Goal: Information Seeking & Learning: Check status

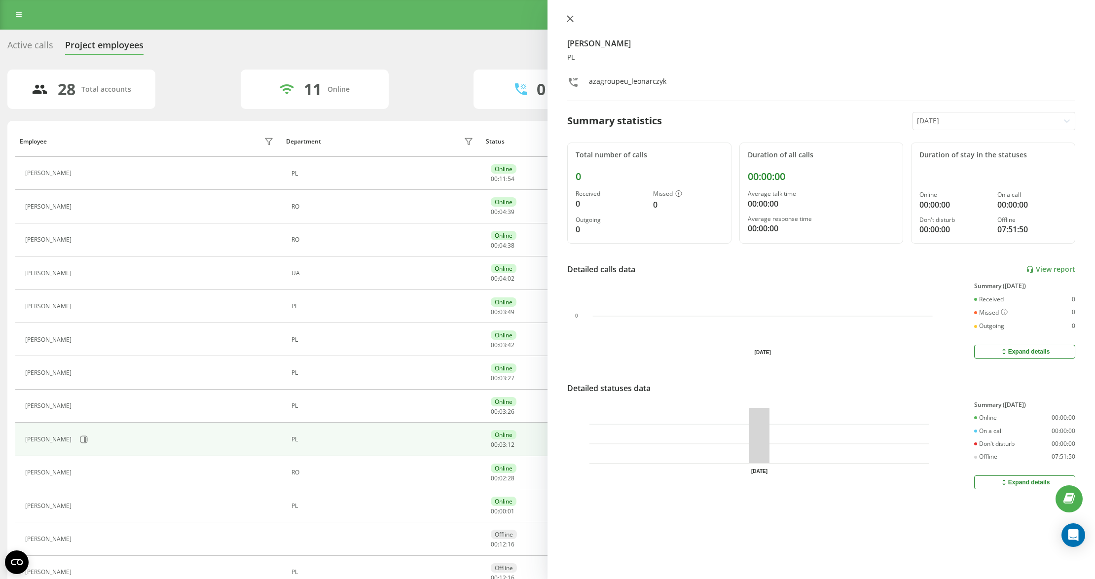
click at [568, 18] on icon at bounding box center [570, 18] width 7 height 7
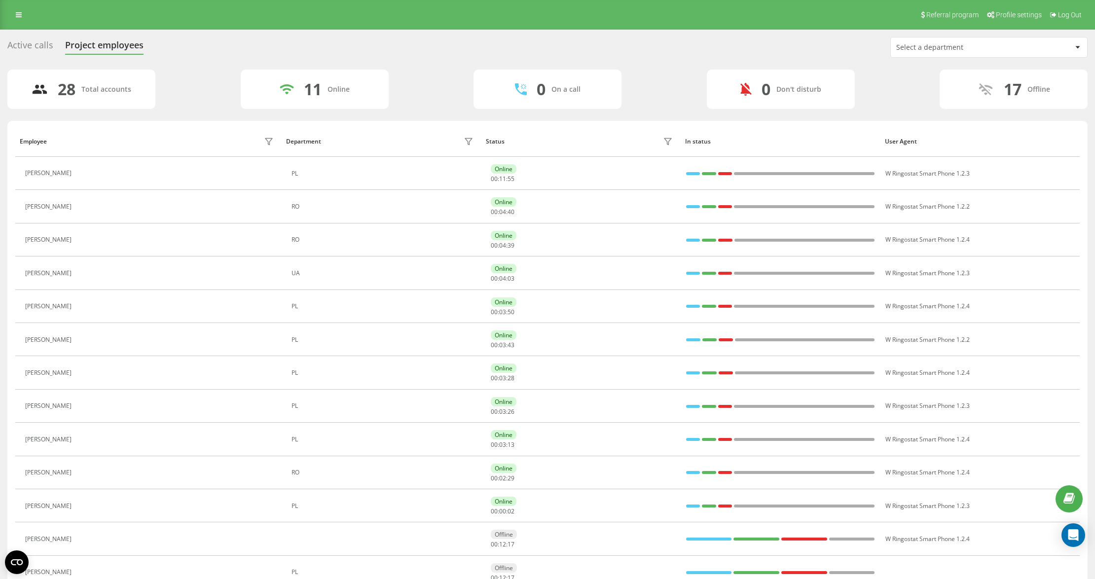
click at [962, 56] on div "Active calls Project employees Select a department 28 Total accounts 11 Online …" at bounding box center [547, 527] width 1080 height 981
click at [954, 48] on div "Select a department" at bounding box center [955, 47] width 118 height 8
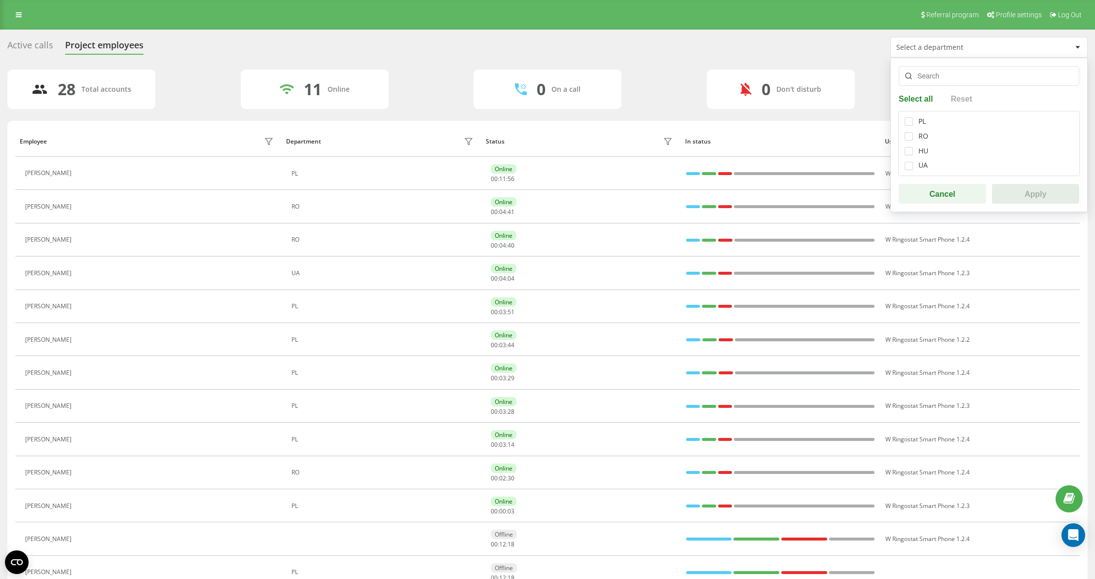
click at [902, 117] on div "PL RO HU UA" at bounding box center [989, 143] width 182 height 65
click at [913, 117] on label at bounding box center [909, 117] width 8 height 0
checkbox input "true"
click at [1051, 202] on button "Apply" at bounding box center [1035, 194] width 87 height 20
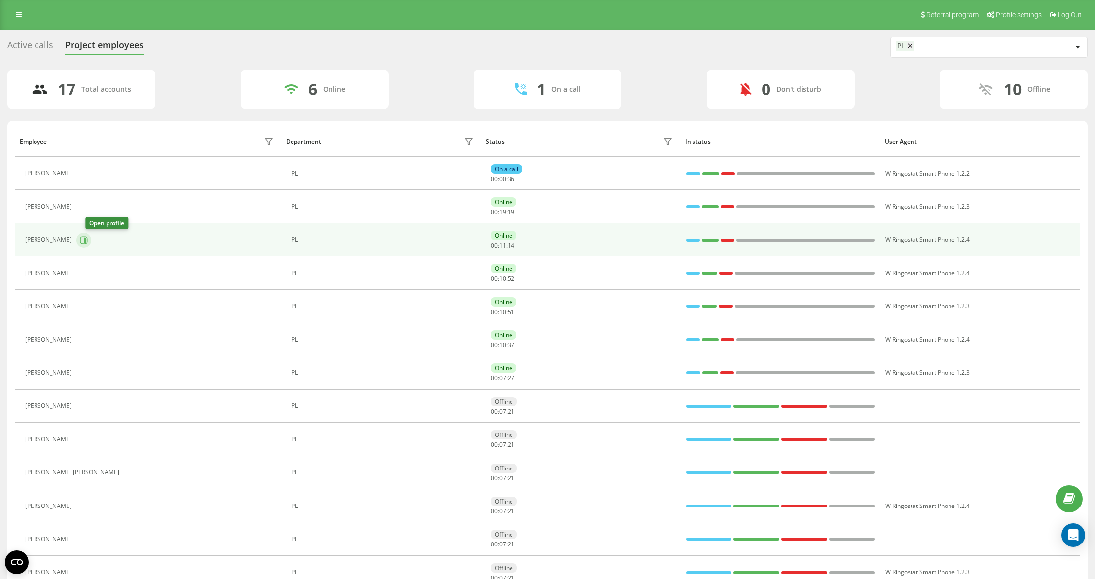
click at [88, 243] on icon at bounding box center [84, 240] width 8 height 8
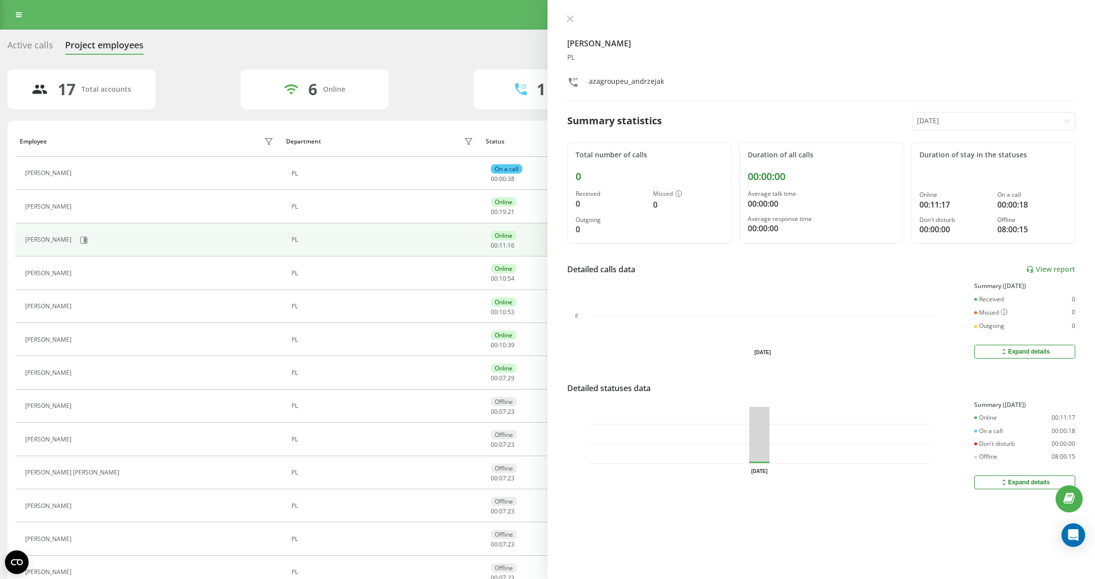
click at [83, 343] on icon at bounding box center [82, 340] width 8 height 8
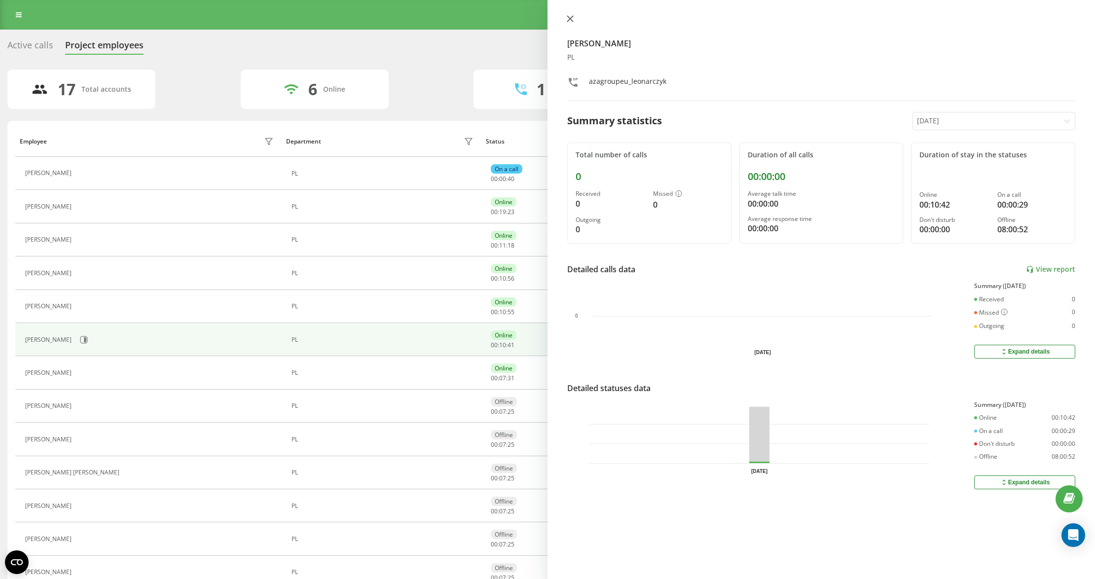
click at [567, 18] on icon at bounding box center [570, 18] width 7 height 7
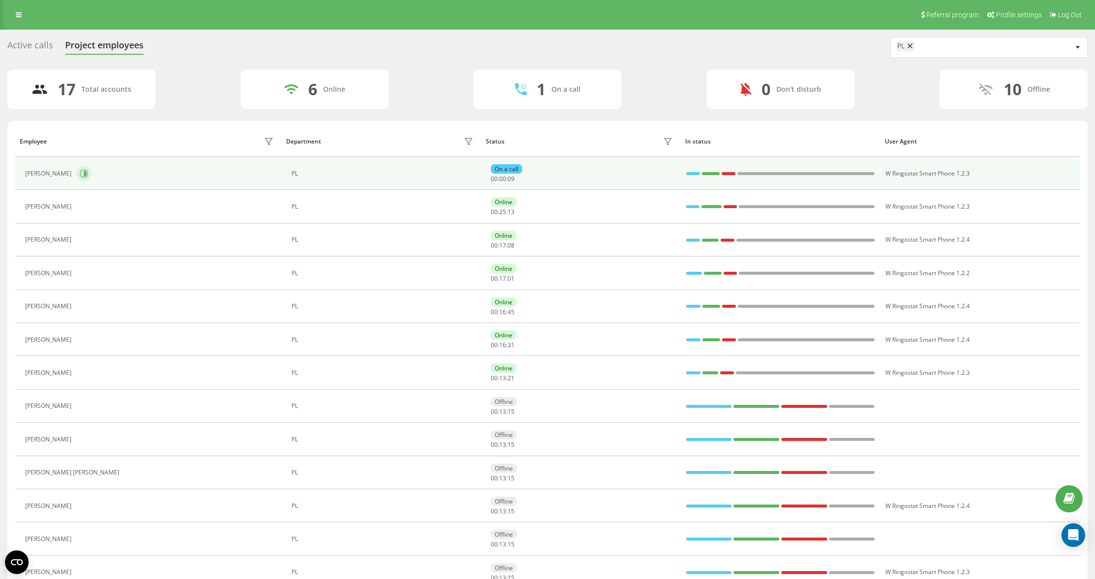
click at [81, 171] on button at bounding box center [83, 173] width 15 height 15
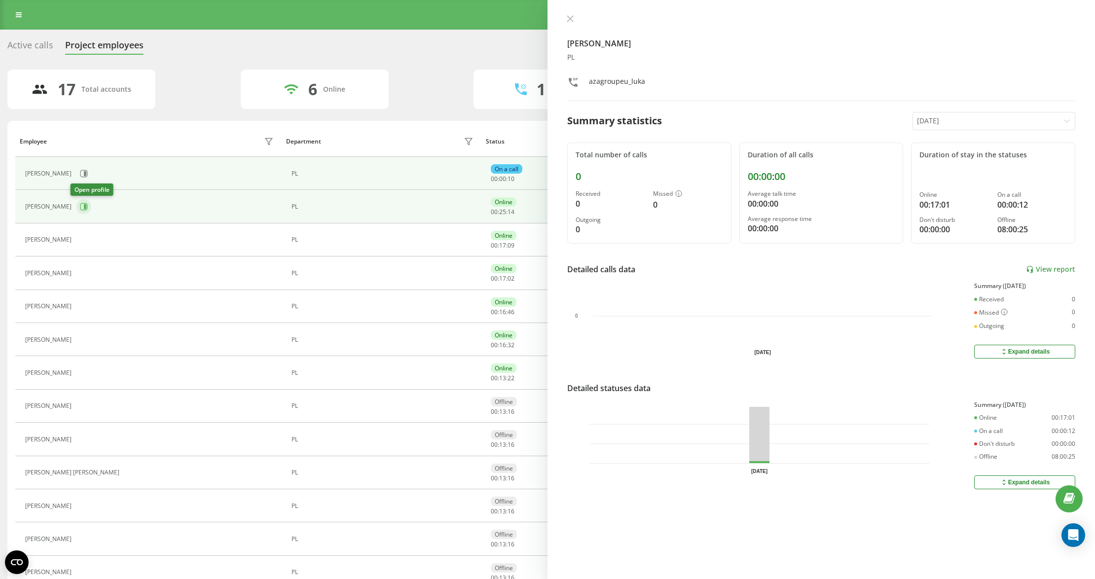
click at [80, 204] on icon at bounding box center [84, 207] width 8 height 8
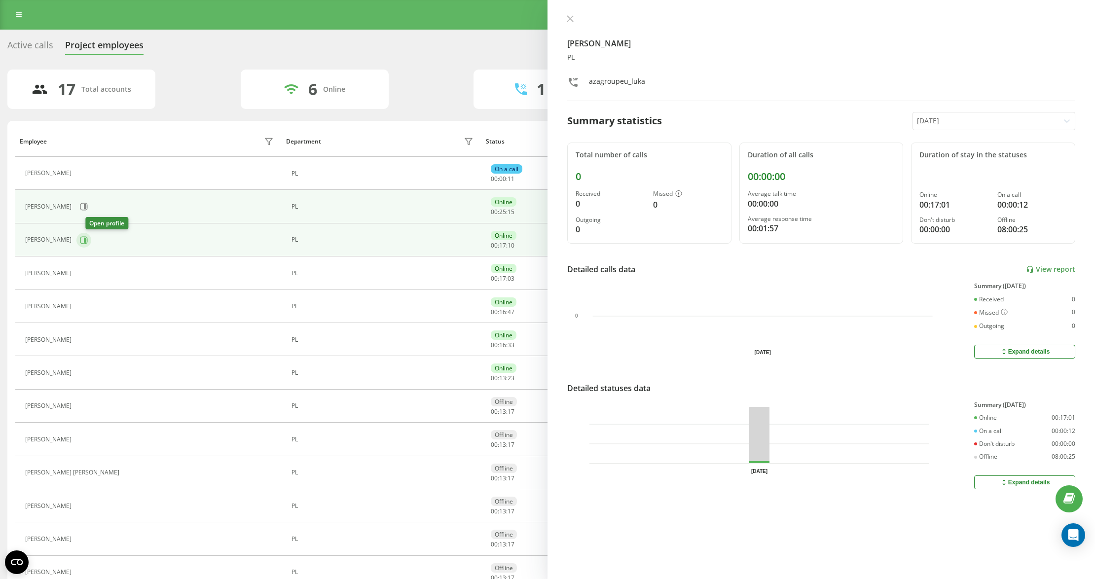
click at [88, 244] on icon at bounding box center [83, 239] width 7 height 7
click at [88, 219] on td "[PERSON_NAME]" at bounding box center [148, 206] width 266 height 33
click at [80, 208] on icon at bounding box center [83, 206] width 7 height 7
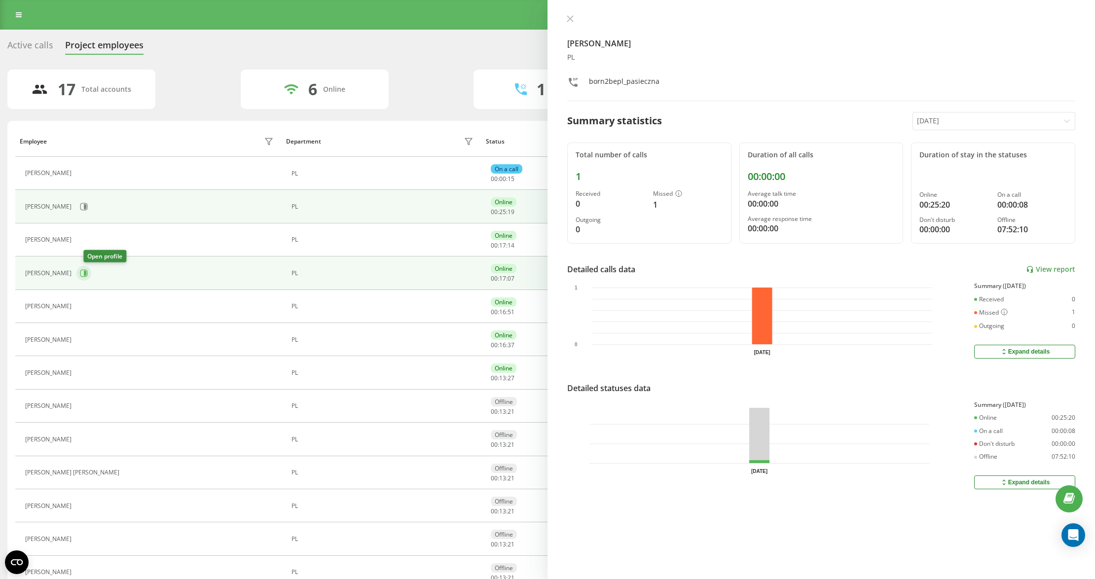
click at [88, 276] on icon at bounding box center [84, 273] width 8 height 8
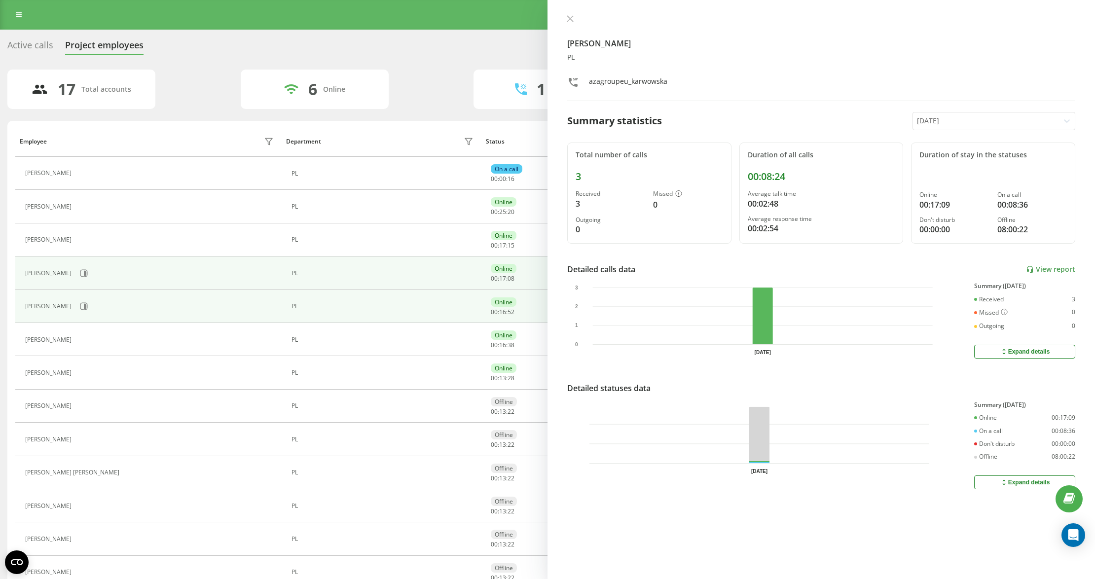
click at [81, 315] on div "[PERSON_NAME]" at bounding box center [150, 306] width 251 height 17
click at [80, 307] on icon at bounding box center [83, 306] width 7 height 7
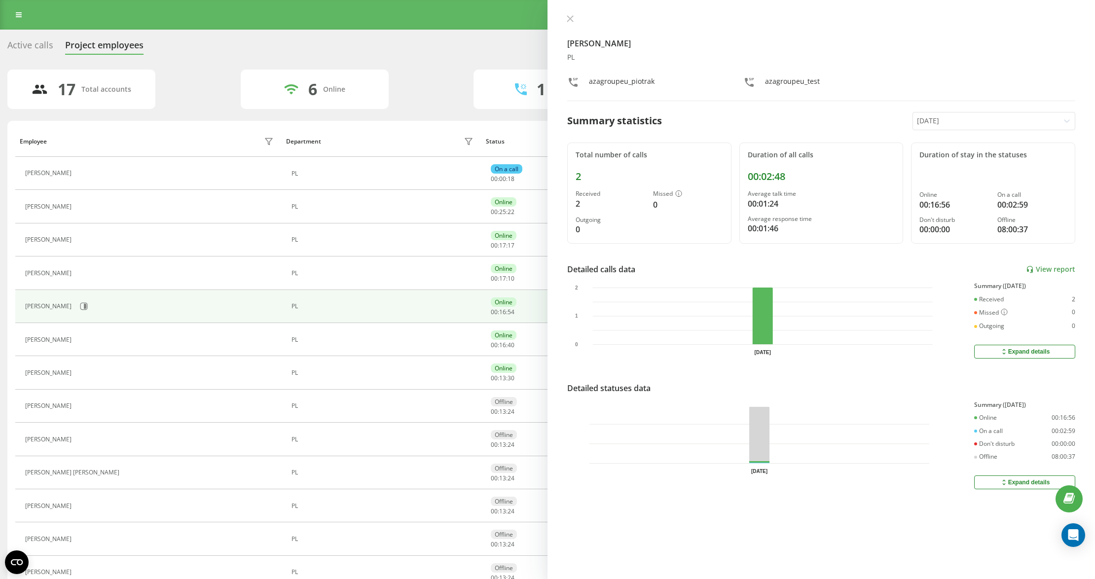
click at [91, 346] on div "[PERSON_NAME]" at bounding box center [150, 340] width 251 height 14
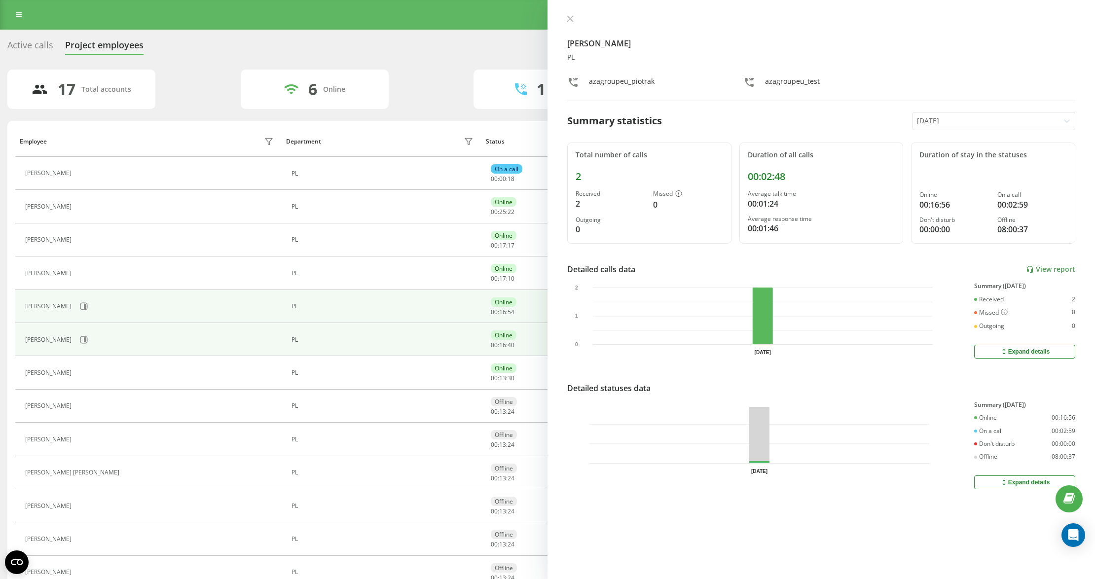
click at [94, 339] on div "[PERSON_NAME]" at bounding box center [150, 340] width 251 height 17
click at [92, 344] on div "[PERSON_NAME]" at bounding box center [150, 340] width 251 height 17
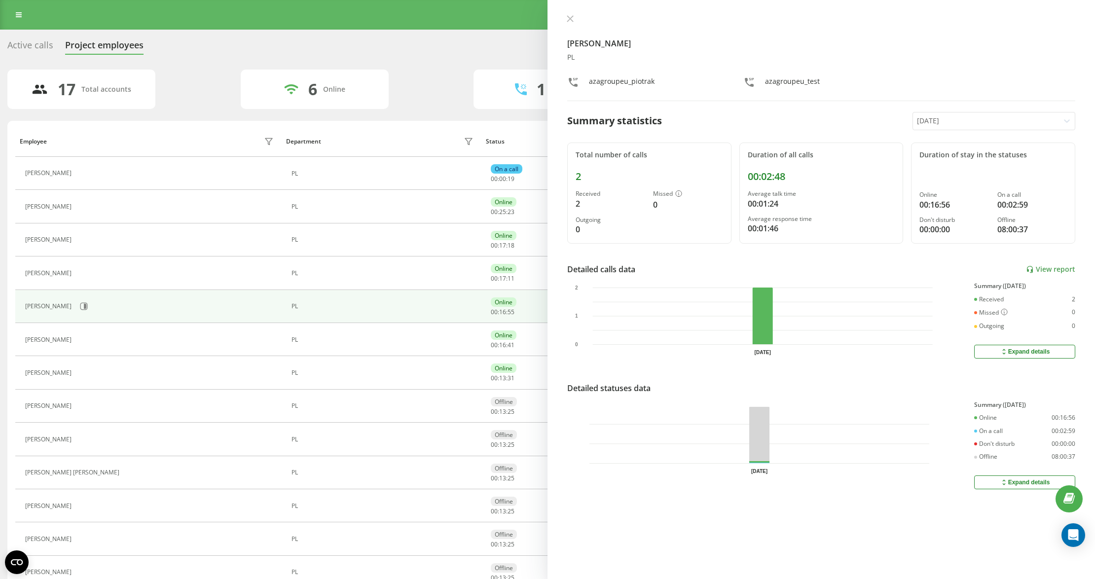
click at [85, 342] on icon at bounding box center [82, 340] width 8 height 8
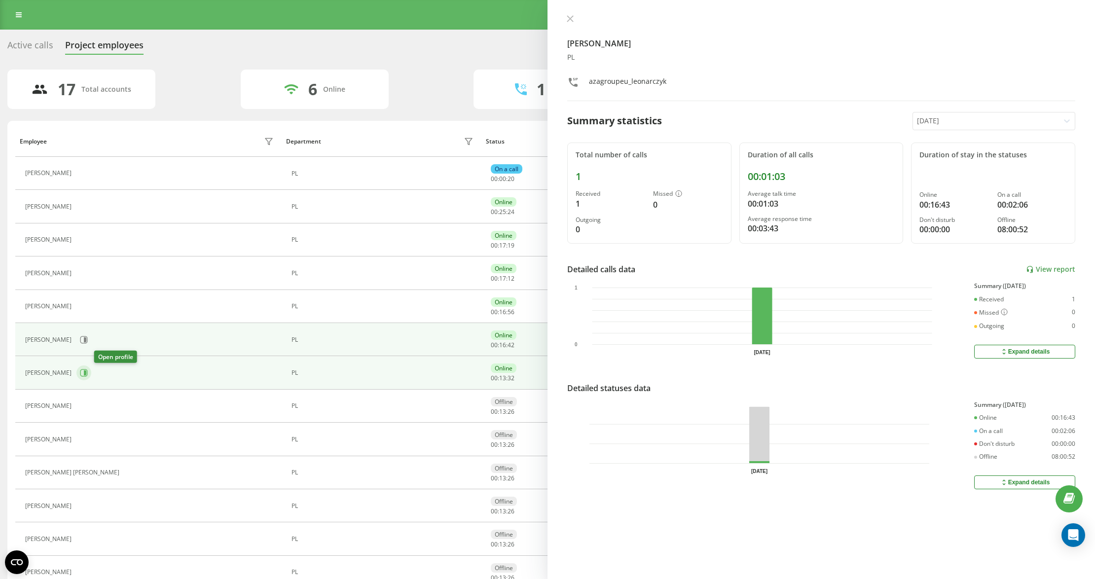
click at [88, 371] on icon at bounding box center [83, 373] width 7 height 7
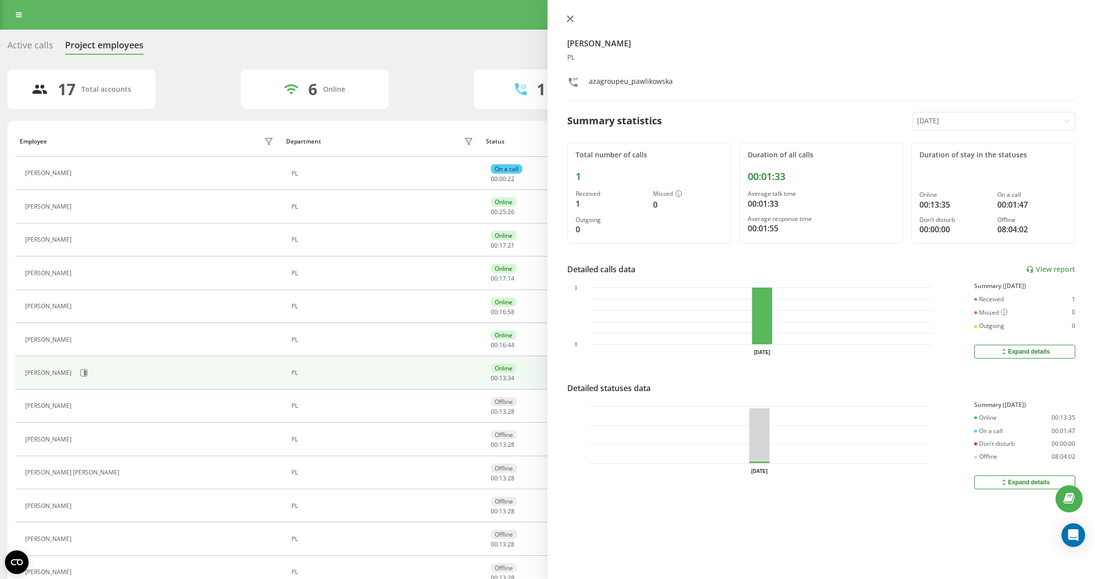
click at [565, 15] on button at bounding box center [570, 19] width 13 height 9
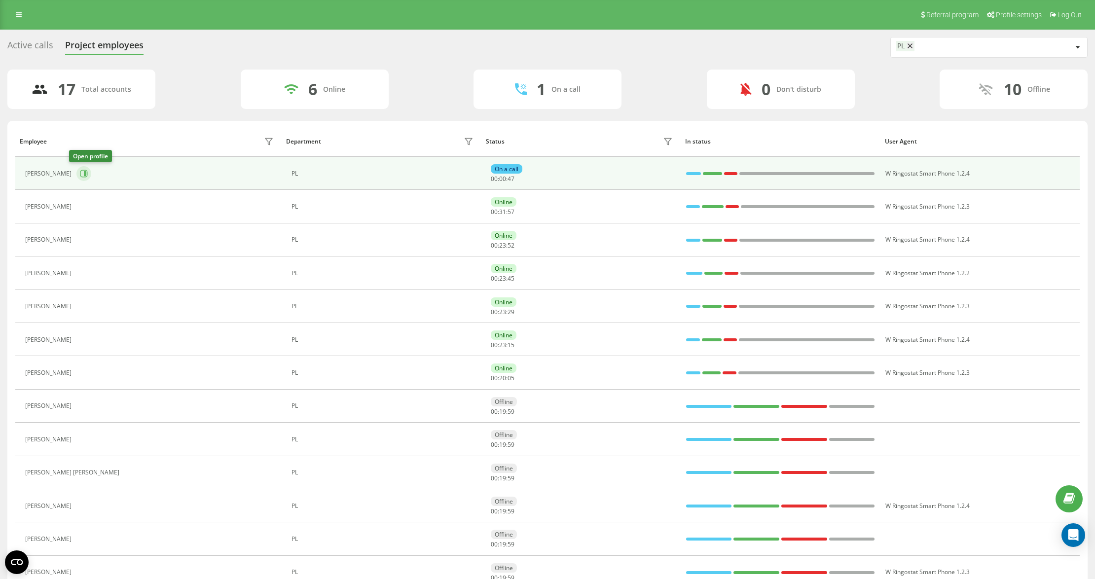
click at [83, 178] on button at bounding box center [83, 173] width 15 height 15
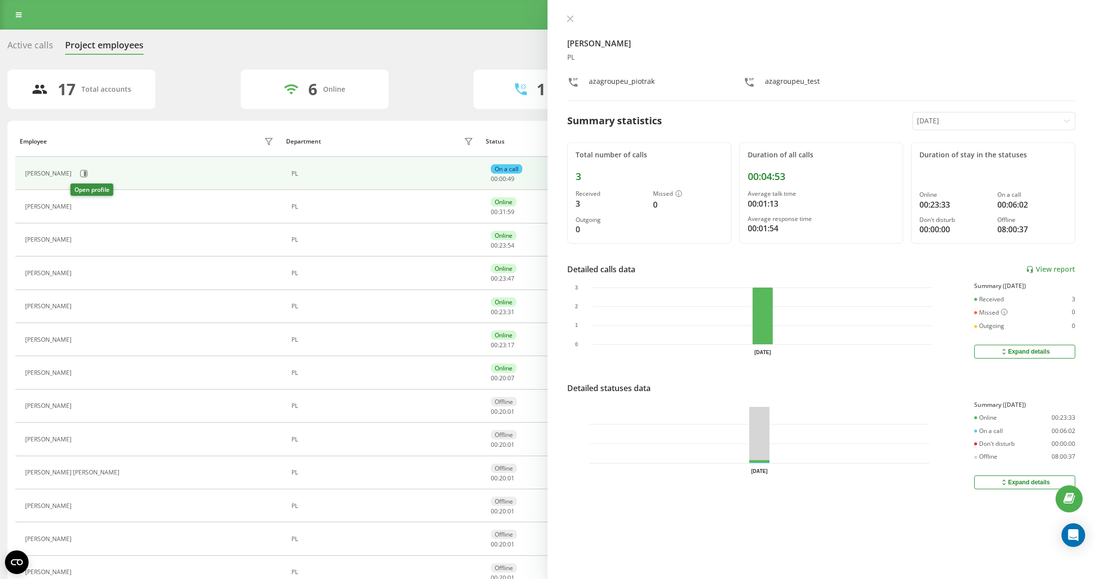
click at [82, 206] on icon at bounding box center [83, 206] width 2 height 5
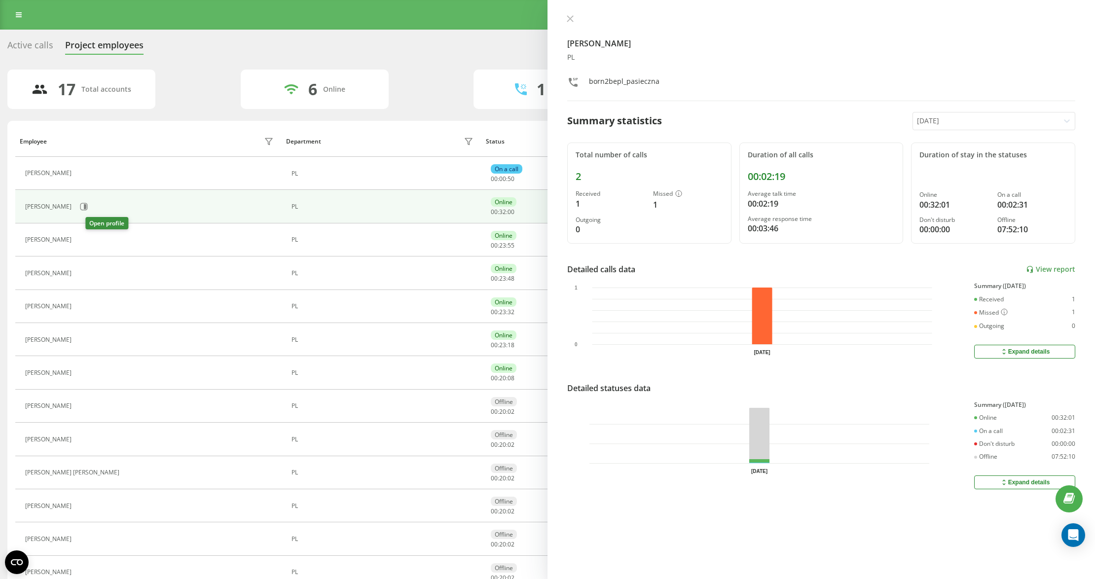
click at [88, 242] on button at bounding box center [82, 241] width 12 height 14
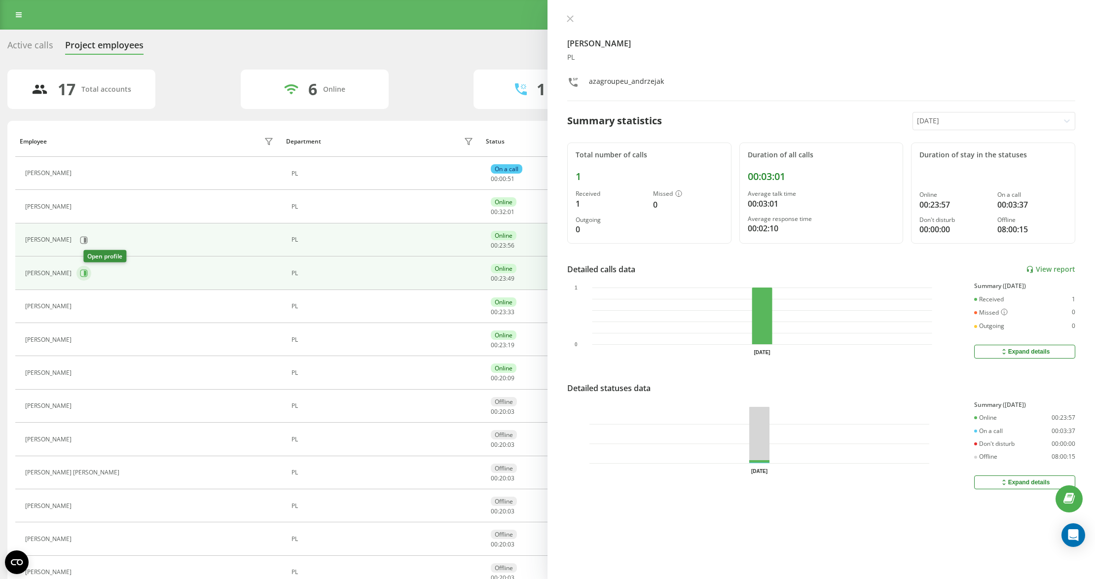
click at [86, 276] on icon at bounding box center [85, 273] width 2 height 5
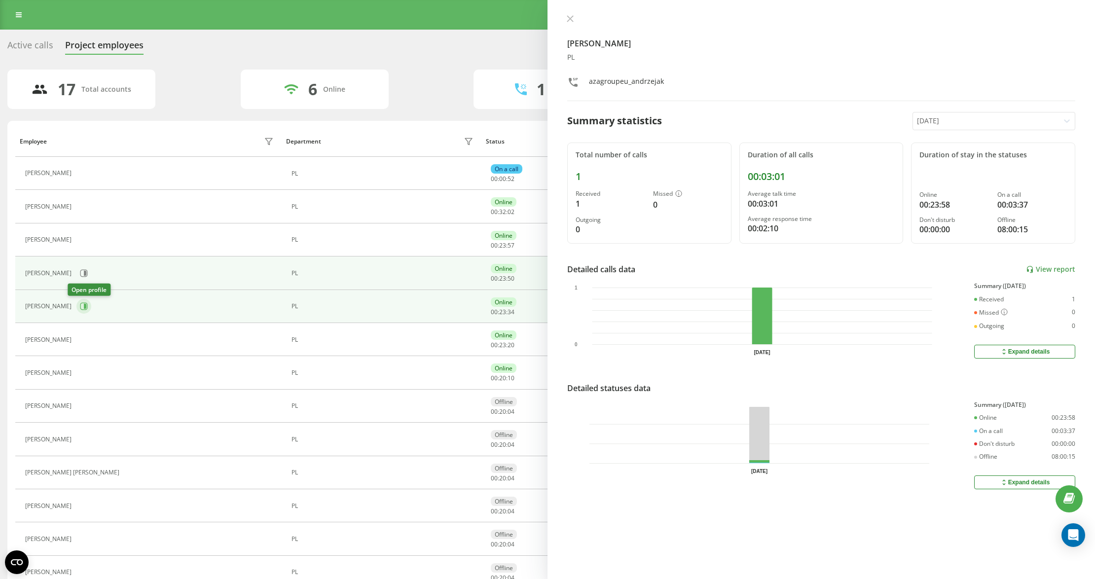
click at [76, 314] on button at bounding box center [83, 306] width 15 height 15
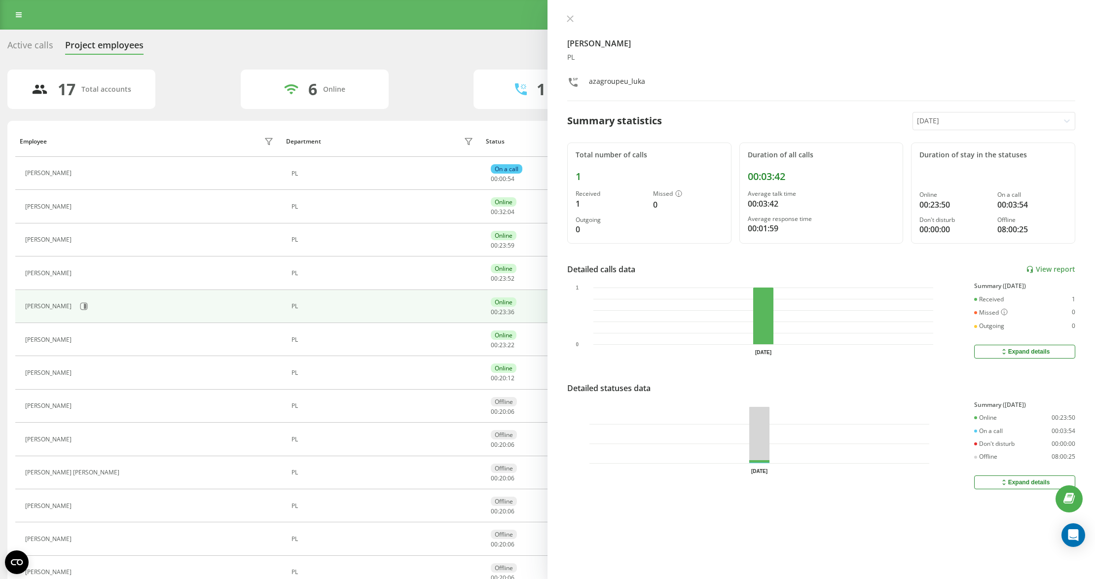
click at [565, 26] on div "Mateusz Luka PL azagroupeu_luka Summary statistics Today Total number of calls …" at bounding box center [822, 289] width 548 height 579
click at [573, 21] on icon at bounding box center [570, 18] width 7 height 7
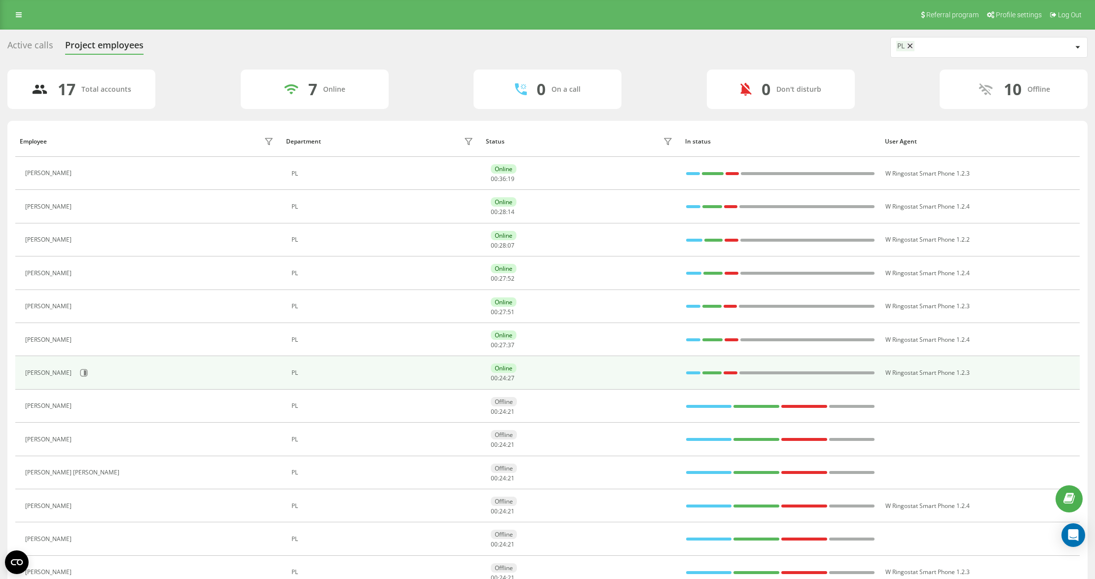
click at [91, 381] on div "[PERSON_NAME]" at bounding box center [150, 373] width 251 height 17
click at [93, 377] on div "[PERSON_NAME]" at bounding box center [150, 373] width 251 height 17
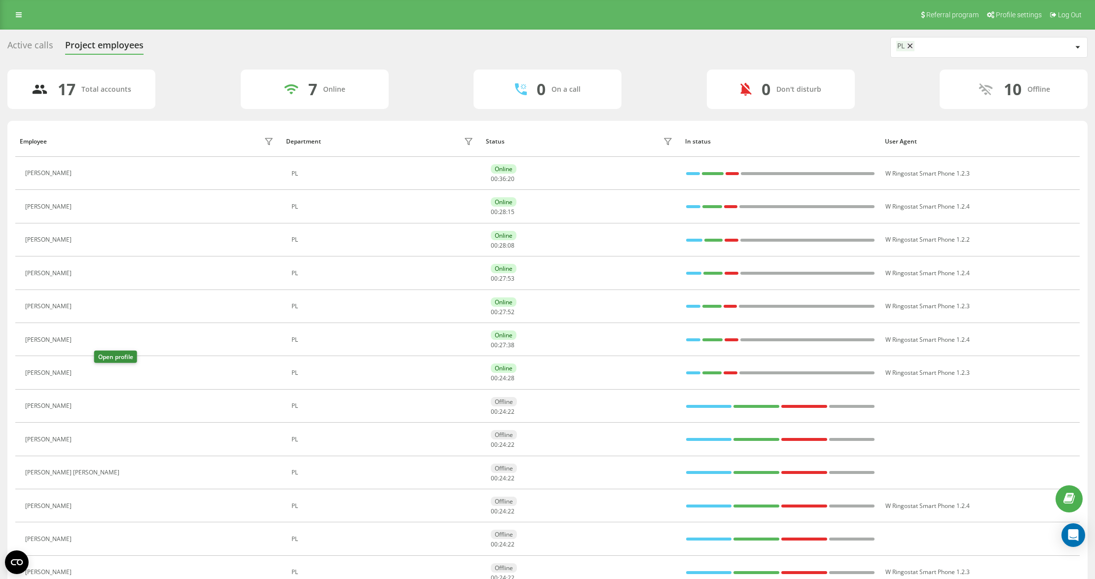
click at [86, 370] on icon at bounding box center [82, 373] width 8 height 8
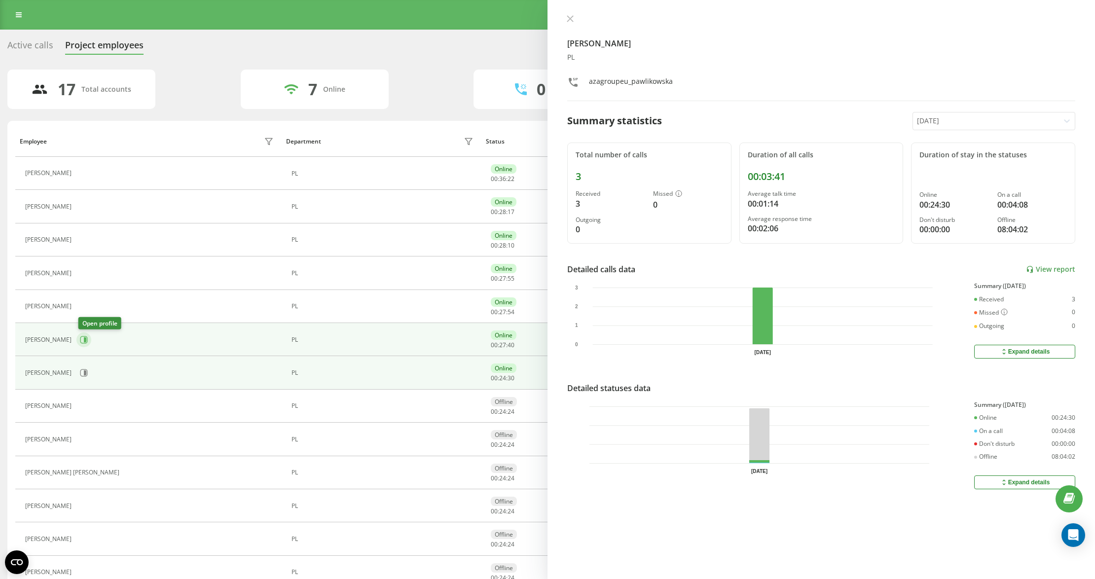
click at [86, 340] on icon at bounding box center [85, 339] width 2 height 5
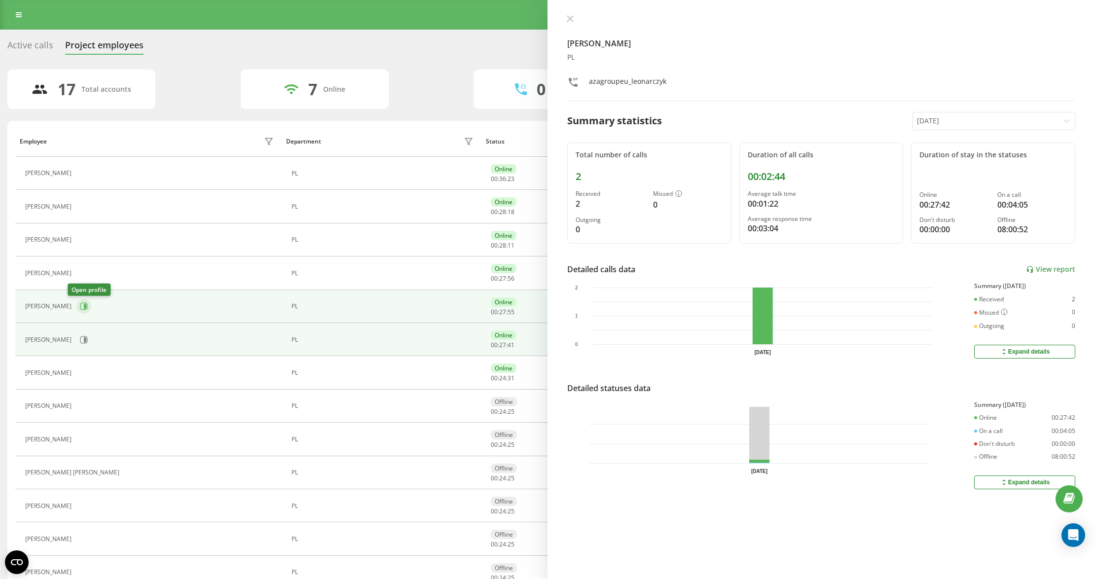
click at [84, 308] on icon at bounding box center [85, 306] width 2 height 5
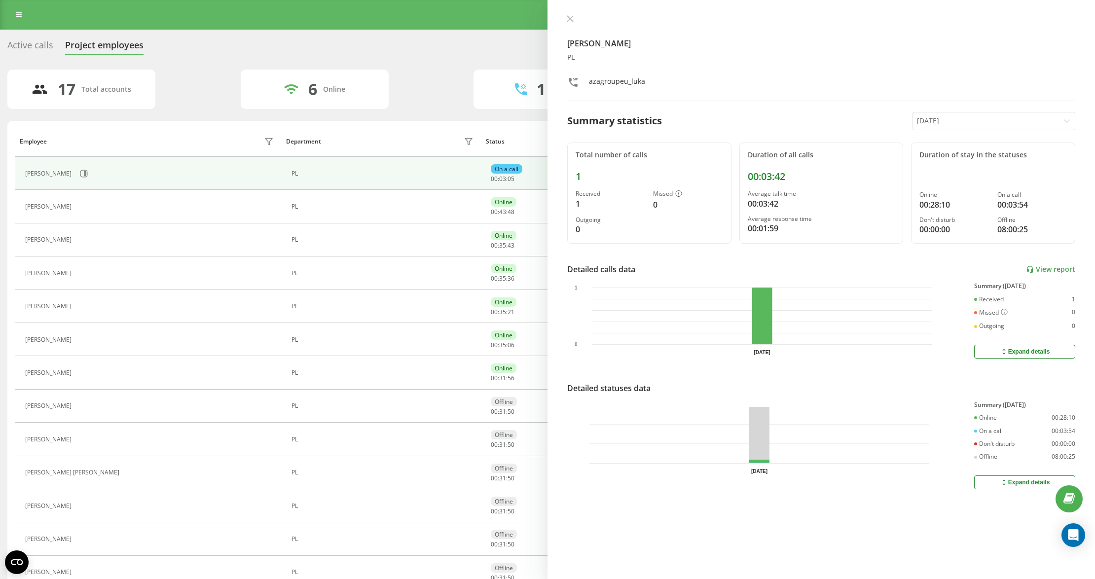
click at [570, 20] on icon at bounding box center [570, 18] width 7 height 7
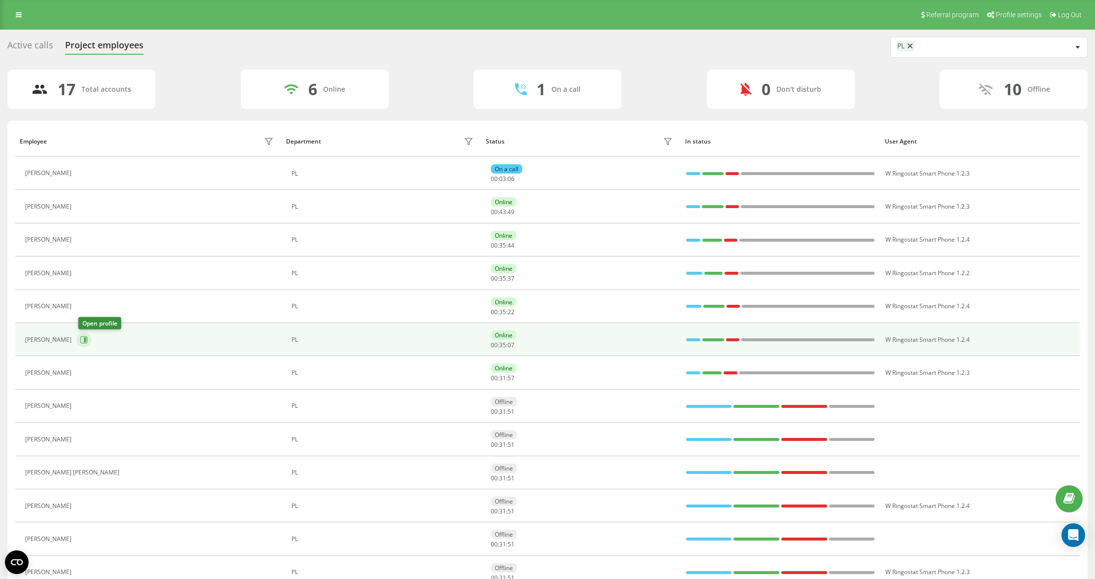
click at [85, 338] on icon at bounding box center [83, 339] width 7 height 7
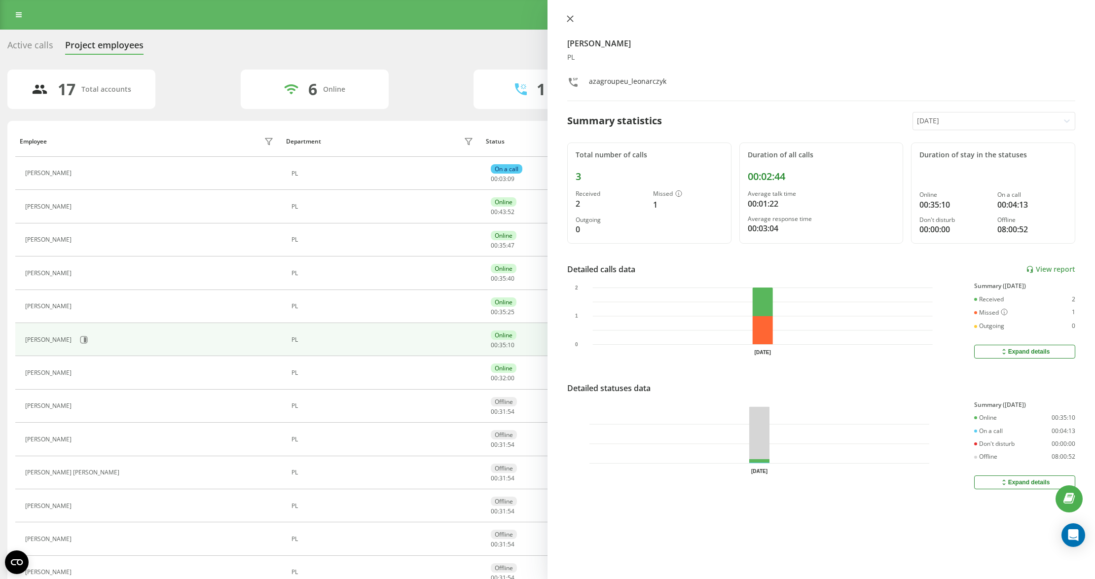
click at [569, 18] on icon at bounding box center [570, 19] width 6 height 6
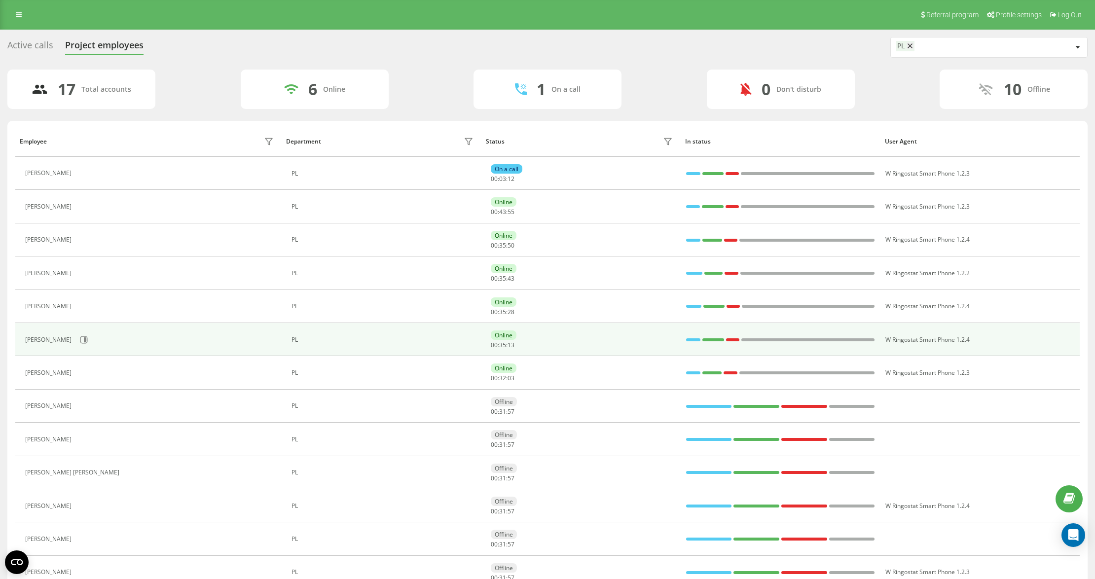
click at [689, 339] on div at bounding box center [693, 339] width 14 height 3
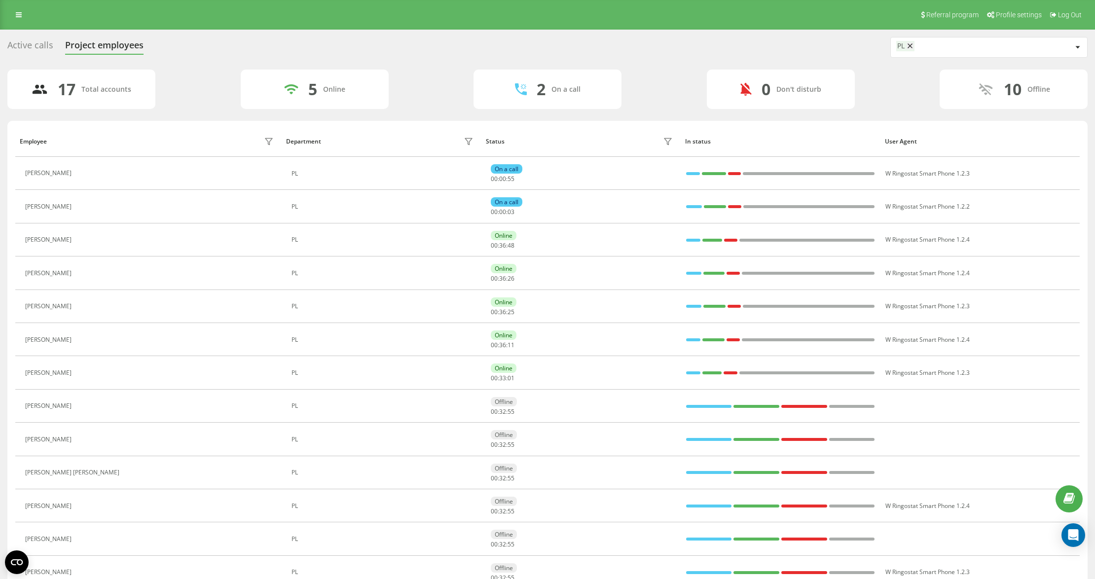
click at [417, 298] on td "PL" at bounding box center [382, 306] width 200 height 33
click at [426, 101] on div "17 Total accounts 5 Online 2 On a call 0 Don't disturb 10 Offline" at bounding box center [547, 89] width 1080 height 39
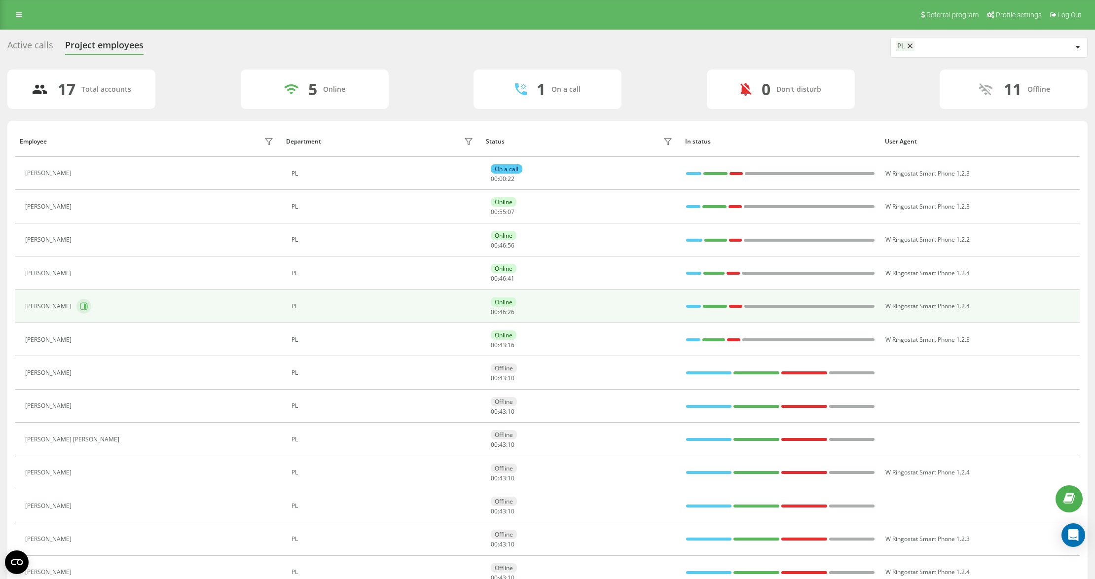
click at [89, 302] on button at bounding box center [83, 306] width 15 height 15
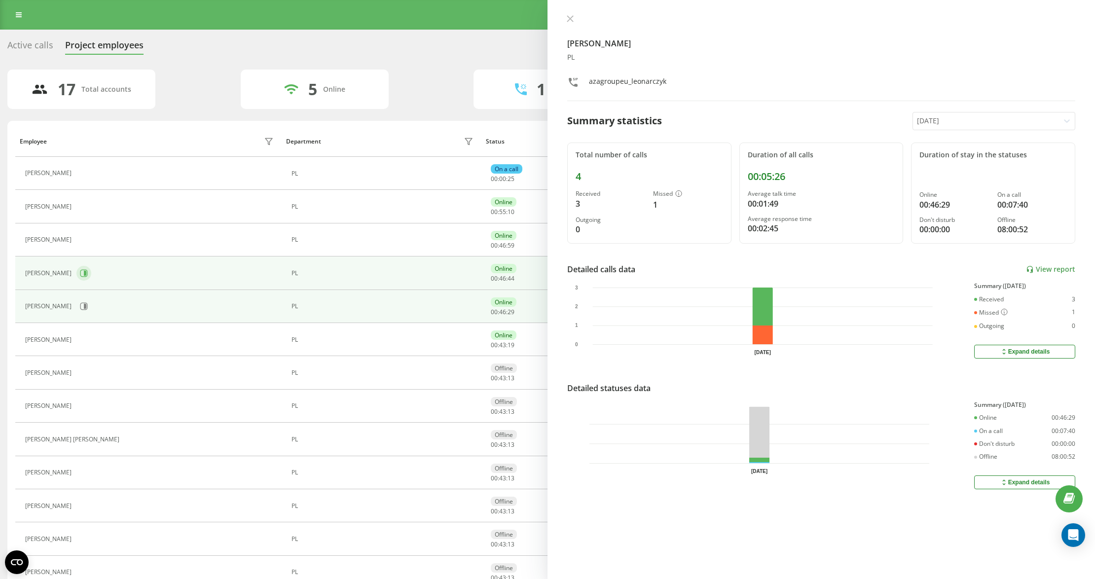
click at [81, 277] on button at bounding box center [83, 273] width 15 height 15
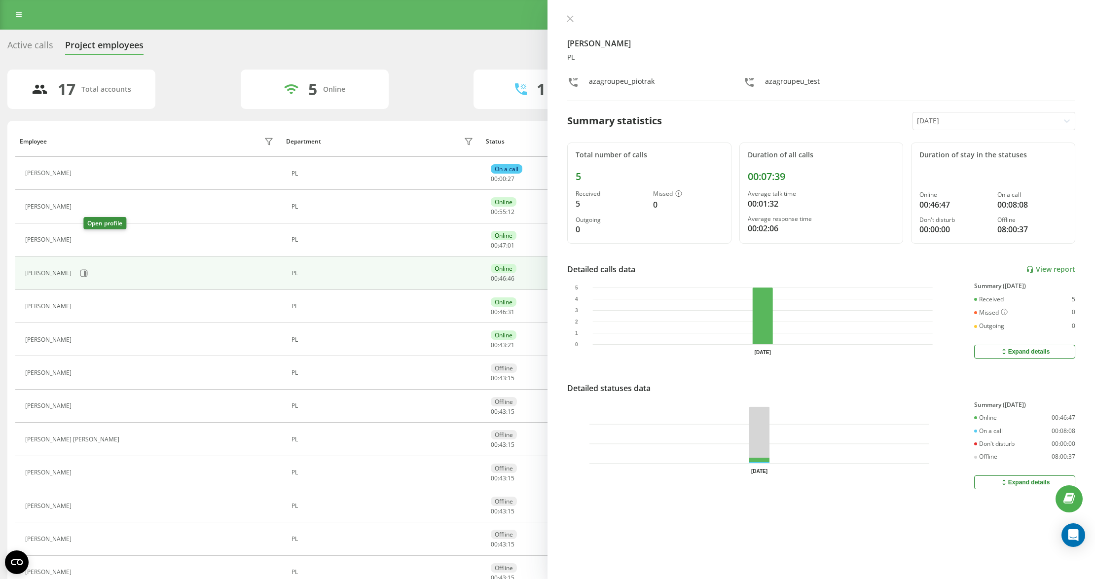
click at [86, 240] on icon at bounding box center [82, 240] width 8 height 8
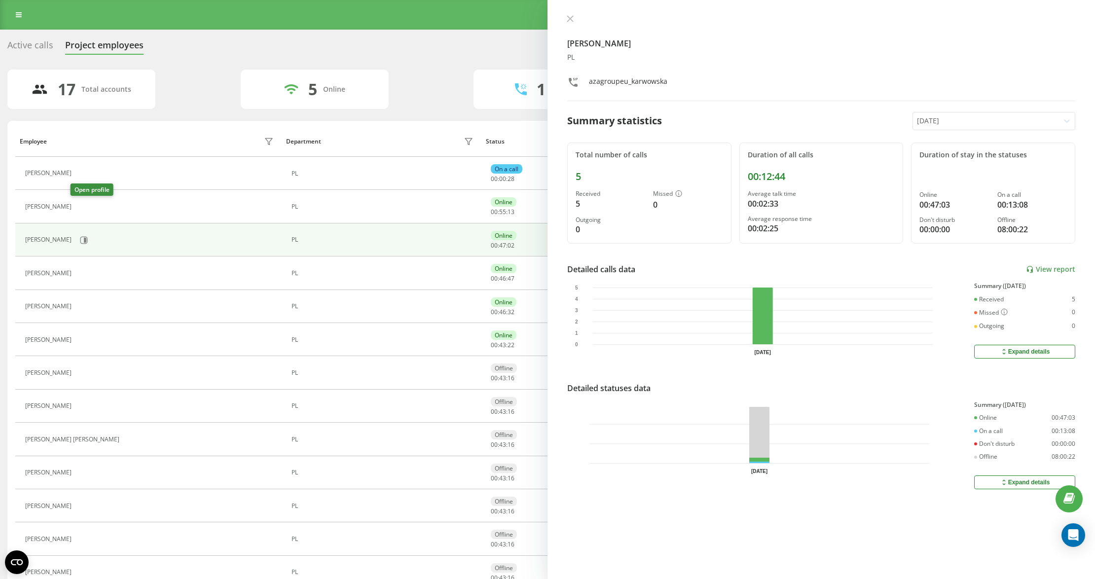
click at [78, 202] on button at bounding box center [82, 208] width 12 height 14
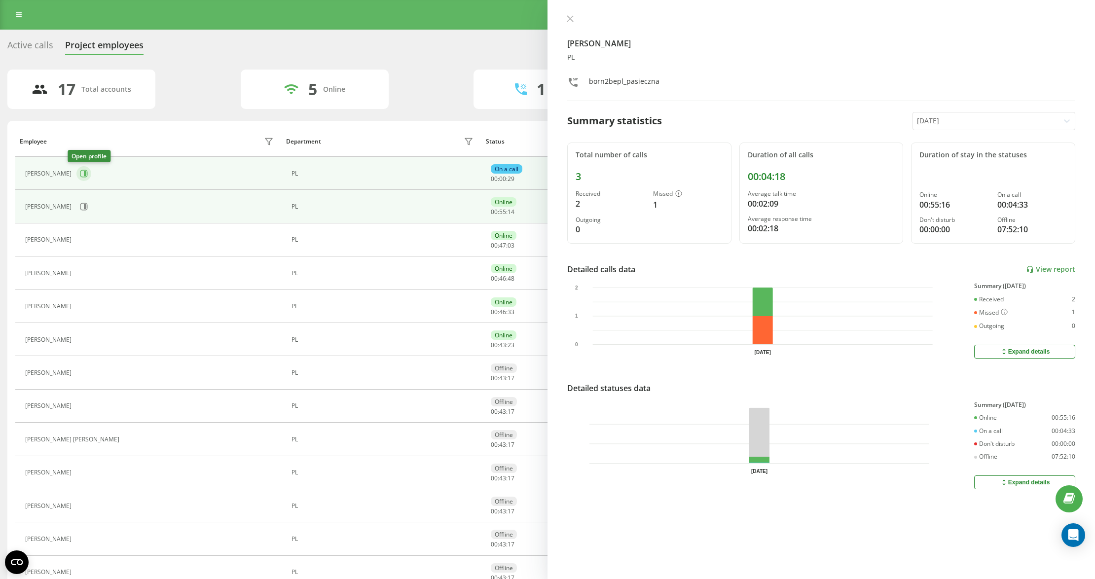
click at [84, 175] on icon at bounding box center [85, 173] width 2 height 5
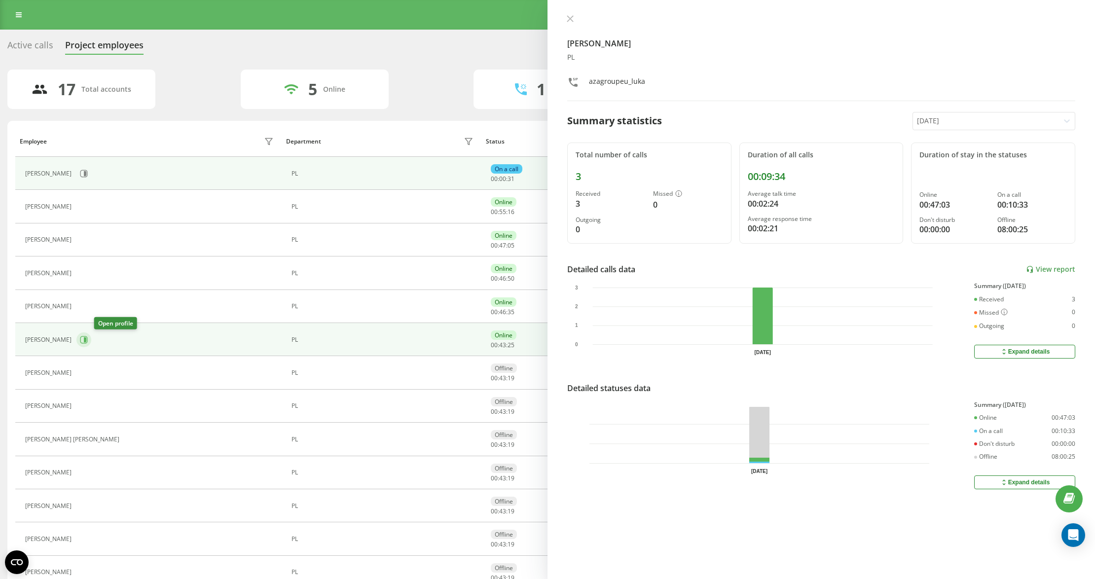
click at [86, 340] on icon at bounding box center [85, 339] width 2 height 5
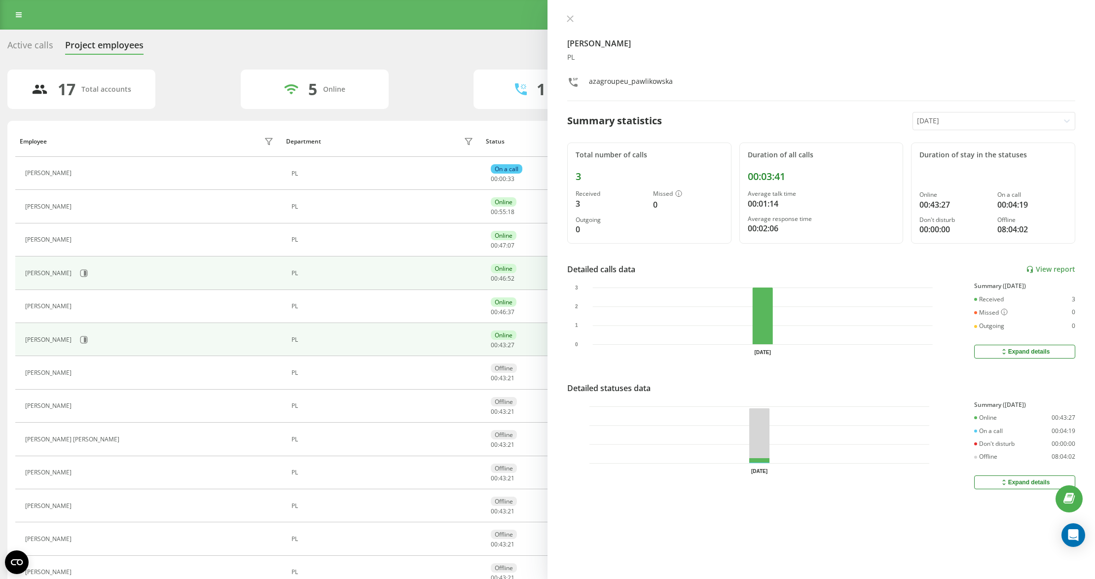
drag, startPoint x: 569, startPoint y: 18, endPoint x: 308, endPoint y: 262, distance: 357.4
click at [569, 18] on icon at bounding box center [570, 19] width 6 height 6
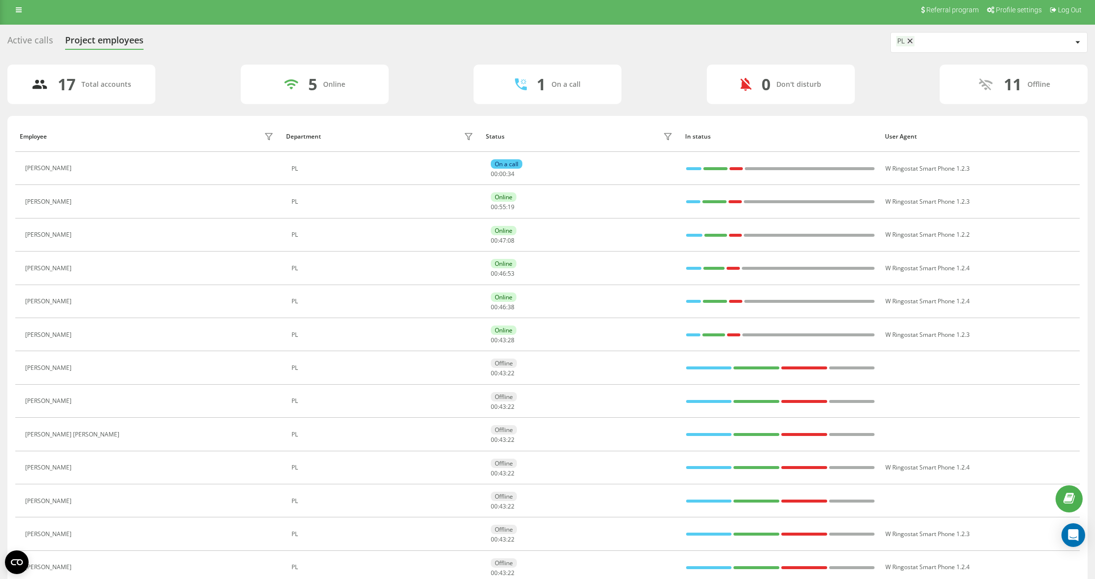
scroll to position [184, 0]
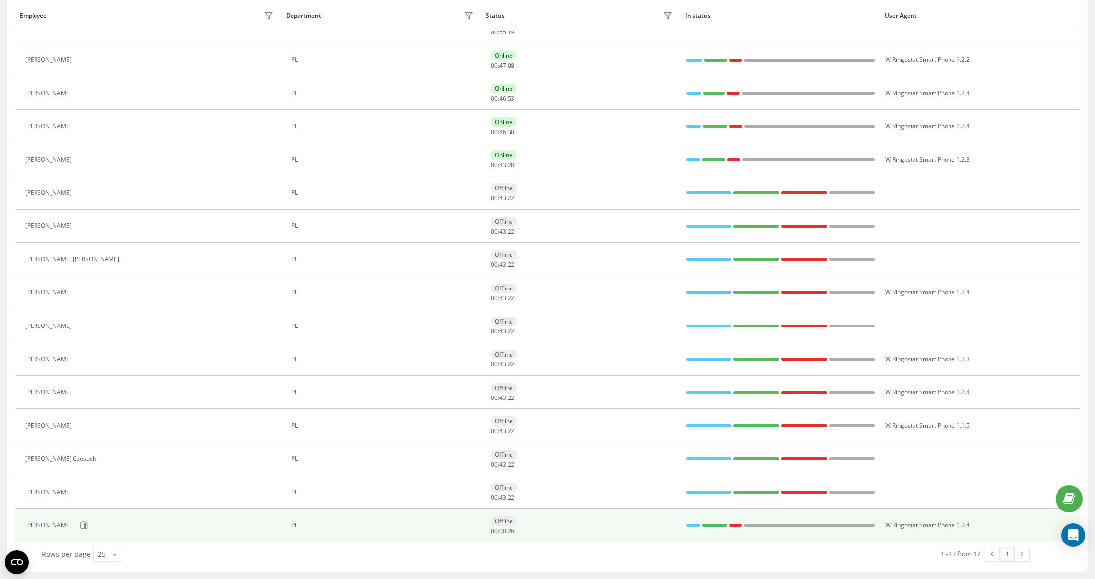
click at [99, 530] on div "[PERSON_NAME]" at bounding box center [150, 525] width 251 height 17
click at [91, 529] on button at bounding box center [83, 525] width 15 height 15
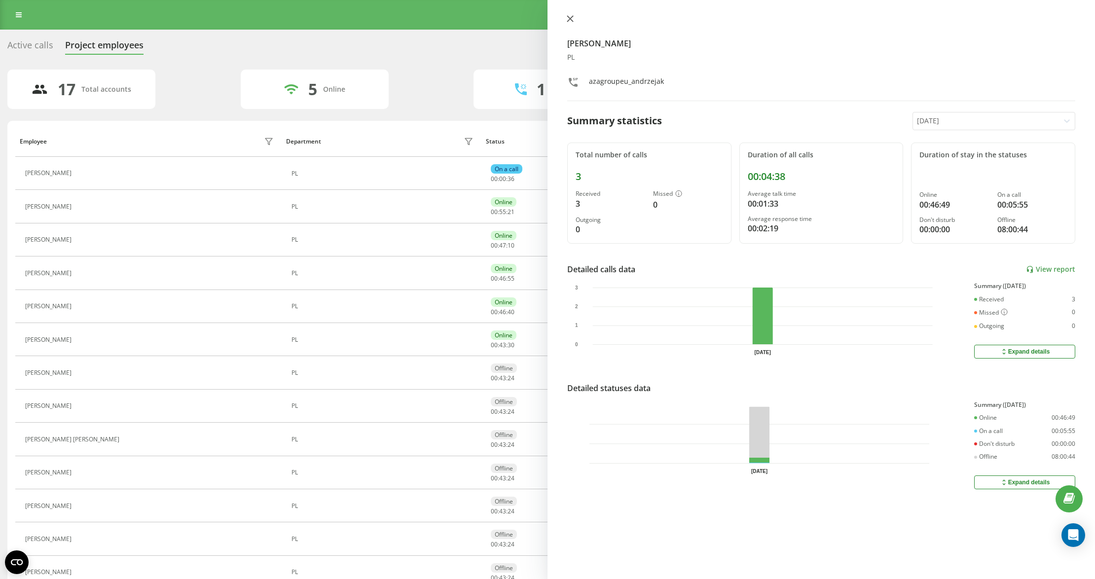
drag, startPoint x: 572, startPoint y: 21, endPoint x: 770, endPoint y: 186, distance: 258.1
click at [571, 21] on icon at bounding box center [570, 18] width 7 height 7
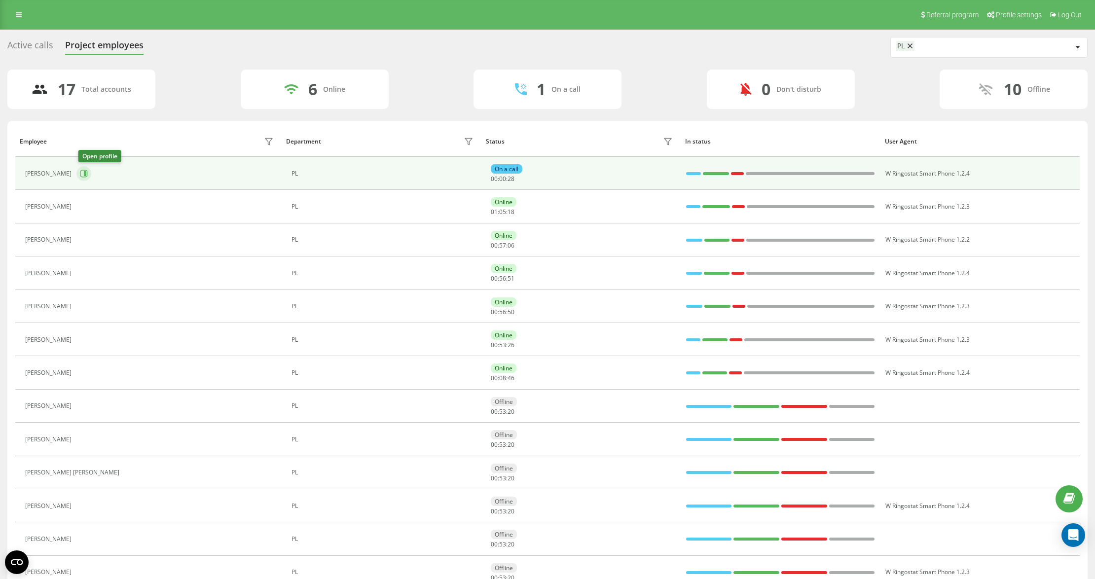
click at [86, 176] on icon at bounding box center [85, 173] width 2 height 5
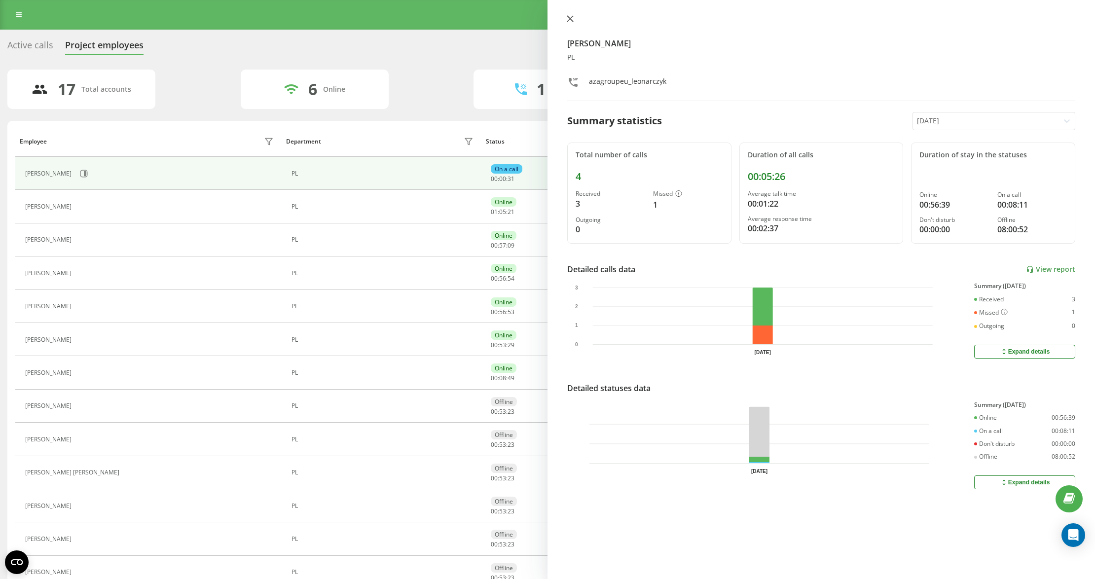
click at [574, 19] on button at bounding box center [570, 19] width 13 height 9
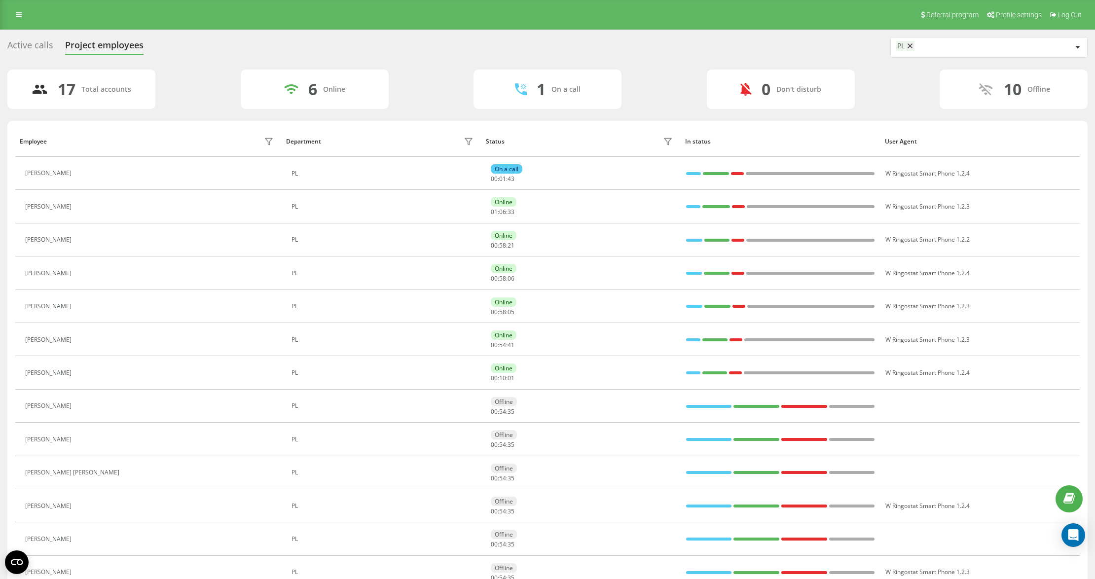
click at [892, 91] on div "17 Total accounts 6 Online 1 On a call 0 Don't disturb 10 Offline" at bounding box center [547, 89] width 1080 height 39
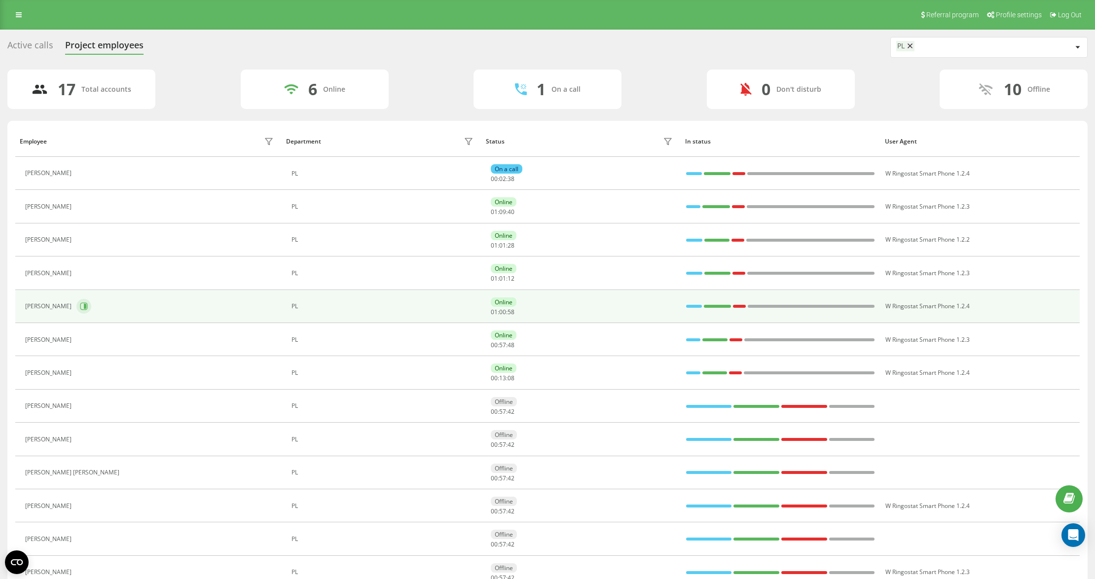
click at [85, 314] on button at bounding box center [83, 306] width 15 height 15
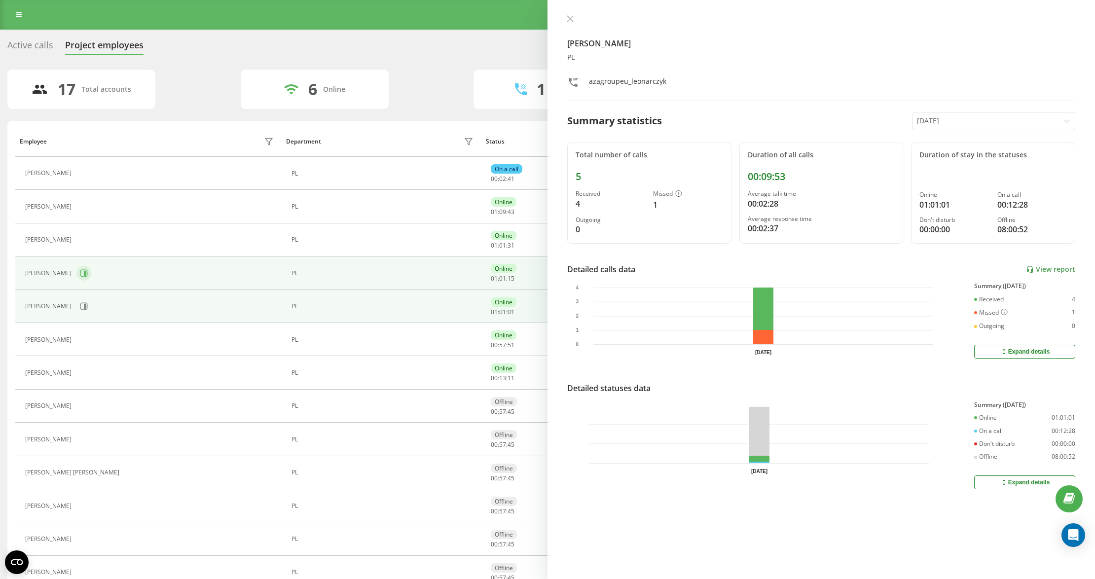
click at [80, 277] on icon at bounding box center [84, 273] width 8 height 8
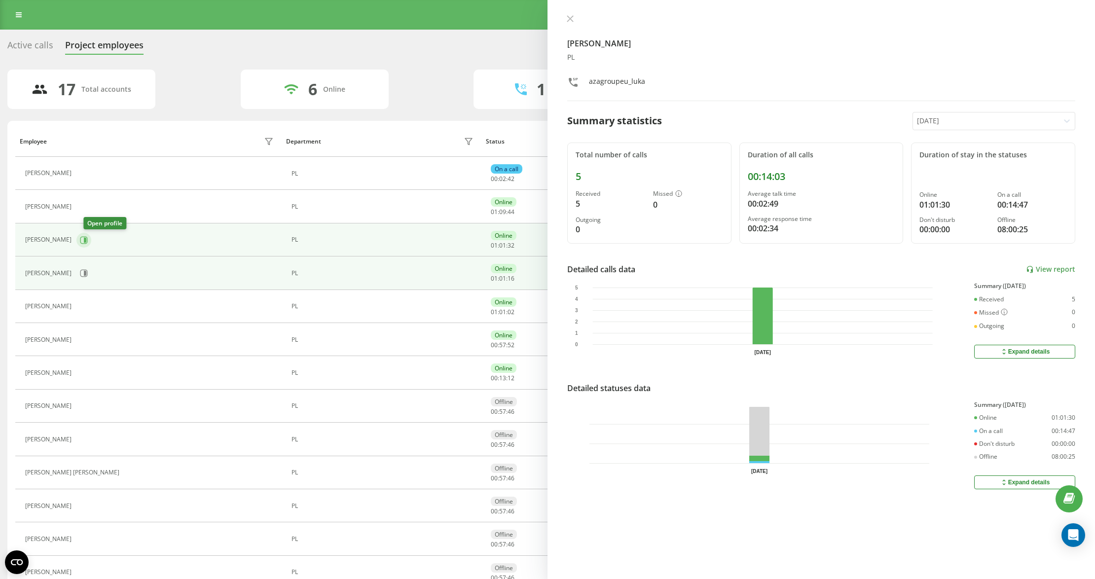
click at [91, 241] on button at bounding box center [83, 240] width 15 height 15
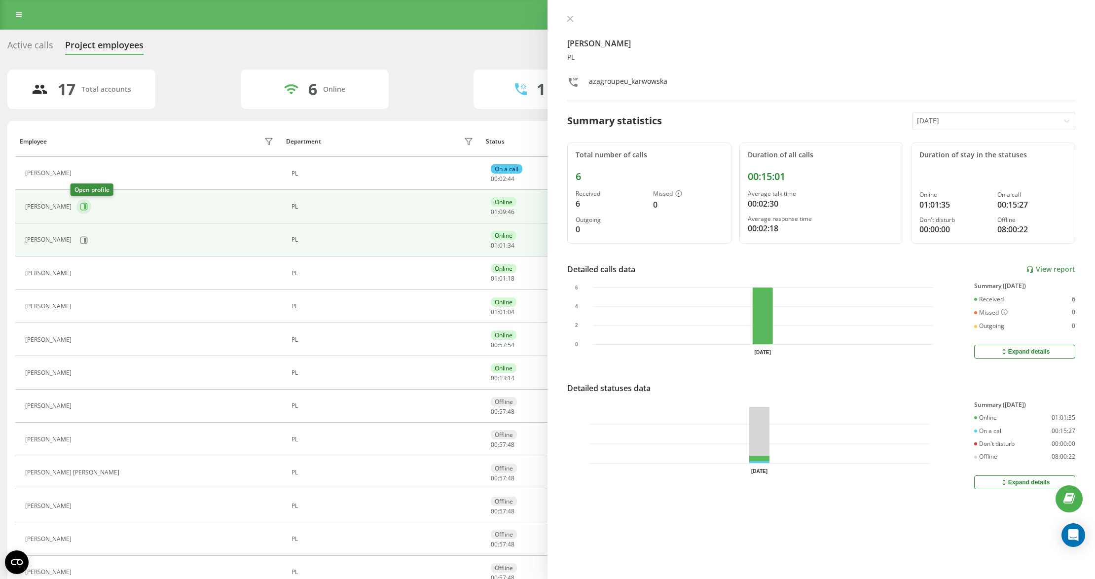
click at [83, 204] on button at bounding box center [83, 206] width 15 height 15
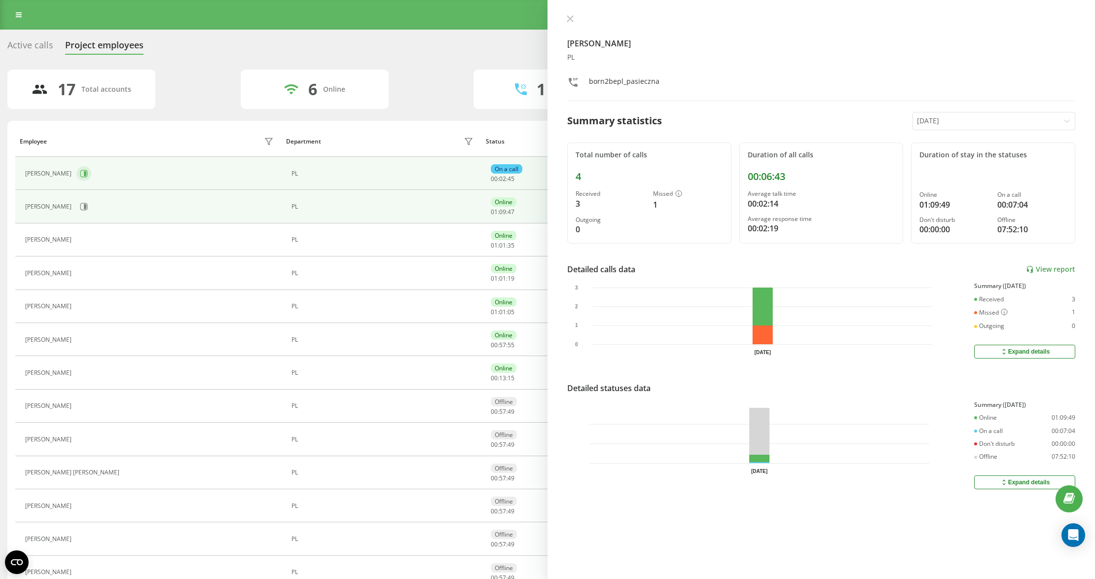
click at [84, 174] on icon at bounding box center [85, 173] width 2 height 5
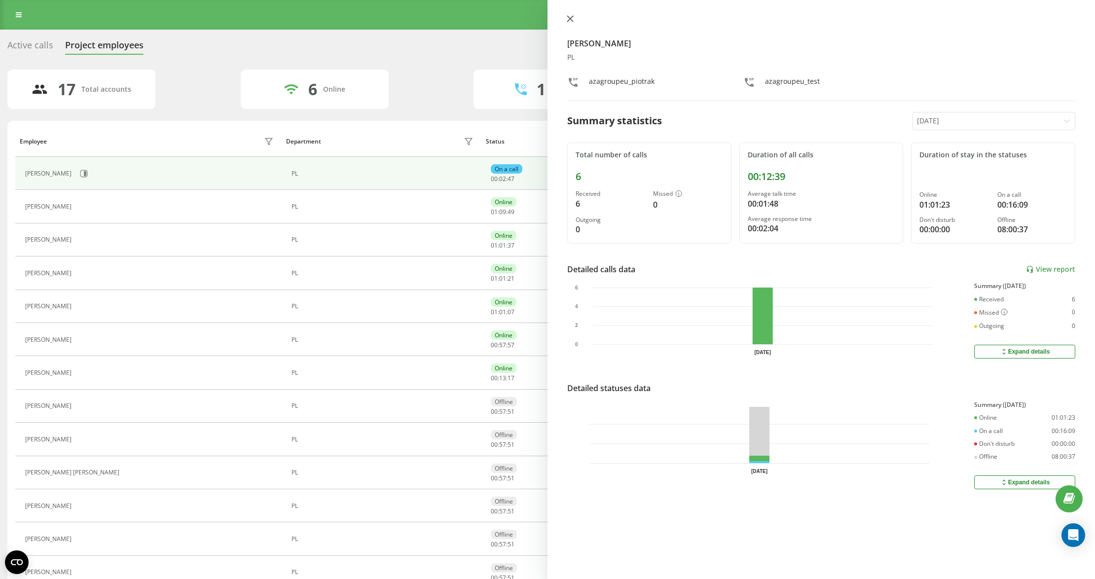
click at [574, 21] on button at bounding box center [570, 19] width 13 height 9
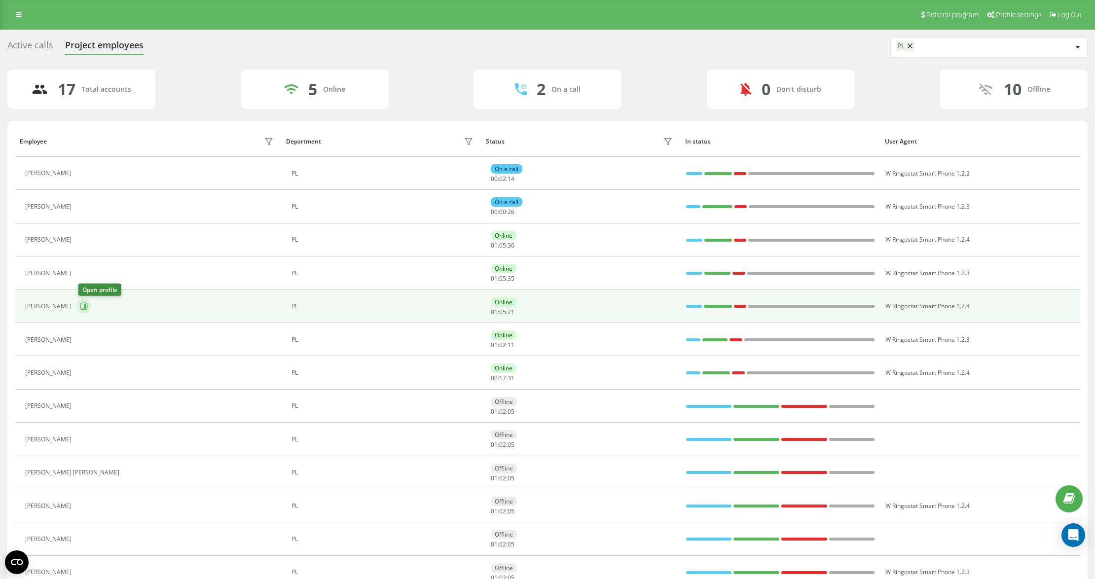
click at [83, 309] on icon at bounding box center [84, 306] width 8 height 8
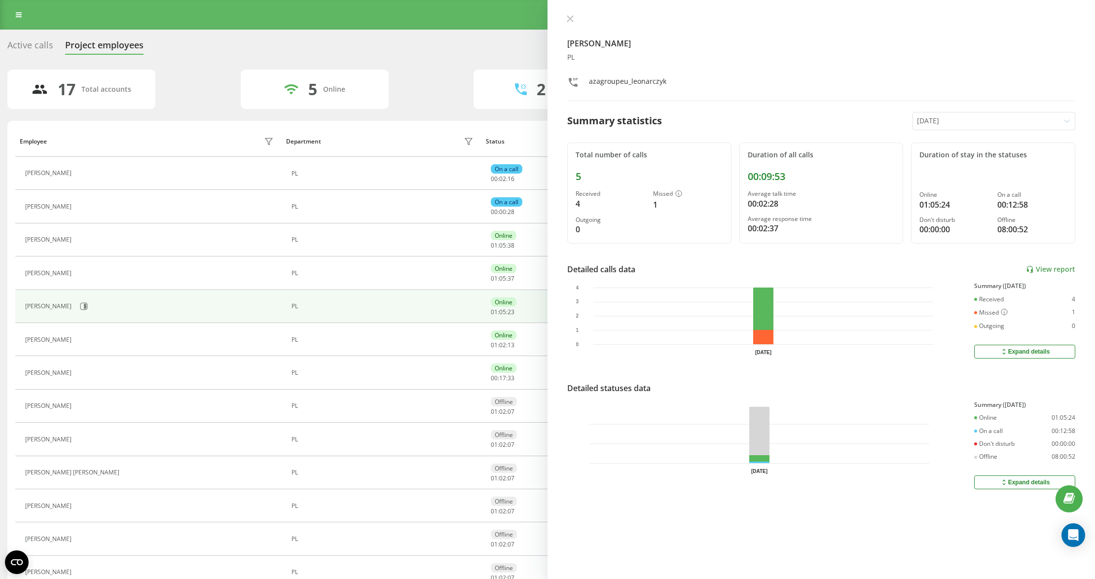
click at [565, 11] on div "Kamil Leonarczyk PL azagroupeu_leonarczyk Summary statistics Today Total number…" at bounding box center [822, 289] width 548 height 579
click at [565, 18] on button at bounding box center [570, 19] width 13 height 9
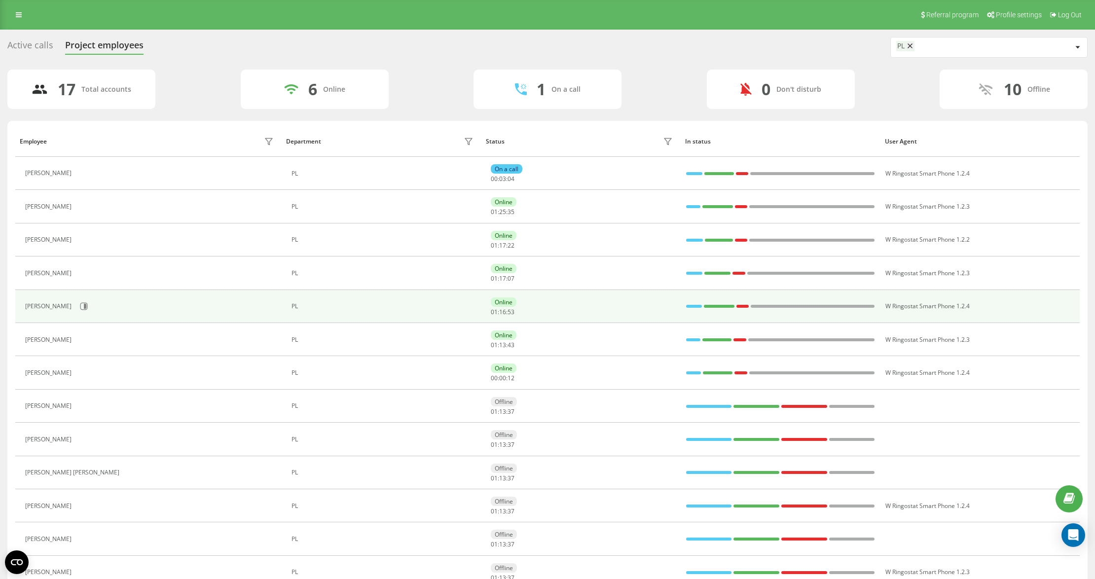
click at [92, 318] on td "[PERSON_NAME]" at bounding box center [148, 306] width 266 height 33
click at [86, 314] on button at bounding box center [83, 306] width 15 height 15
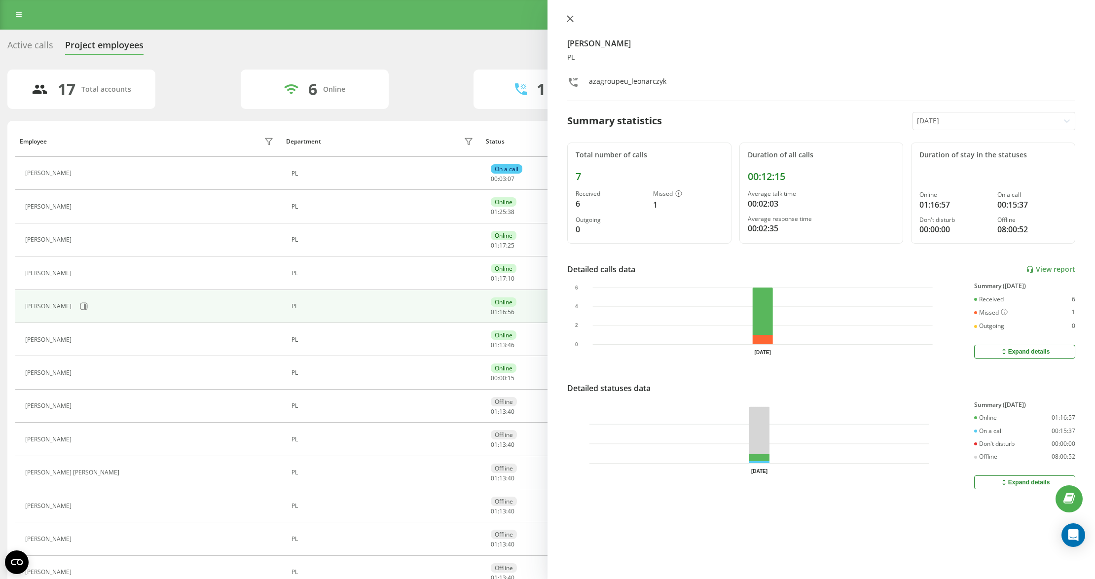
click at [565, 18] on button at bounding box center [570, 19] width 13 height 9
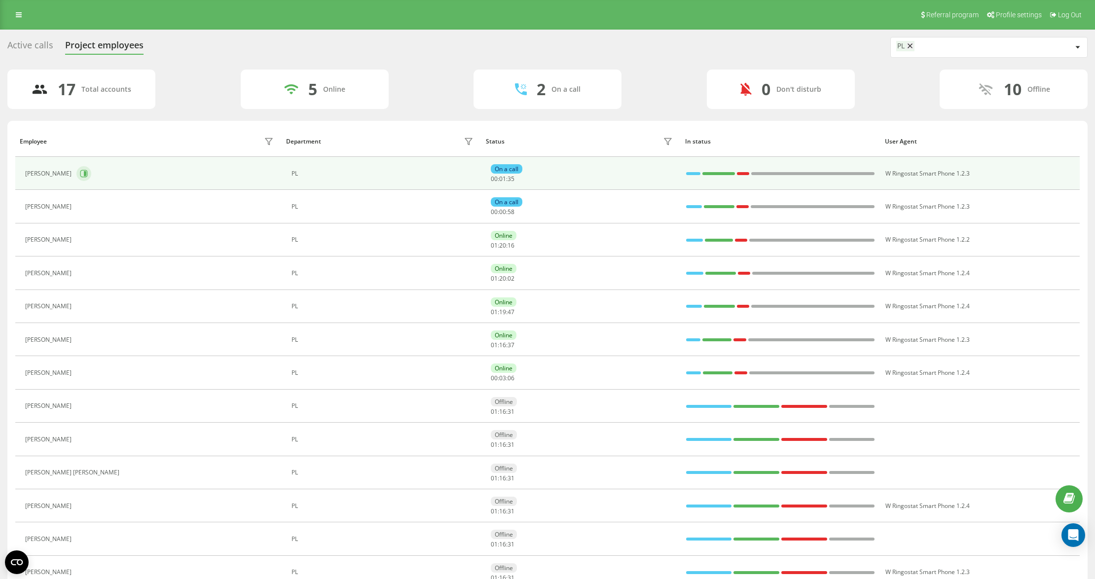
click at [80, 176] on icon at bounding box center [84, 174] width 8 height 8
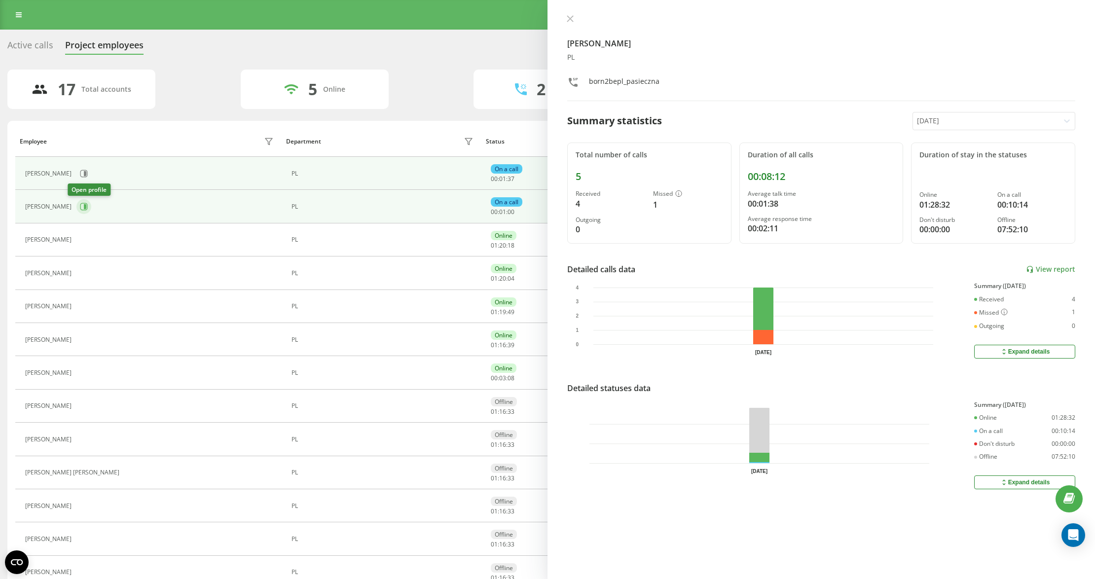
click at [80, 210] on icon at bounding box center [84, 207] width 8 height 8
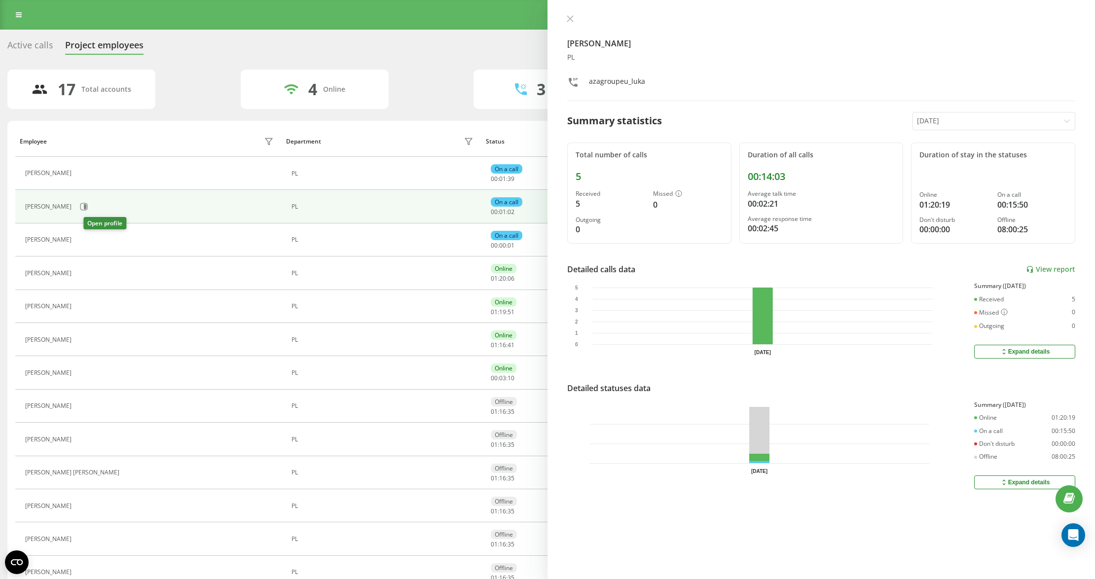
click at [88, 245] on button at bounding box center [82, 241] width 12 height 14
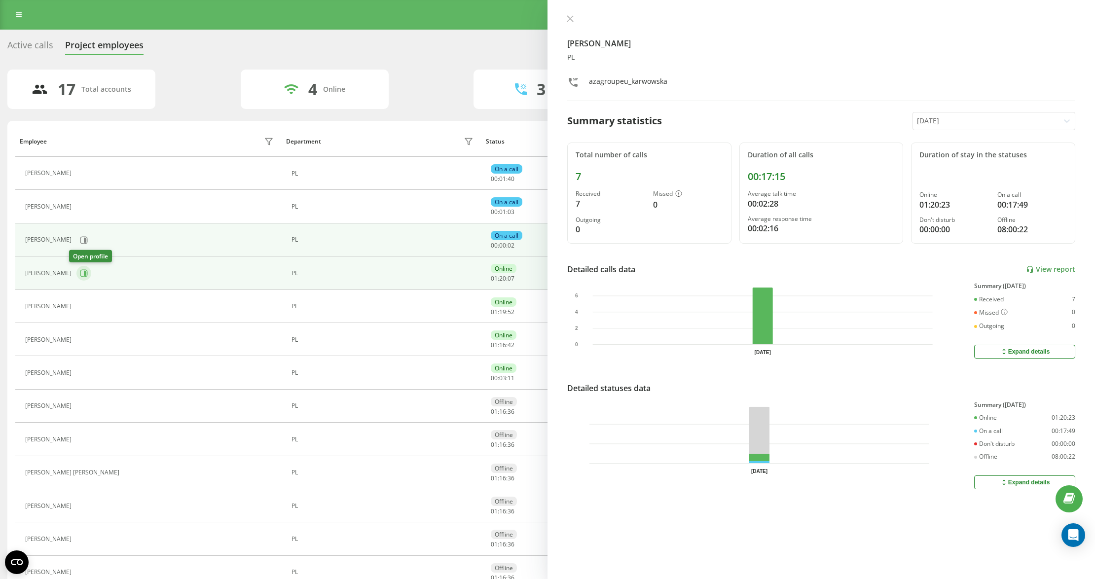
click at [80, 277] on icon at bounding box center [84, 273] width 8 height 8
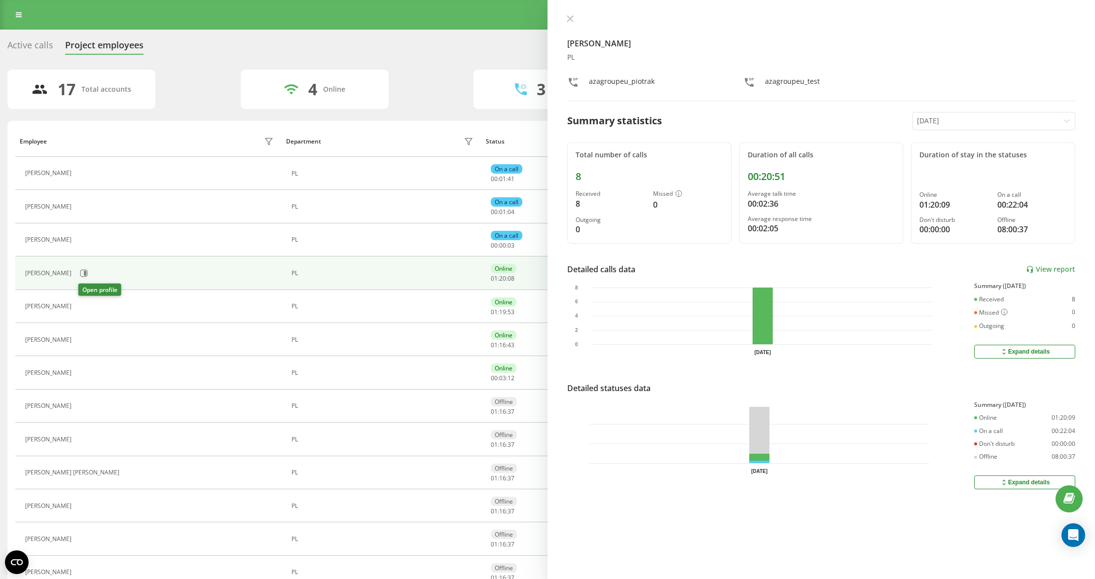
click at [88, 309] on button at bounding box center [82, 307] width 12 height 14
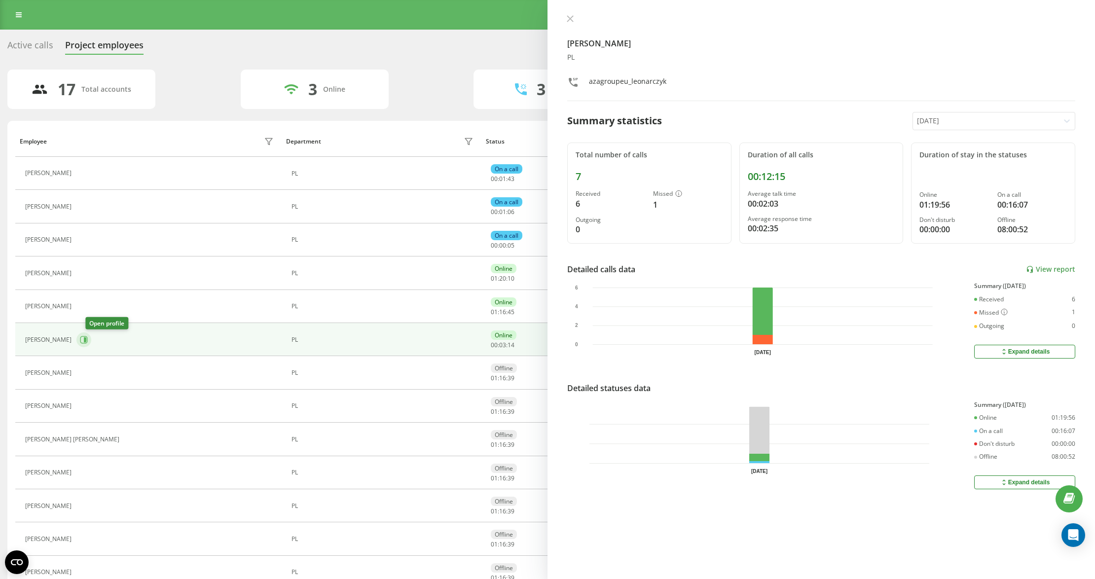
click at [91, 340] on button at bounding box center [83, 340] width 15 height 15
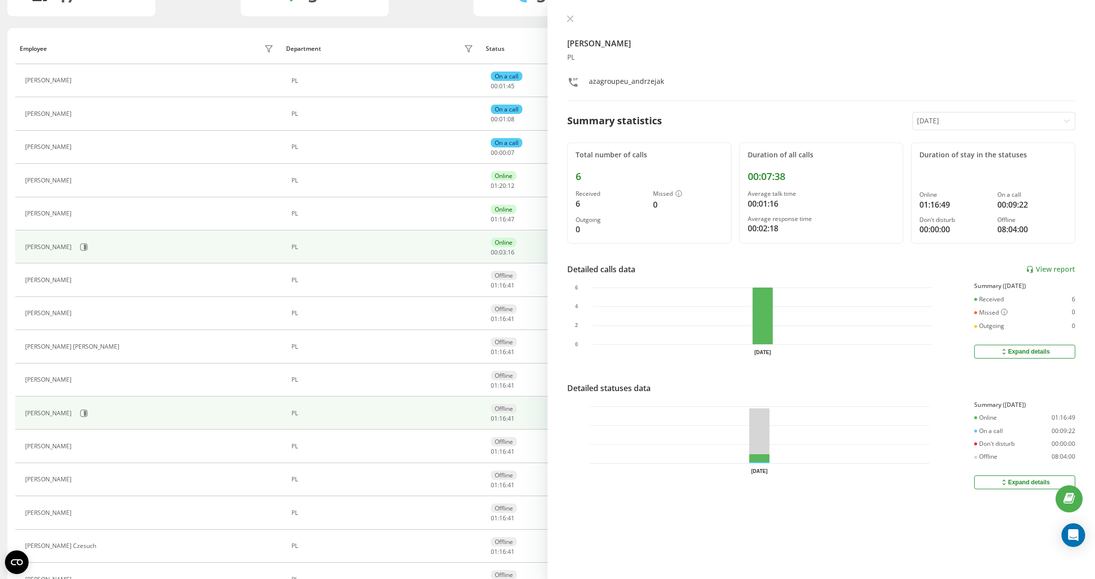
scroll to position [184, 0]
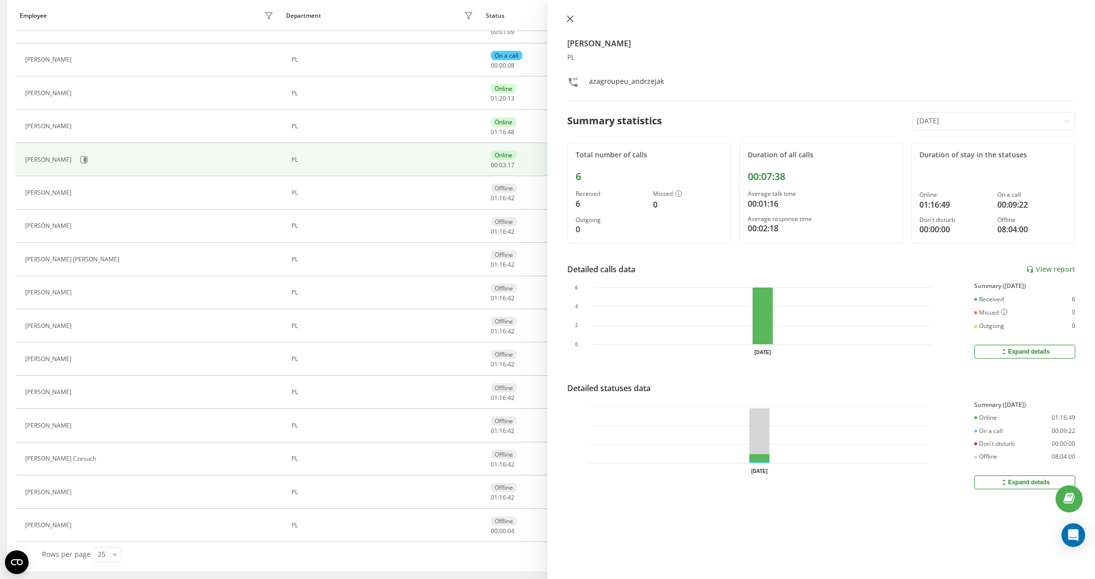
click at [571, 19] on icon at bounding box center [570, 19] width 6 height 6
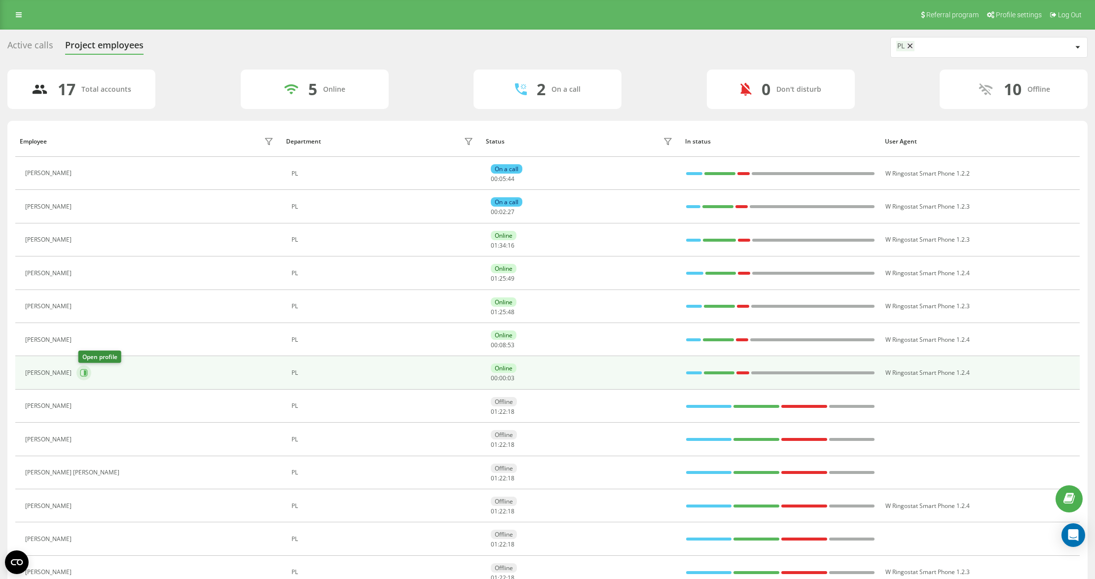
click at [84, 380] on button at bounding box center [83, 373] width 15 height 15
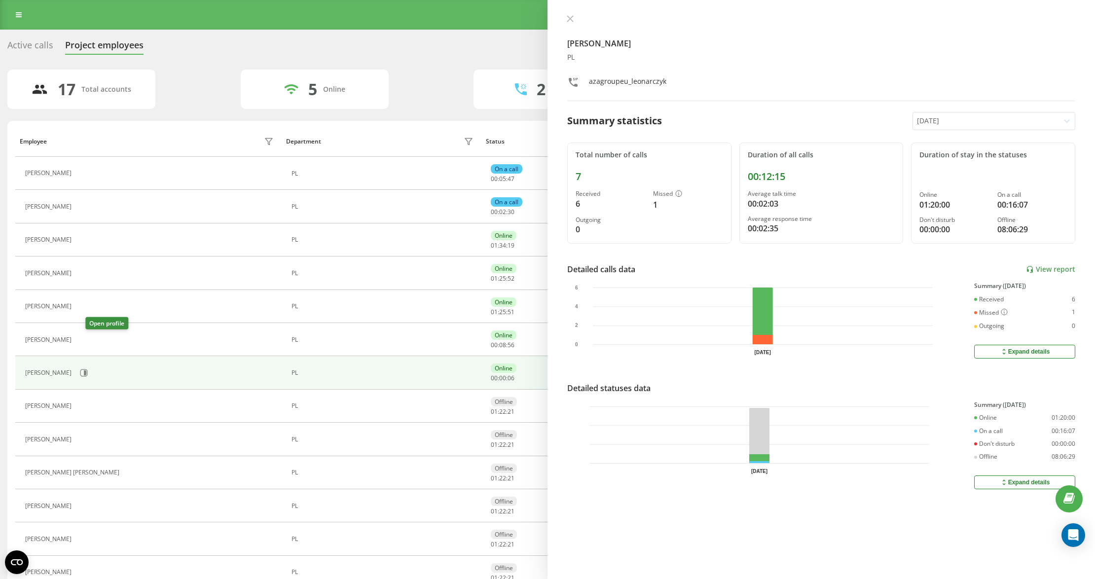
drag, startPoint x: 90, startPoint y: 342, endPoint x: 92, endPoint y: 335, distance: 7.2
click at [86, 342] on icon at bounding box center [82, 340] width 8 height 8
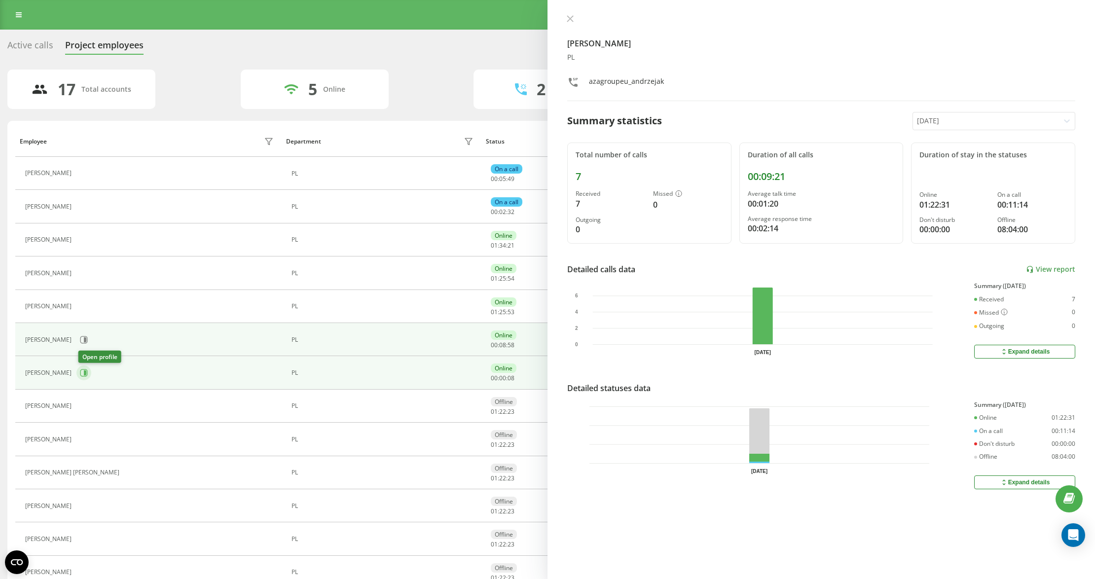
click at [85, 377] on icon at bounding box center [84, 373] width 8 height 8
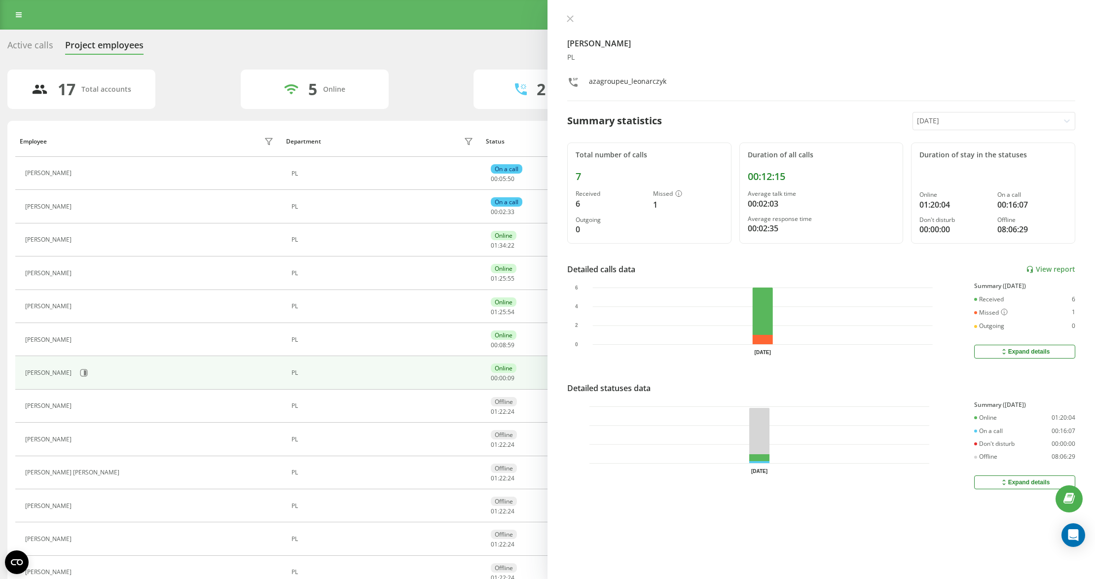
click at [952, 125] on div at bounding box center [986, 120] width 139 height 11
click at [956, 171] on div "Last 7 days" at bounding box center [994, 171] width 162 height 16
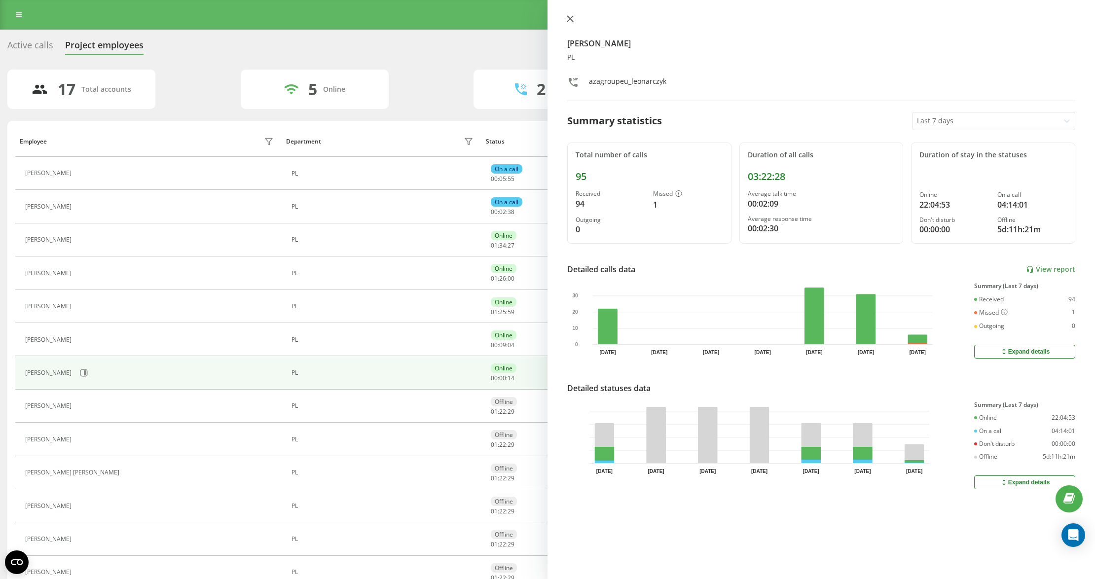
click at [569, 18] on icon at bounding box center [570, 19] width 6 height 6
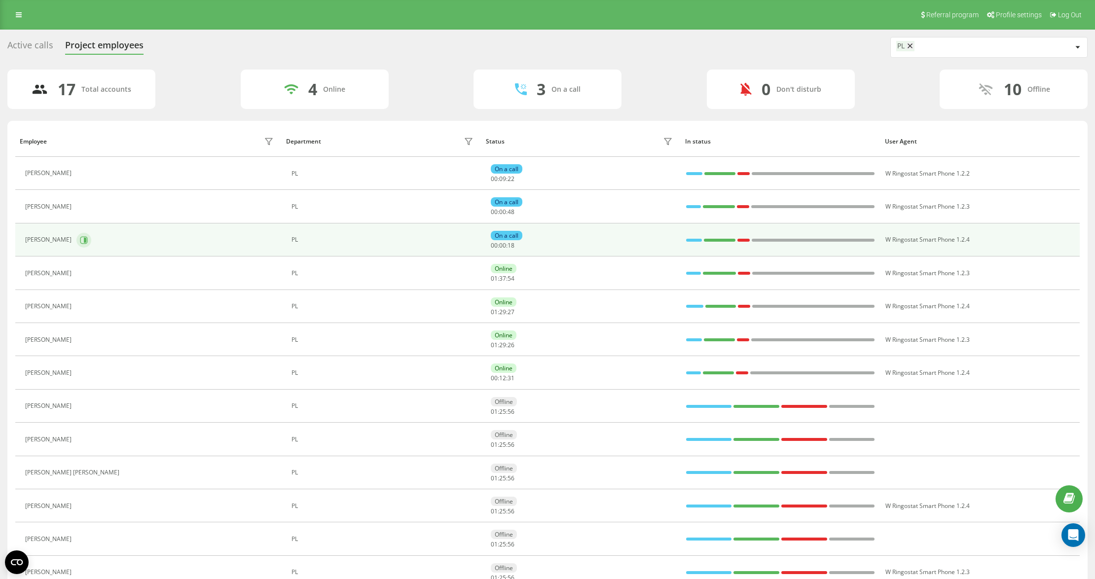
click at [89, 245] on button at bounding box center [83, 240] width 15 height 15
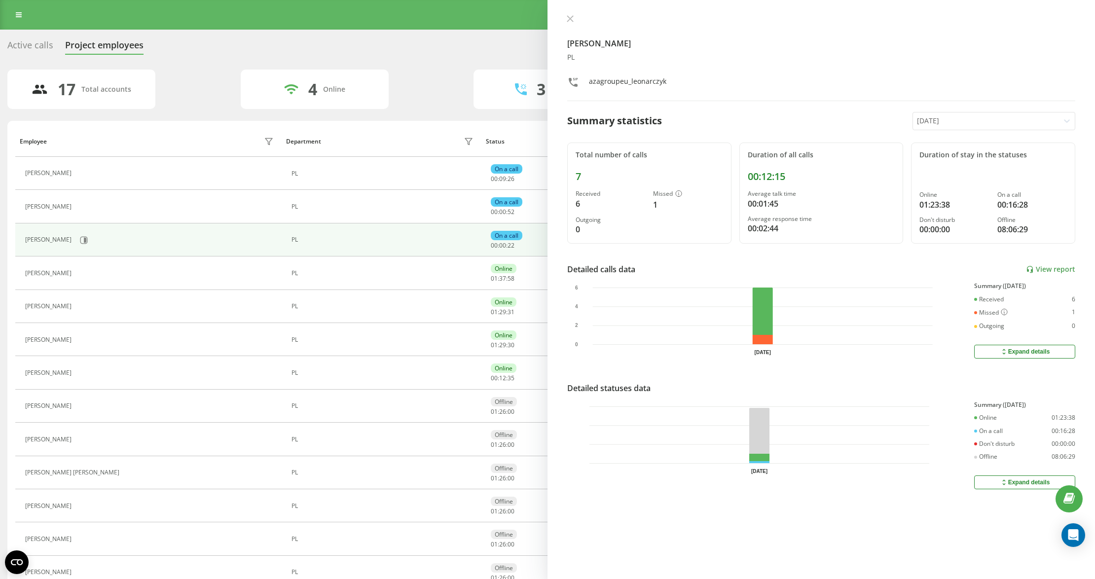
drag, startPoint x: 571, startPoint y: 20, endPoint x: 545, endPoint y: 27, distance: 27.0
click at [571, 20] on icon at bounding box center [570, 19] width 6 height 6
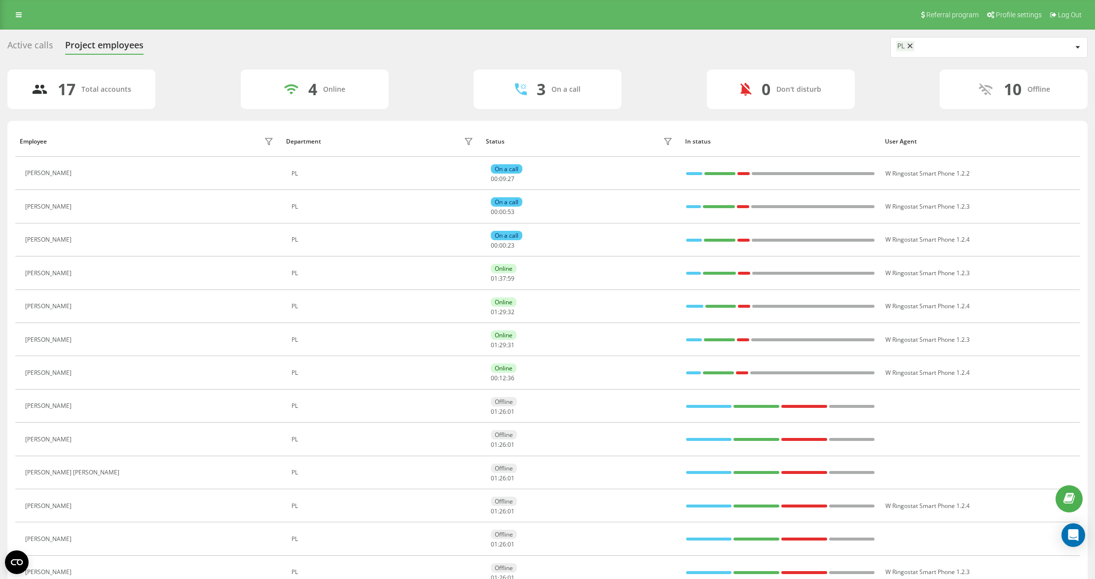
click at [407, 62] on div "Active calls Project employees PL 17 Total accounts 4 Online 3 On a call 0 Don'…" at bounding box center [547, 394] width 1080 height 715
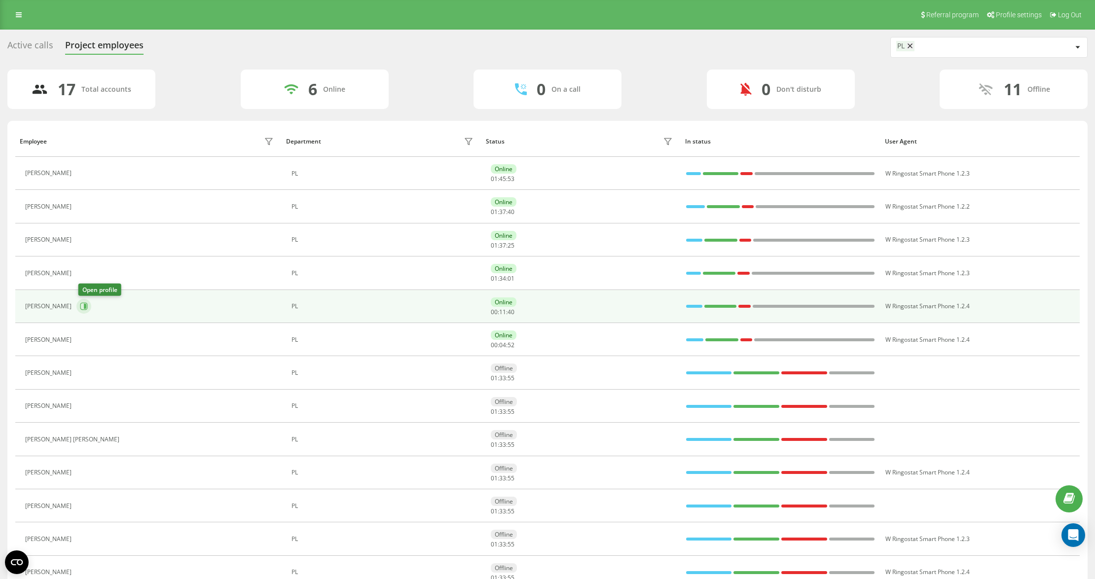
click at [80, 304] on button at bounding box center [83, 306] width 15 height 15
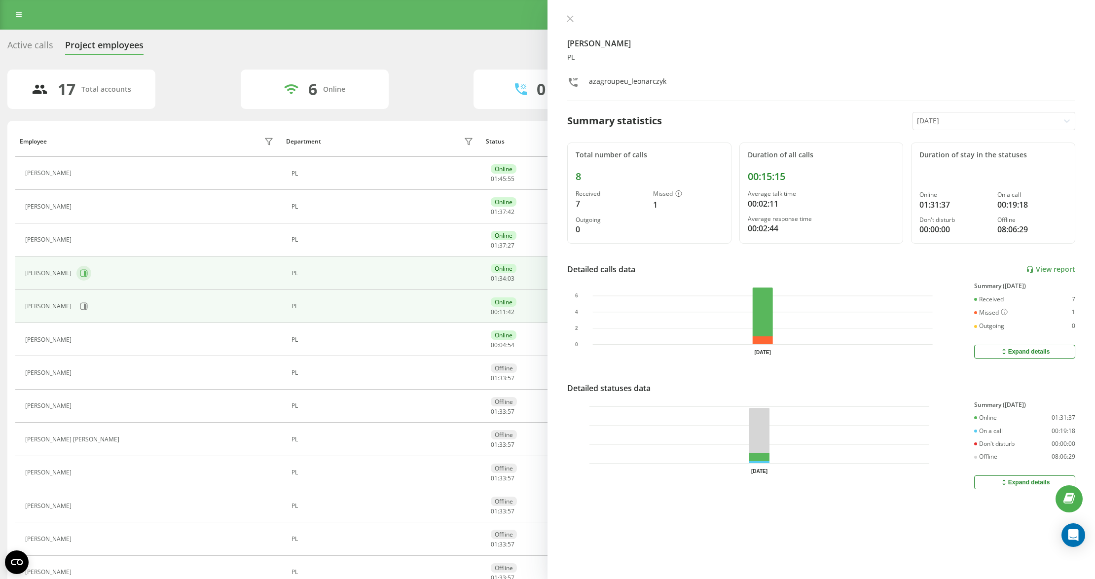
click at [91, 279] on button at bounding box center [83, 273] width 15 height 15
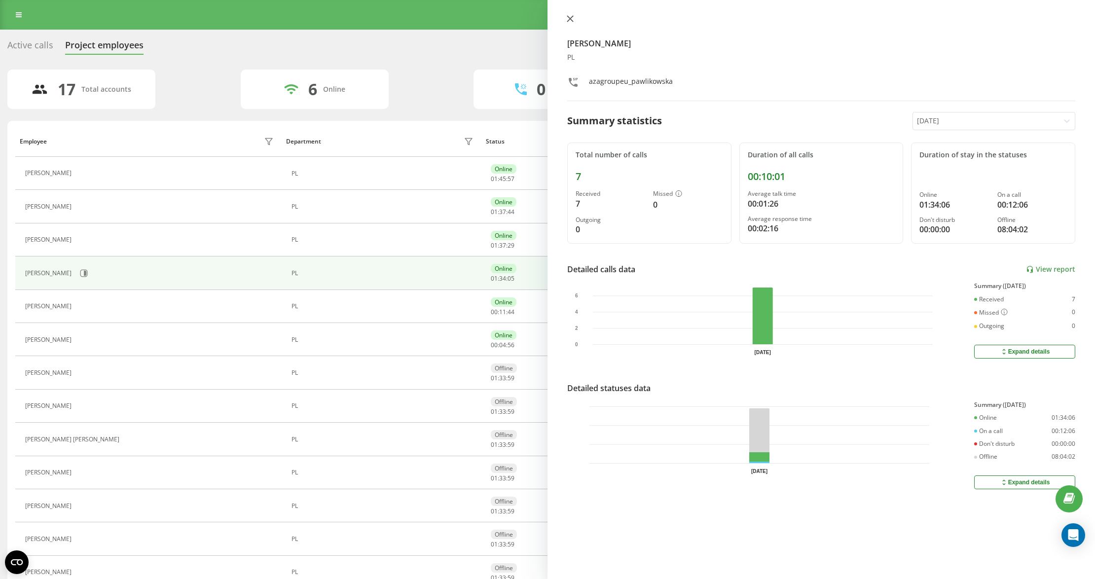
click at [569, 18] on icon at bounding box center [570, 19] width 6 height 6
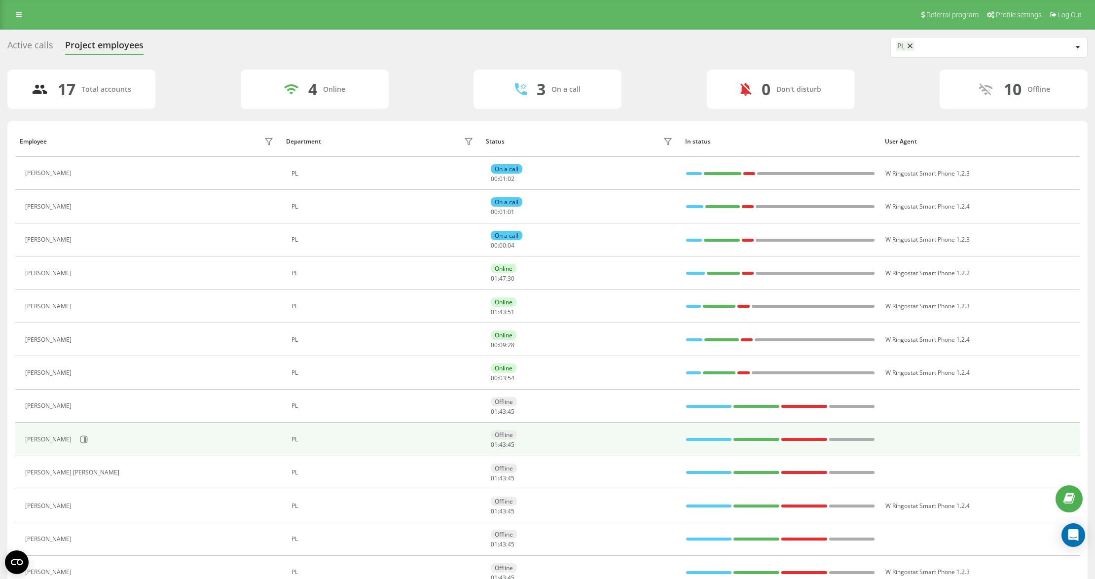
drag, startPoint x: 332, startPoint y: 423, endPoint x: 334, endPoint y: 430, distance: 7.7
click at [332, 423] on td "PL" at bounding box center [382, 406] width 200 height 33
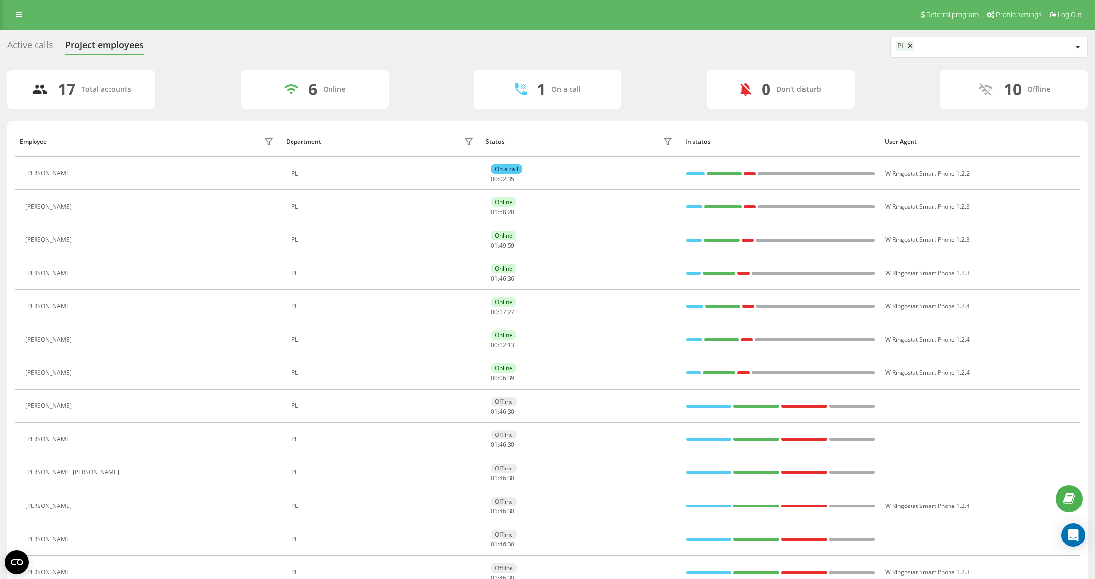
click at [86, 340] on icon at bounding box center [82, 339] width 7 height 7
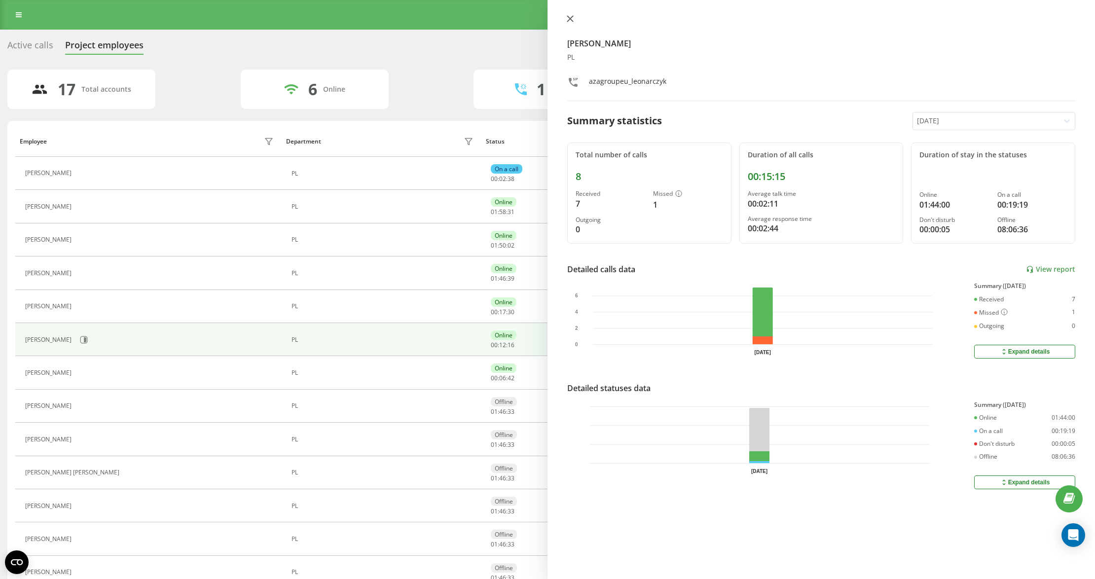
click at [570, 19] on icon at bounding box center [570, 19] width 6 height 6
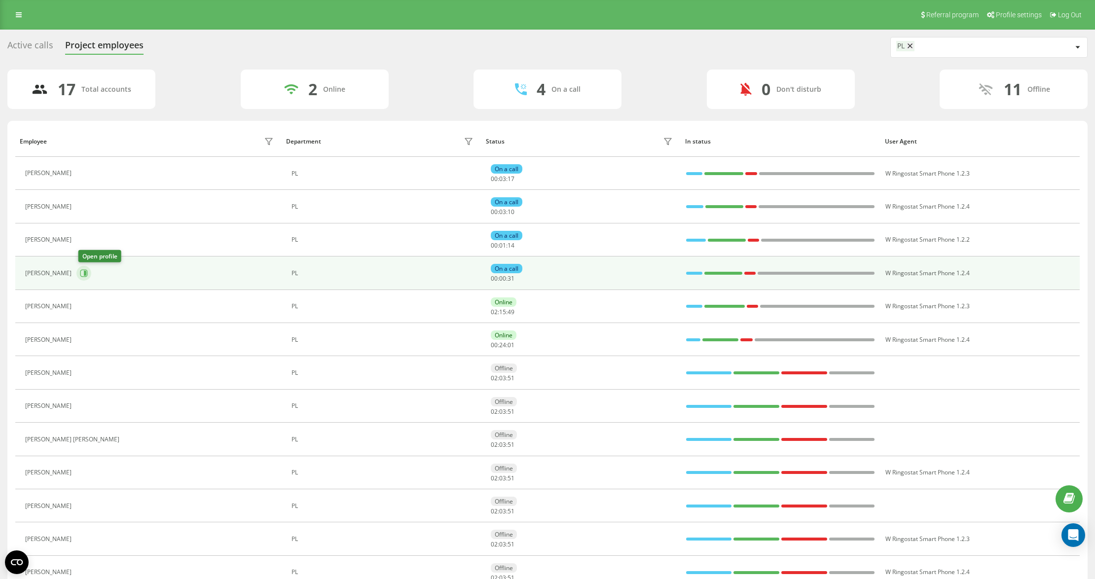
click at [91, 273] on button at bounding box center [83, 273] width 15 height 15
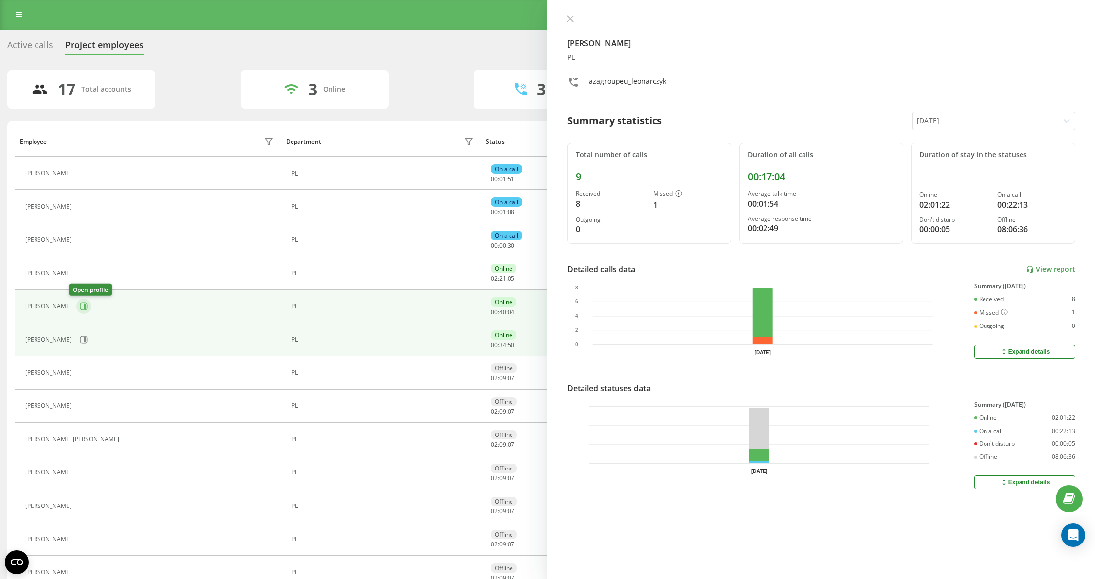
click at [76, 306] on button at bounding box center [83, 306] width 15 height 15
click at [81, 344] on icon at bounding box center [84, 340] width 8 height 8
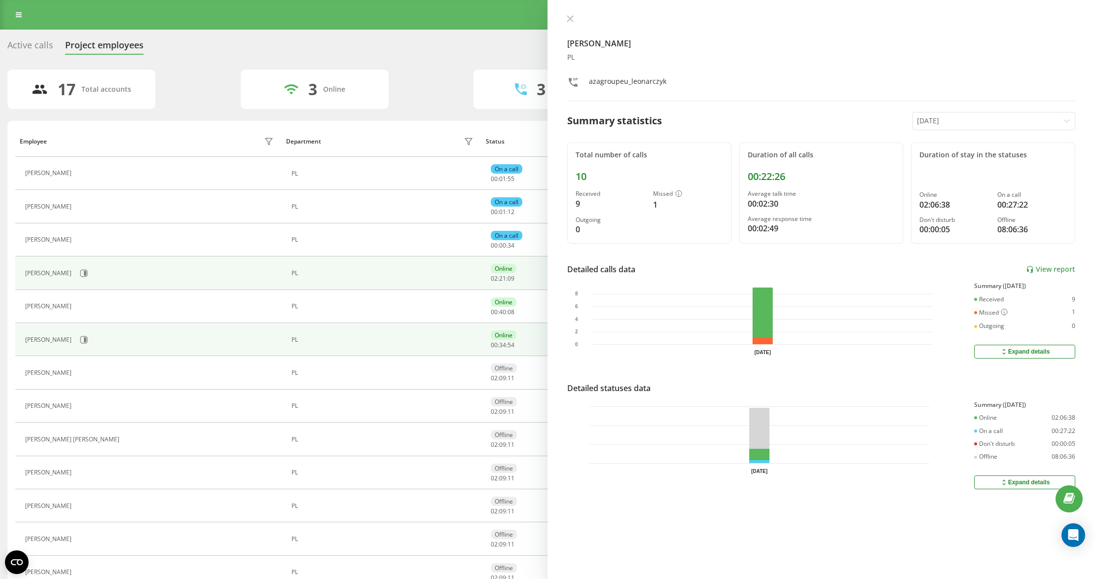
click at [86, 276] on div "[PERSON_NAME]" at bounding box center [150, 273] width 251 height 17
click at [80, 275] on icon at bounding box center [84, 273] width 8 height 8
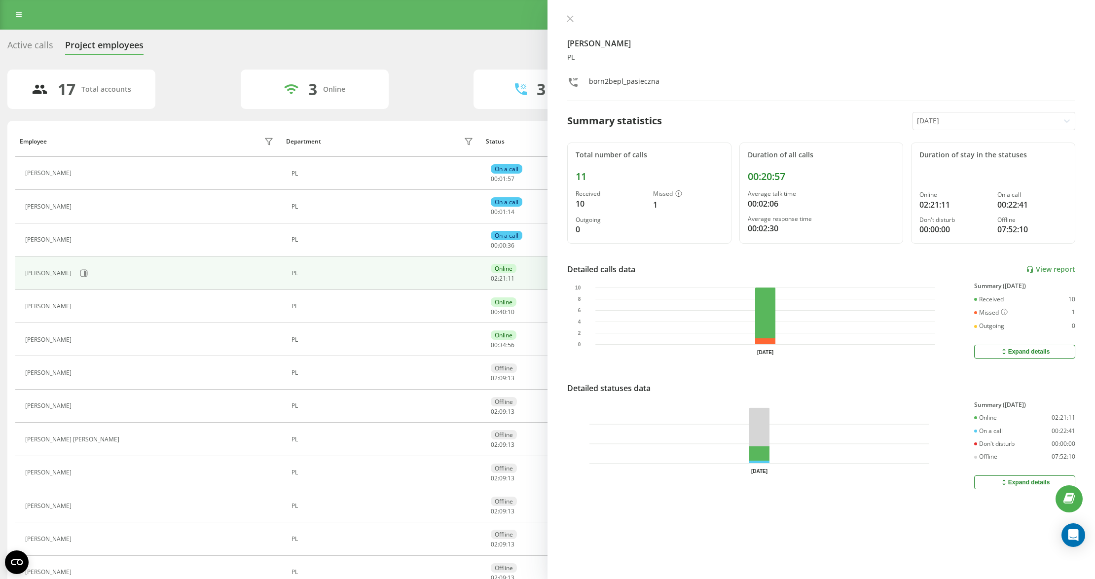
click at [80, 251] on td "[PERSON_NAME]" at bounding box center [148, 239] width 266 height 33
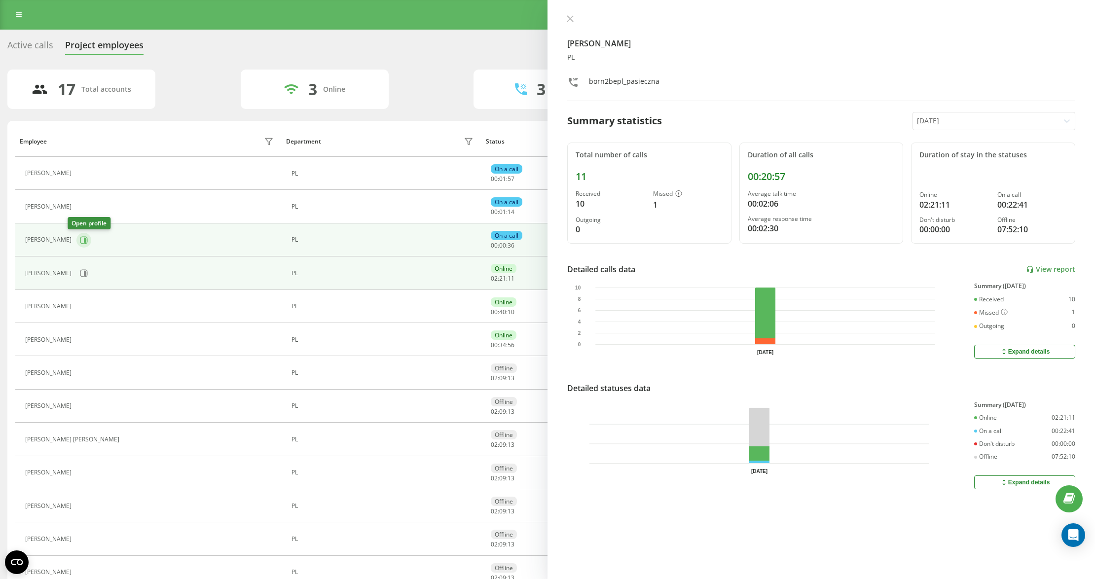
click at [77, 245] on button at bounding box center [83, 240] width 15 height 15
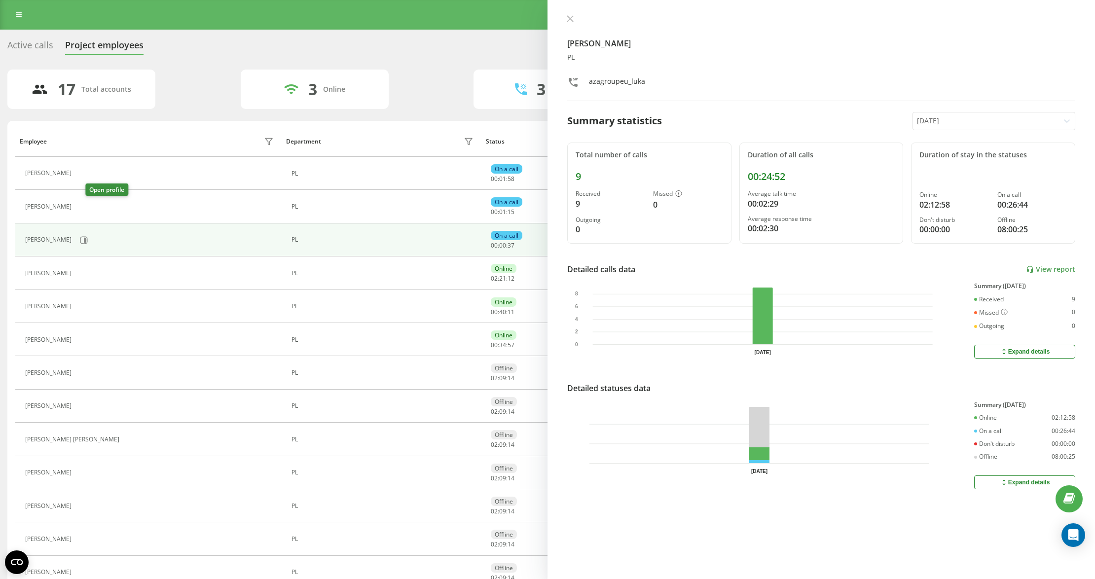
click at [86, 210] on icon at bounding box center [82, 207] width 8 height 8
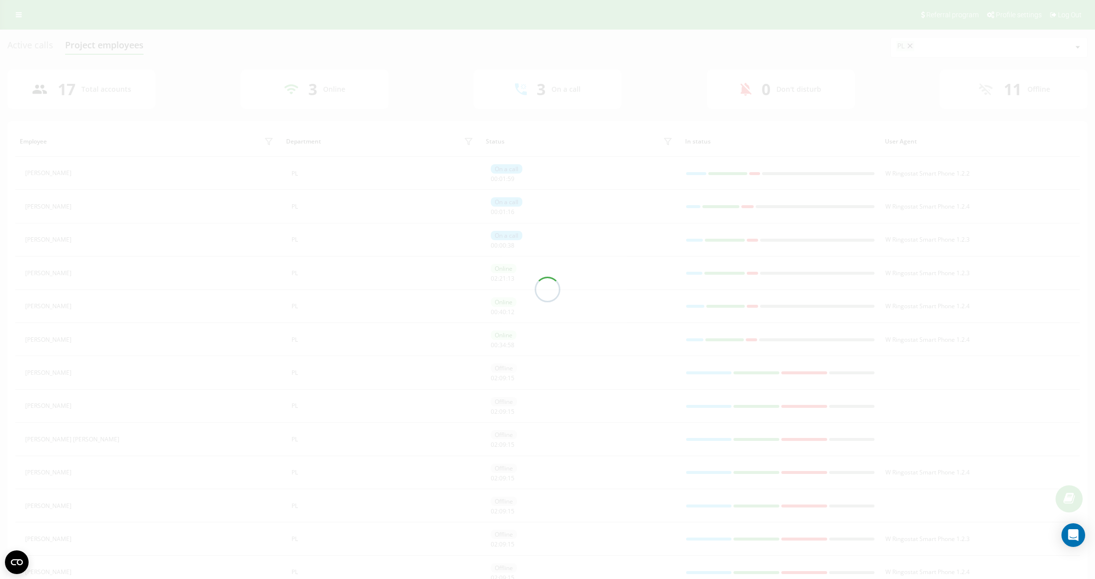
click at [89, 170] on div at bounding box center [547, 289] width 1095 height 579
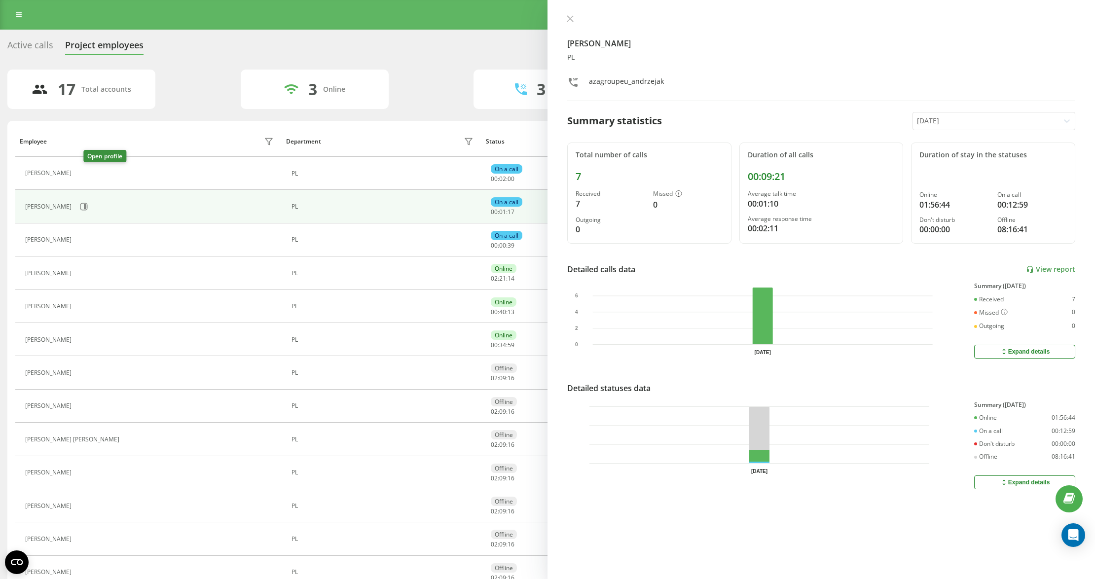
click at [86, 170] on icon at bounding box center [82, 174] width 8 height 8
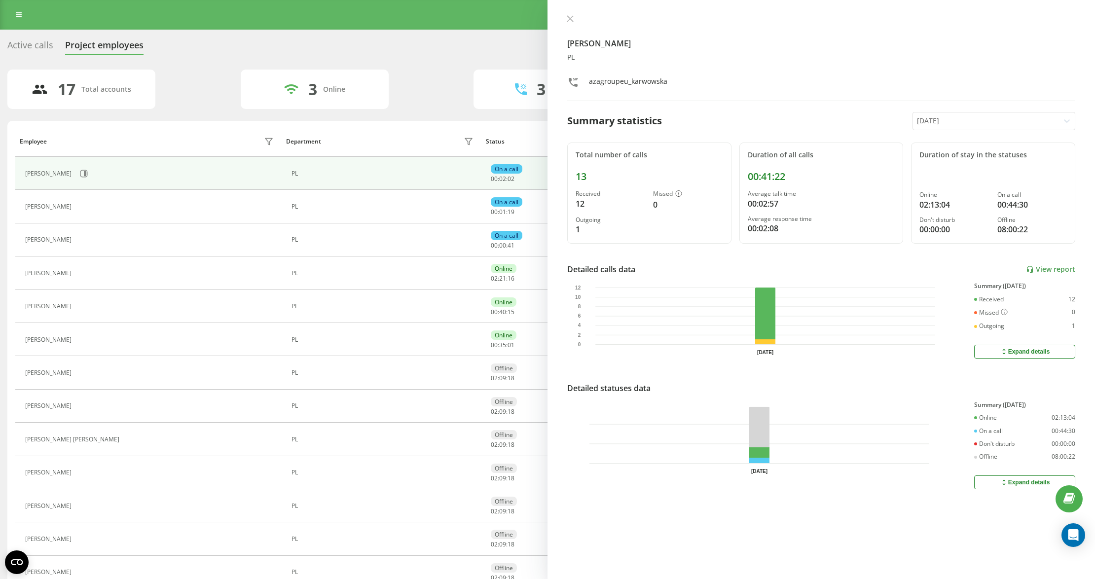
click at [569, 23] on button at bounding box center [570, 19] width 13 height 9
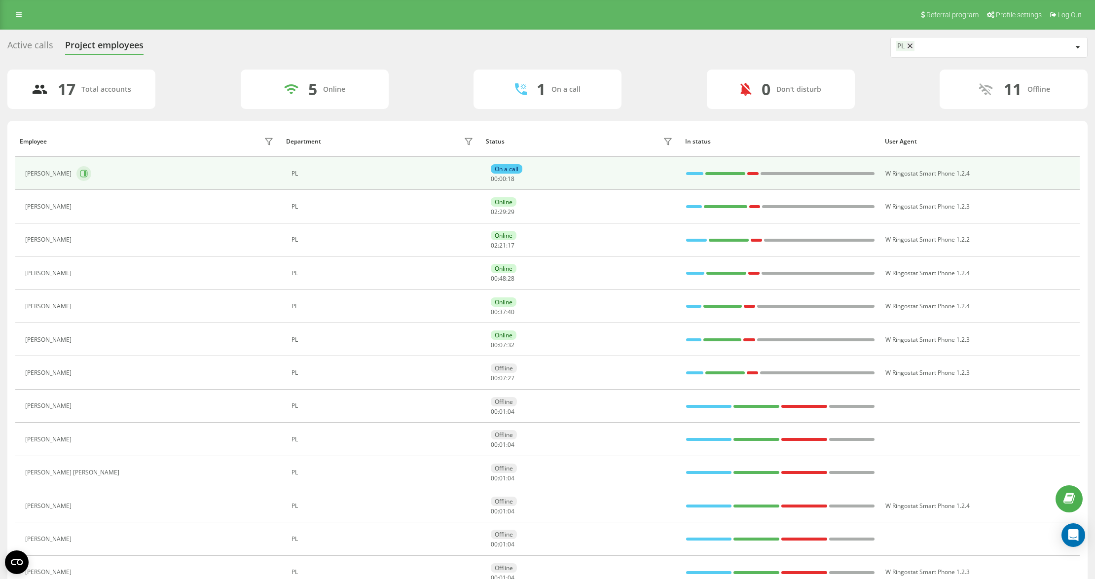
click at [85, 174] on icon at bounding box center [84, 174] width 8 height 8
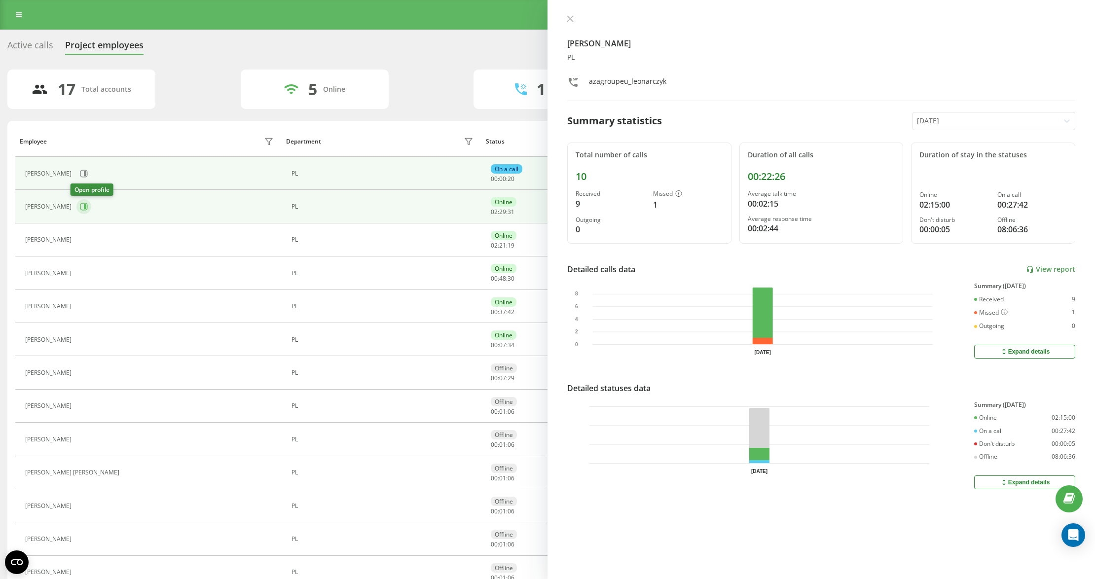
click at [76, 212] on button at bounding box center [83, 206] width 15 height 15
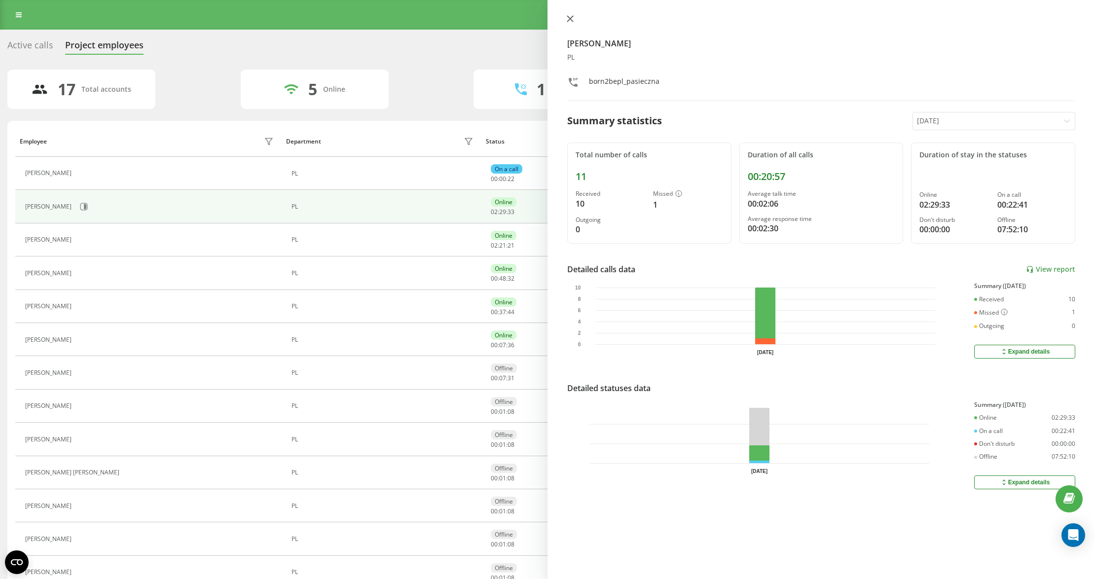
click at [569, 21] on icon at bounding box center [570, 18] width 7 height 7
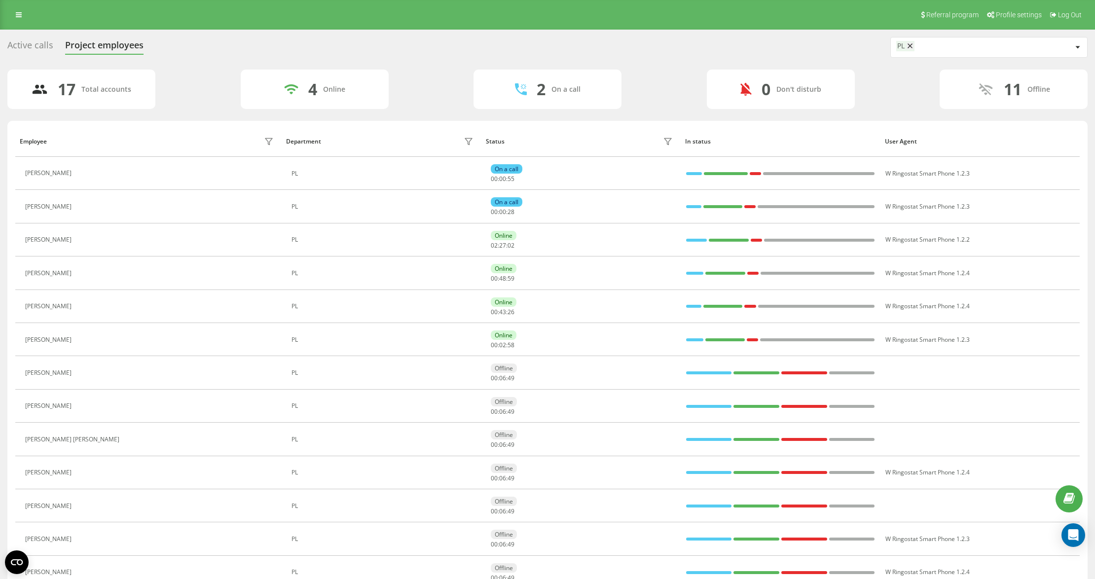
click at [85, 272] on icon at bounding box center [83, 273] width 2 height 5
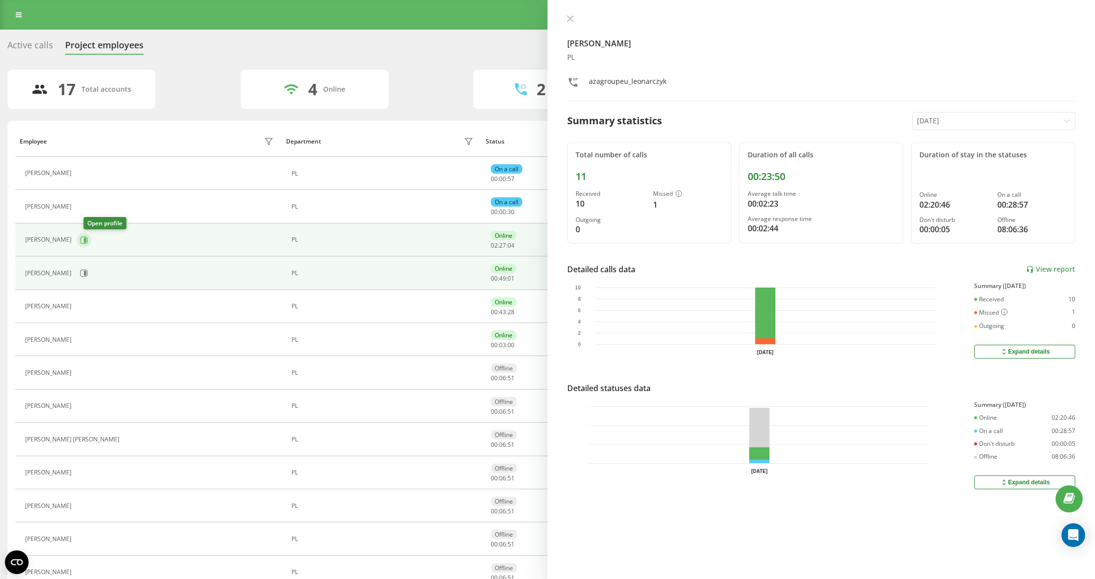
click at [86, 239] on icon at bounding box center [85, 239] width 2 height 5
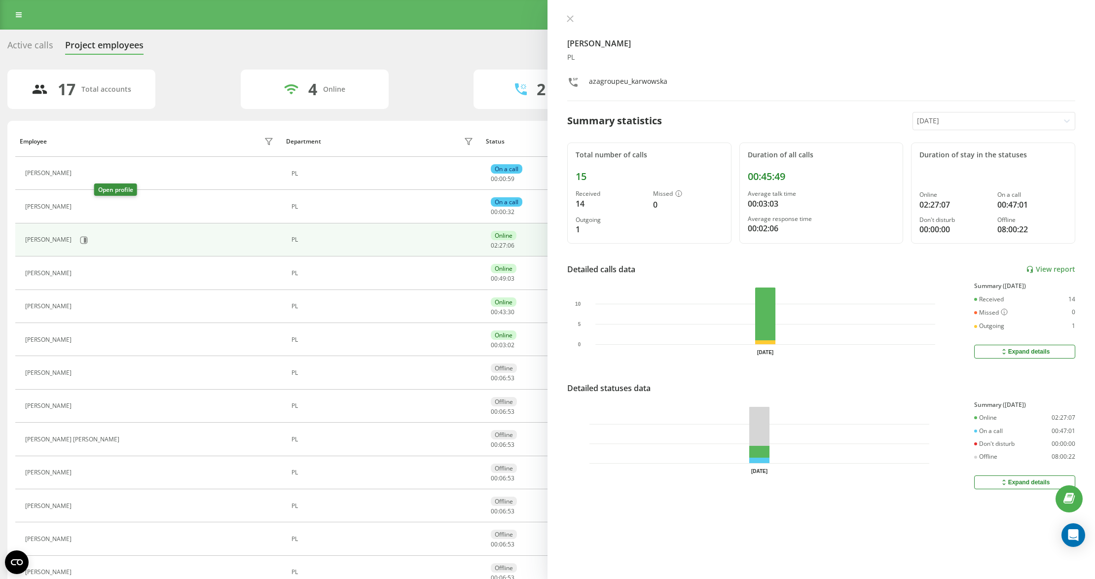
click at [85, 205] on icon at bounding box center [83, 206] width 2 height 5
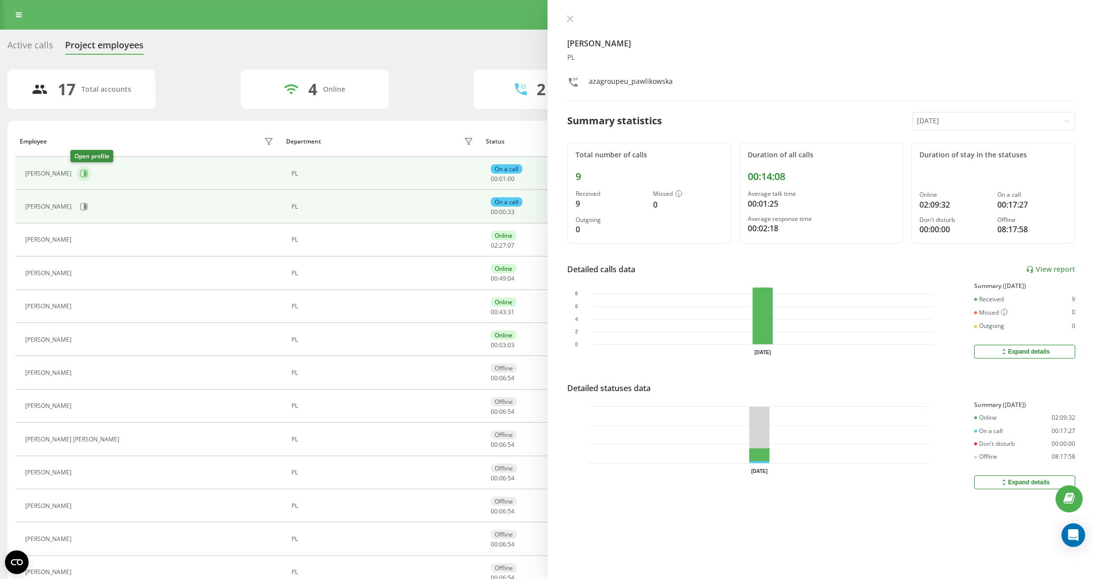
click at [84, 176] on icon at bounding box center [85, 173] width 2 height 5
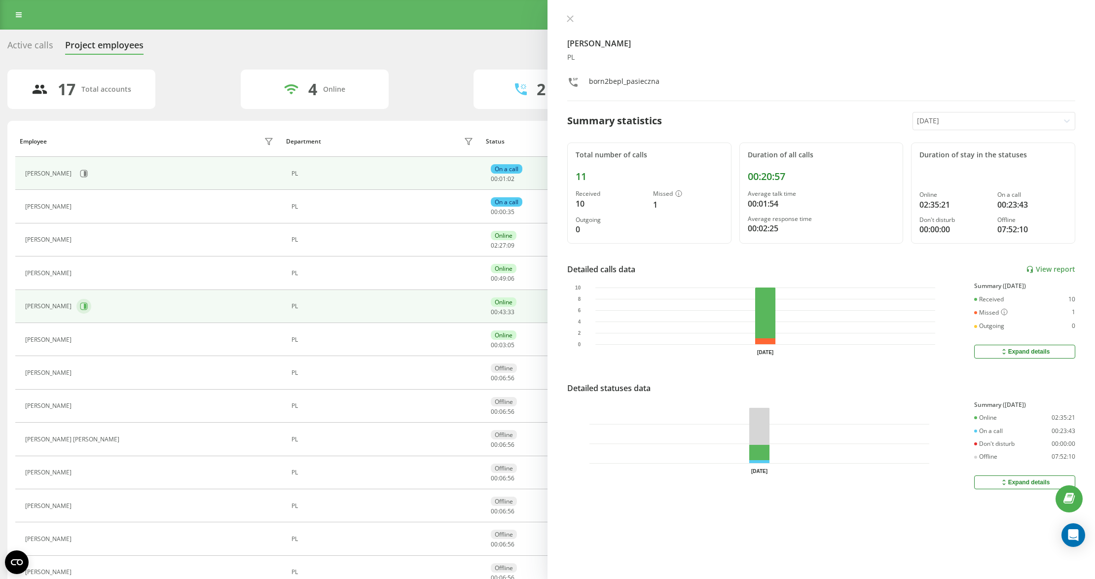
click at [86, 309] on icon at bounding box center [85, 306] width 2 height 5
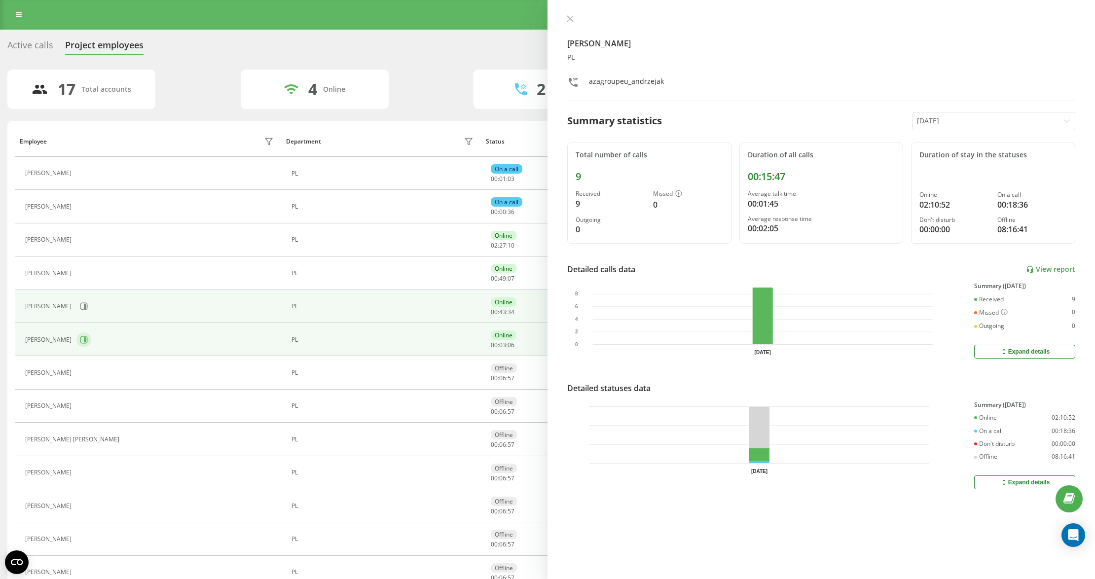
click at [81, 346] on button at bounding box center [83, 340] width 15 height 15
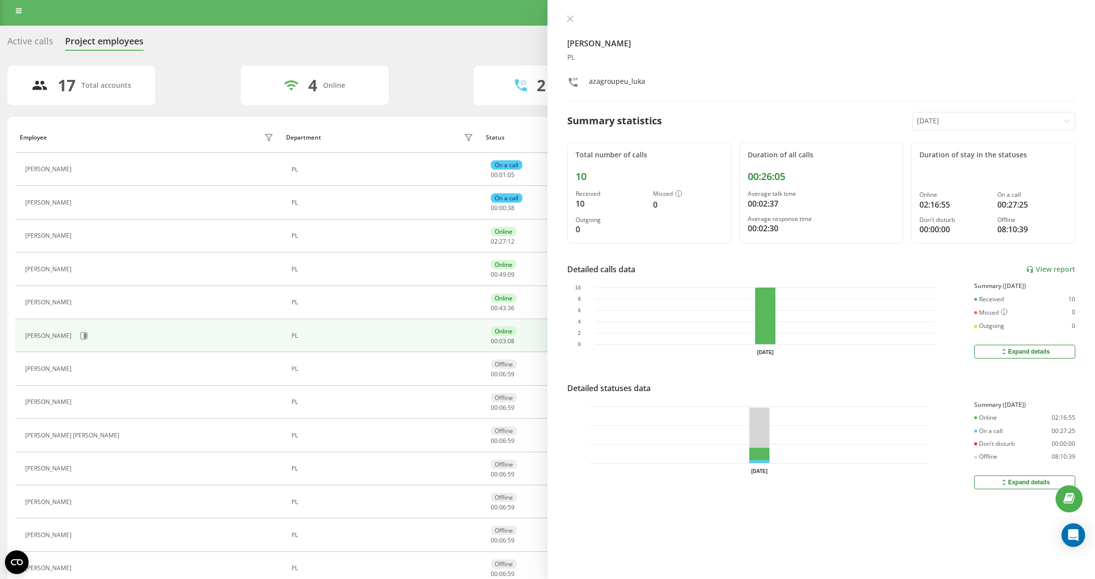
scroll to position [184, 0]
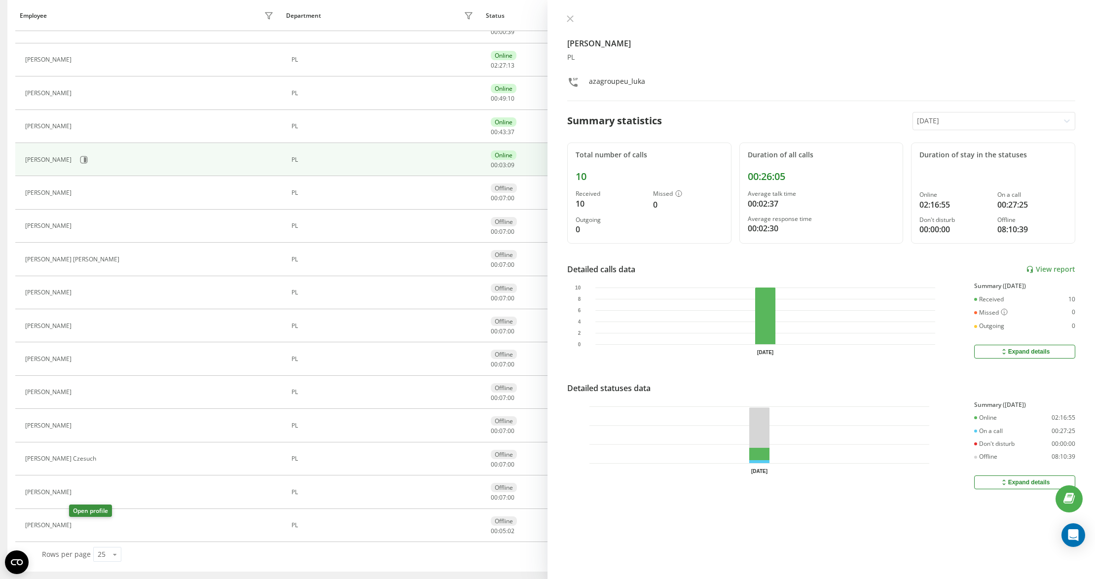
click at [80, 524] on icon at bounding box center [82, 525] width 7 height 7
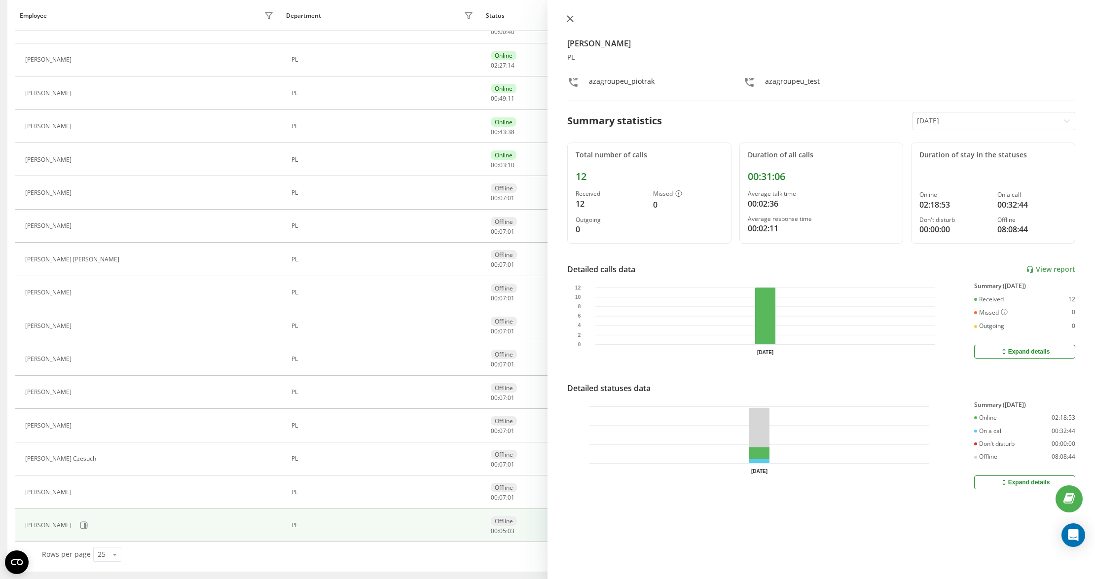
click at [567, 21] on icon at bounding box center [570, 18] width 7 height 7
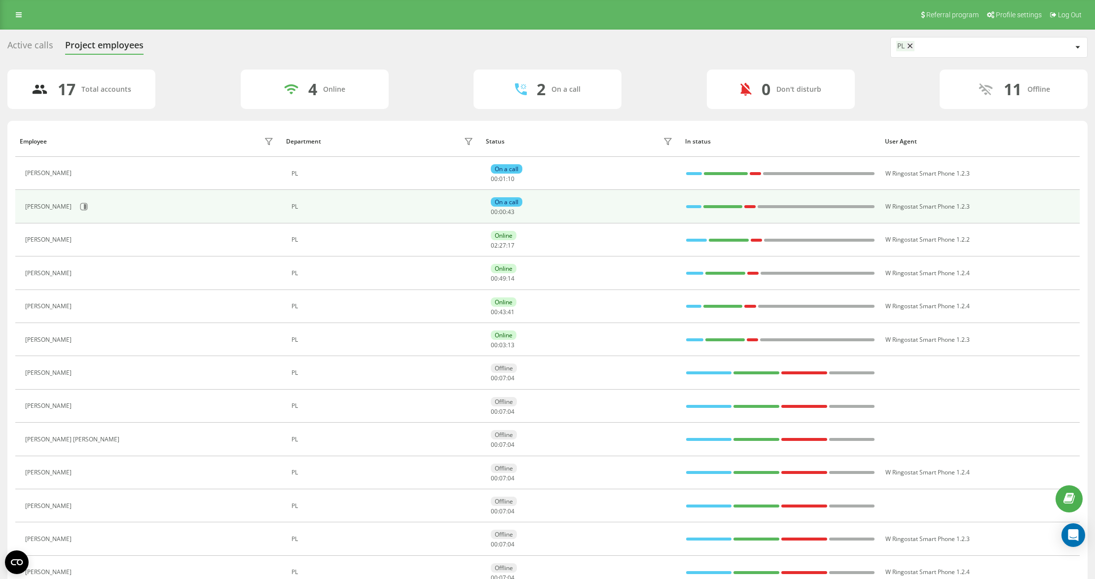
click at [97, 215] on div "[PERSON_NAME]" at bounding box center [150, 206] width 251 height 17
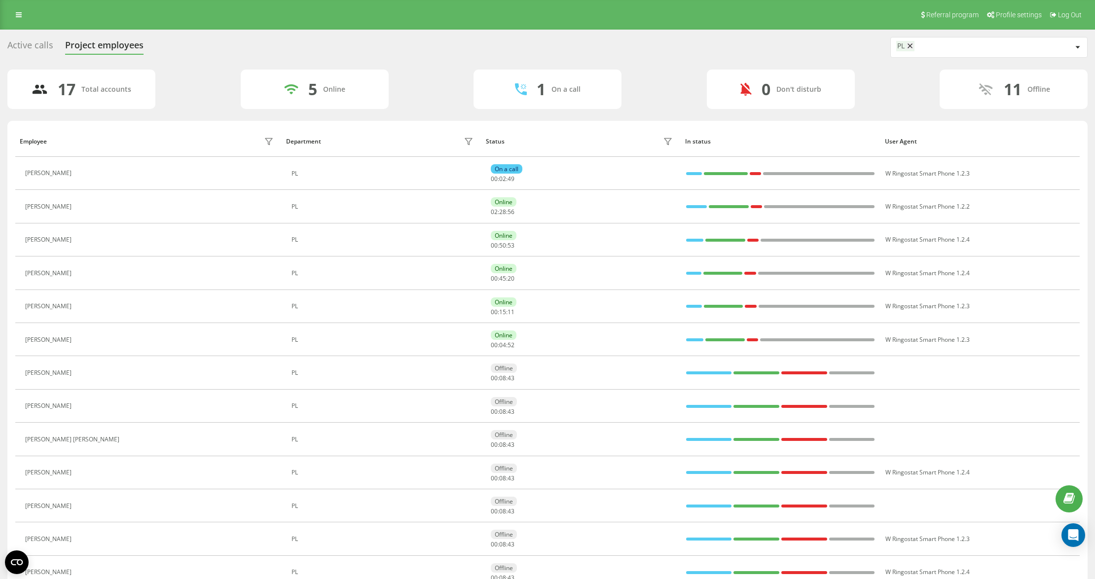
click at [474, 70] on div "17 Total accounts 5 Online 1 On a call 0 Don't disturb 11 Offline" at bounding box center [547, 89] width 1080 height 39
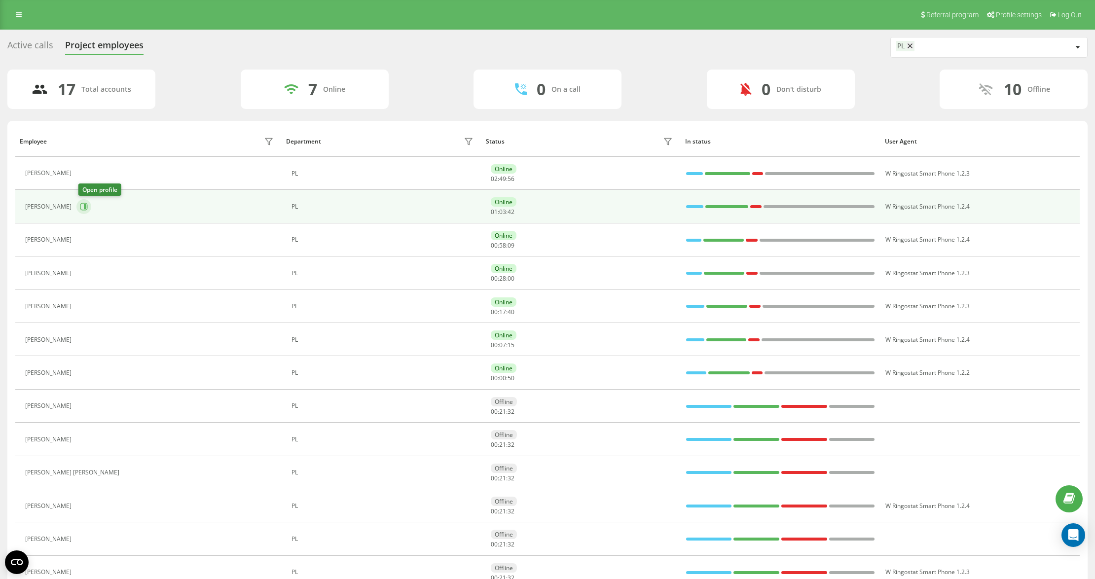
click at [86, 205] on icon at bounding box center [85, 206] width 2 height 5
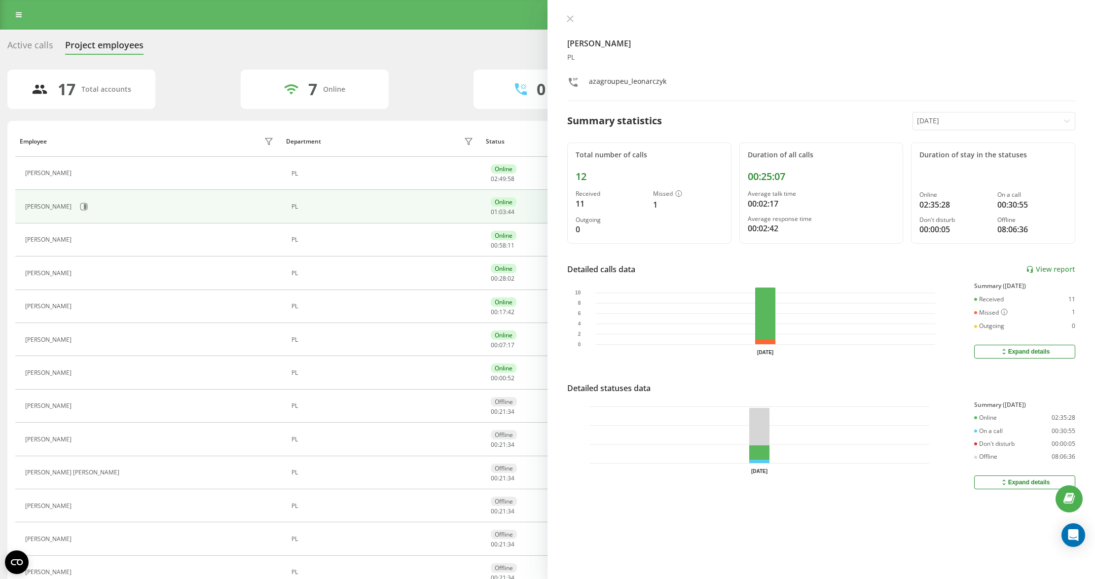
click at [570, 12] on div "Kamil Leonarczyk PL azagroupeu_leonarczyk Summary statistics Today Total number…" at bounding box center [822, 289] width 548 height 579
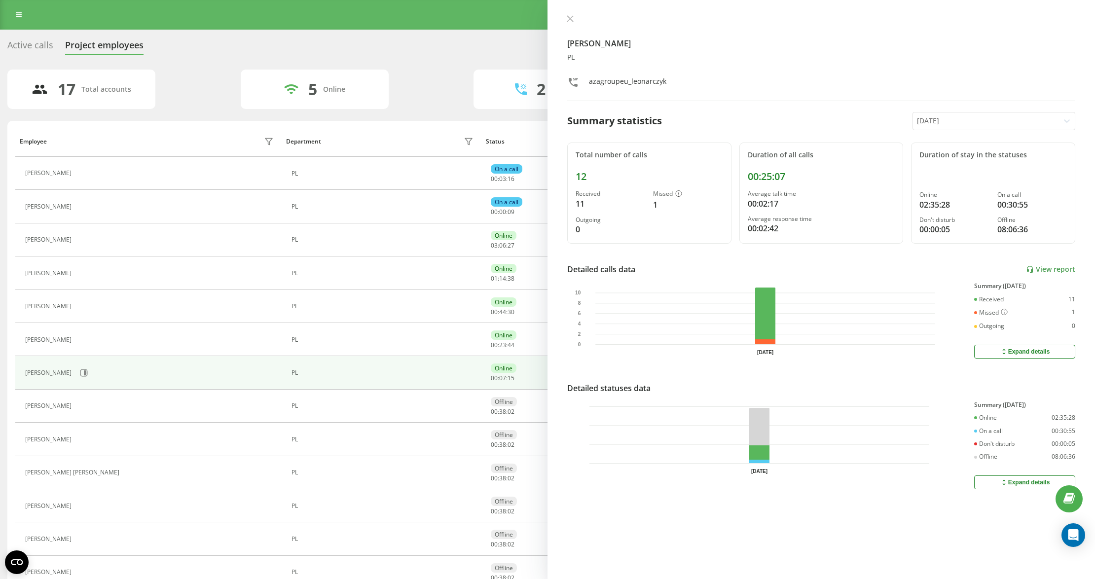
click at [570, 19] on icon at bounding box center [570, 19] width 6 height 6
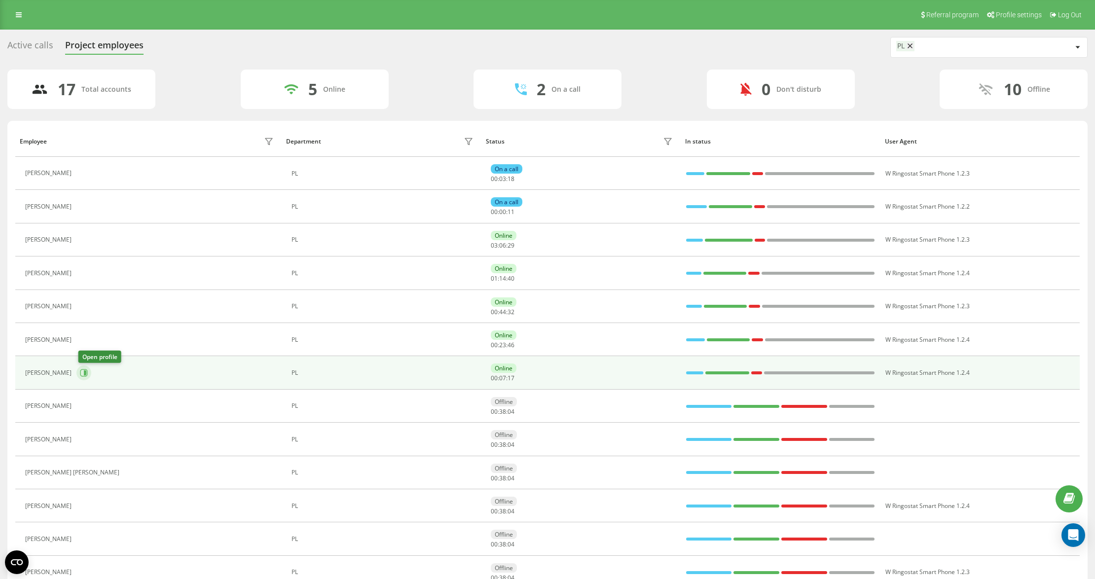
click at [88, 380] on button at bounding box center [83, 373] width 15 height 15
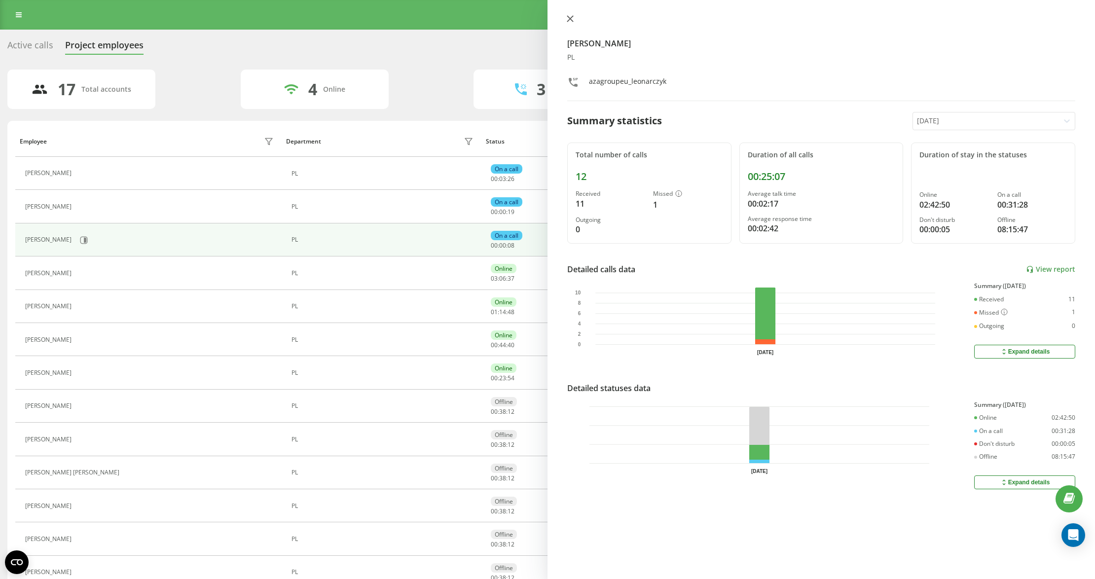
click at [575, 17] on button at bounding box center [570, 19] width 13 height 9
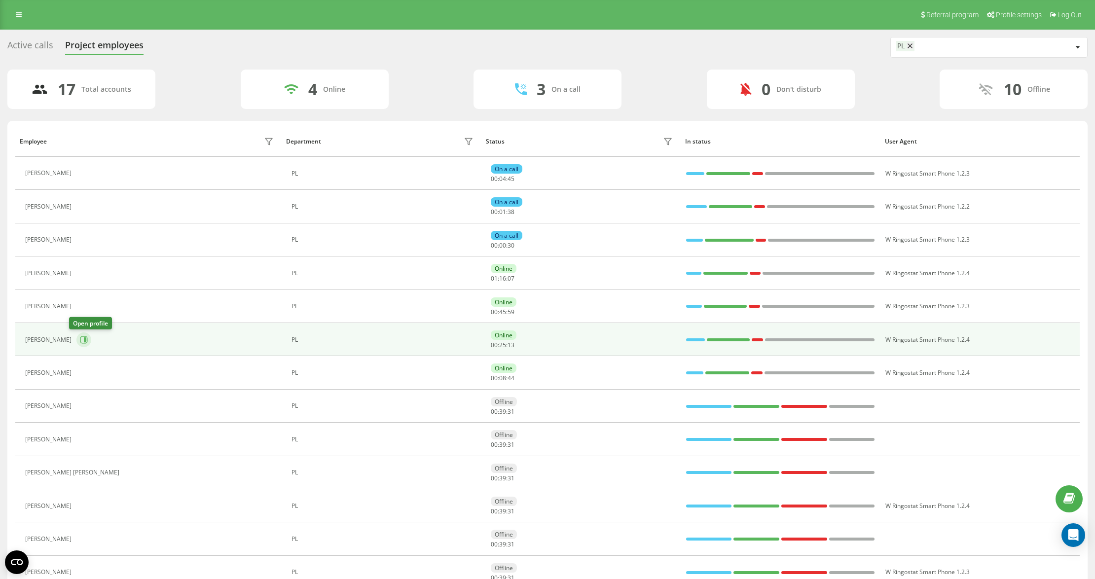
click at [81, 340] on button at bounding box center [83, 340] width 15 height 15
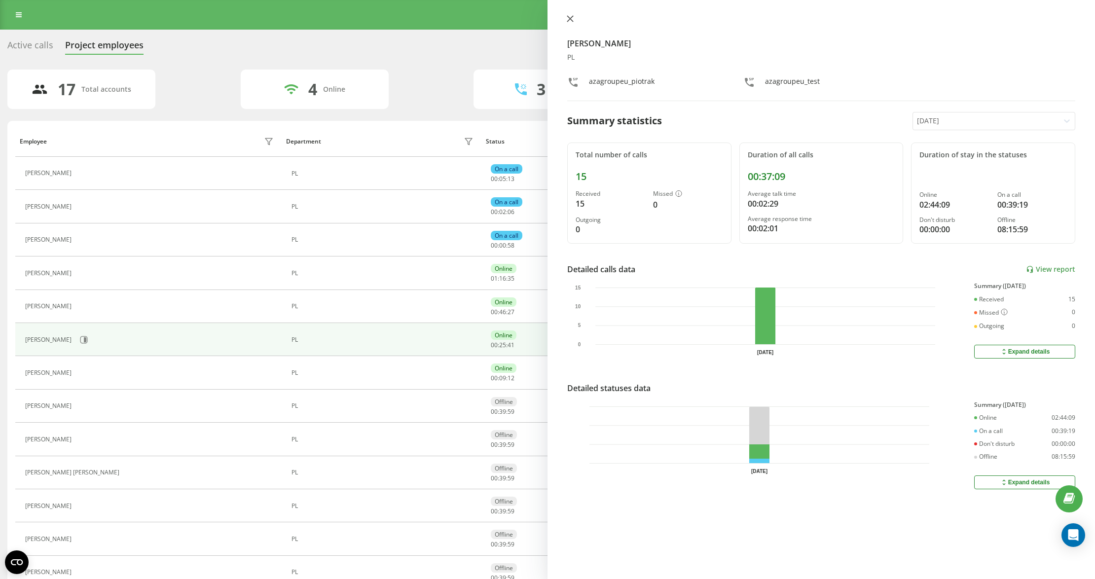
click at [571, 17] on icon at bounding box center [570, 19] width 6 height 6
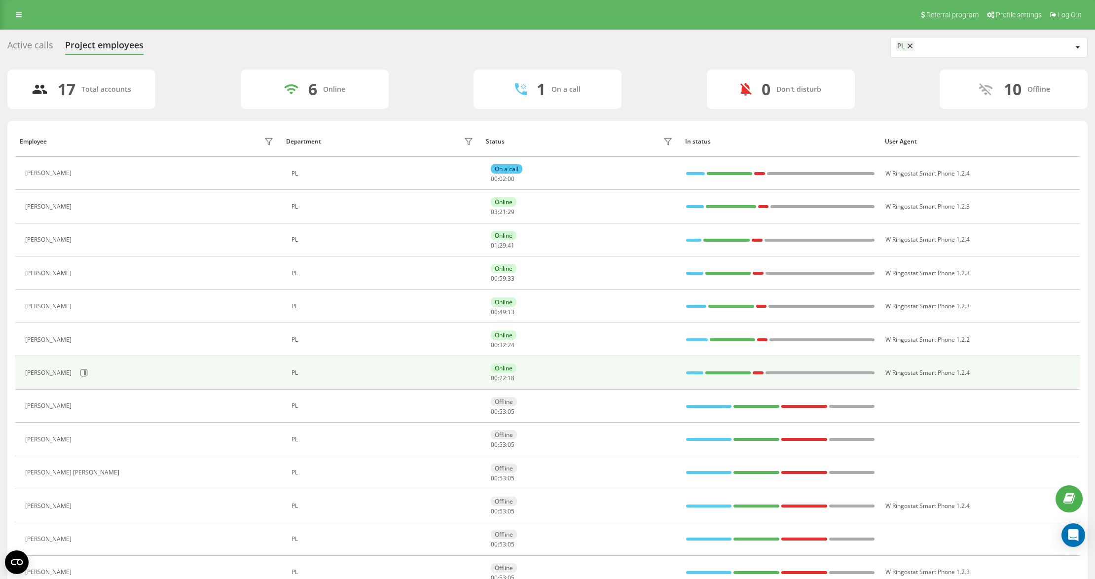
click at [89, 367] on div "[PERSON_NAME]" at bounding box center [150, 373] width 251 height 17
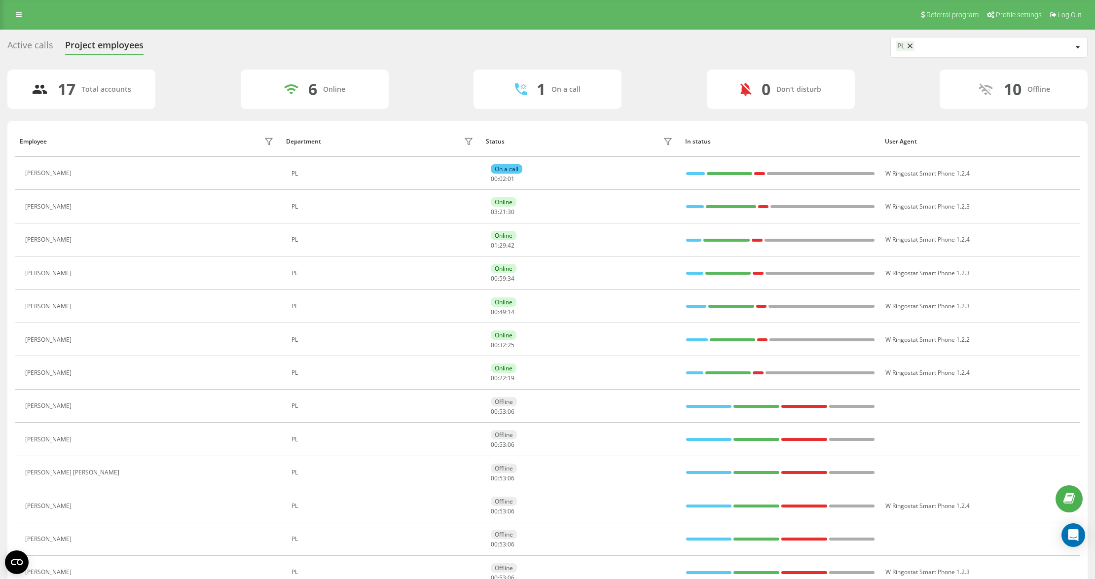
click at [85, 371] on icon at bounding box center [82, 373] width 8 height 8
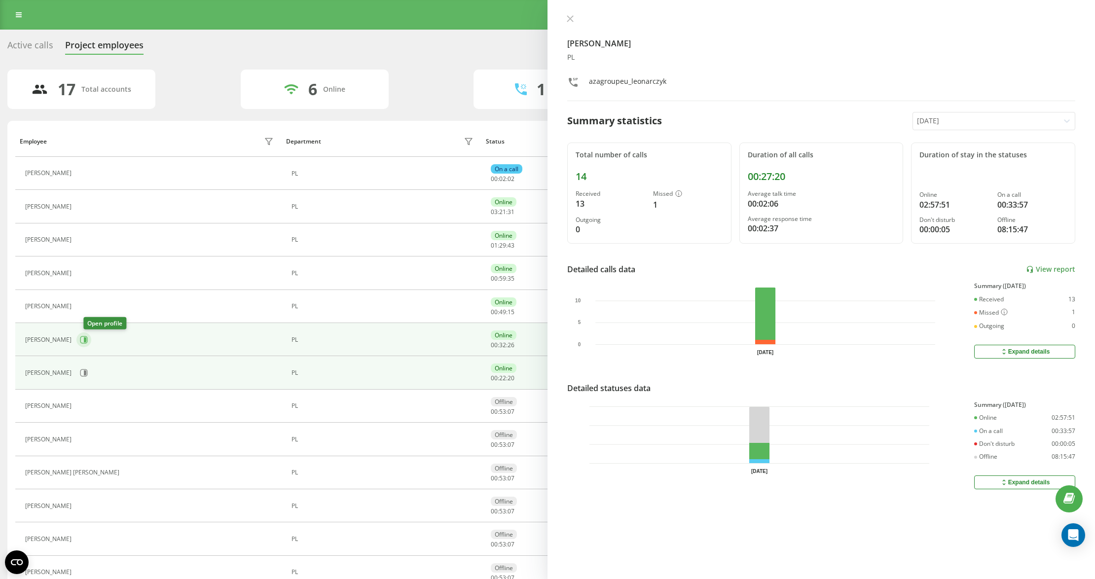
click at [88, 336] on icon at bounding box center [84, 340] width 8 height 8
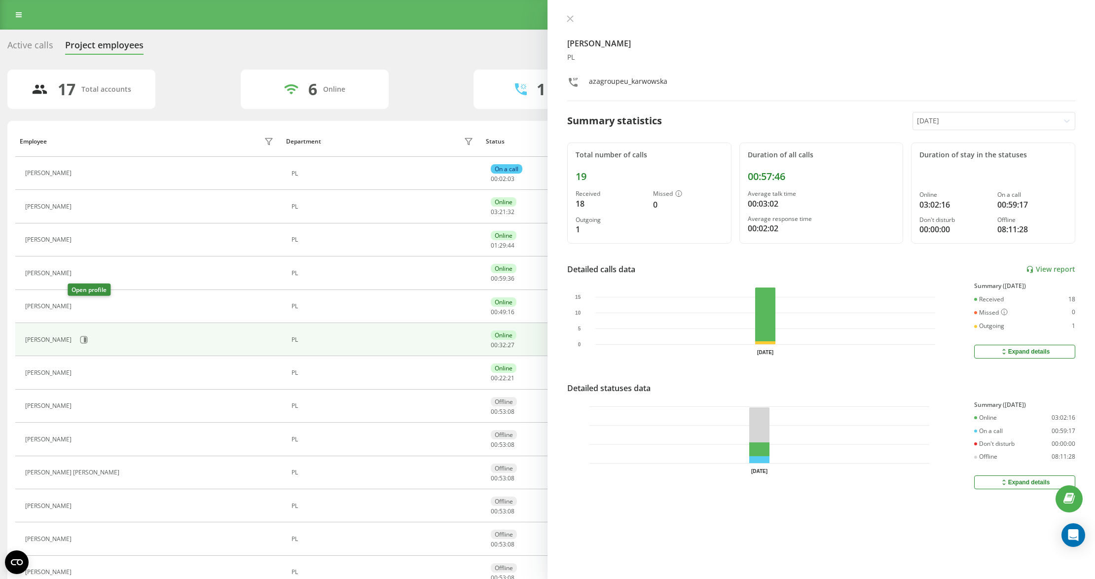
click at [78, 305] on icon at bounding box center [82, 306] width 8 height 8
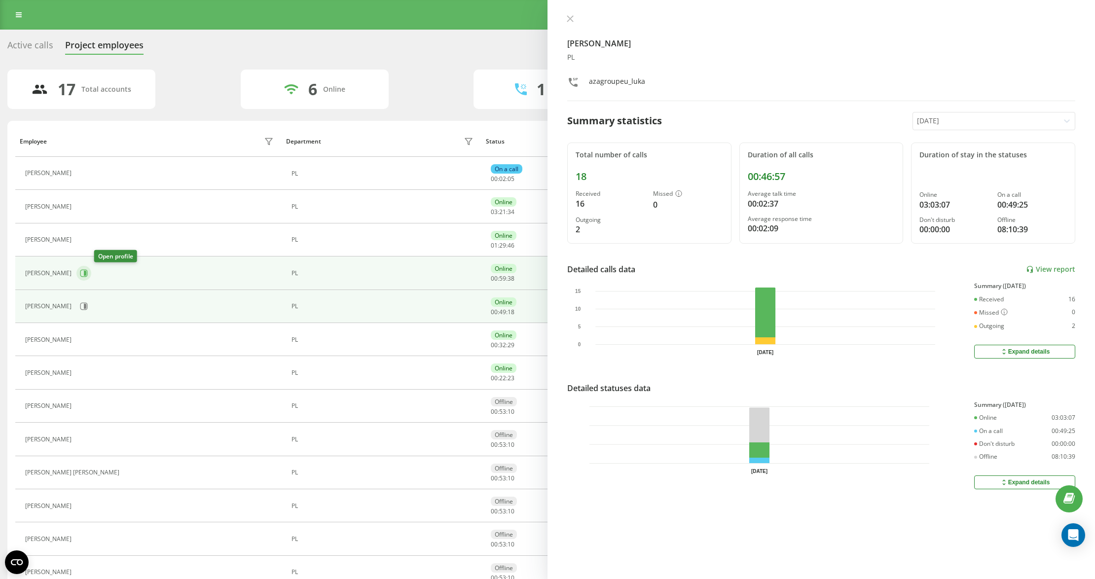
click at [86, 275] on icon at bounding box center [85, 273] width 2 height 5
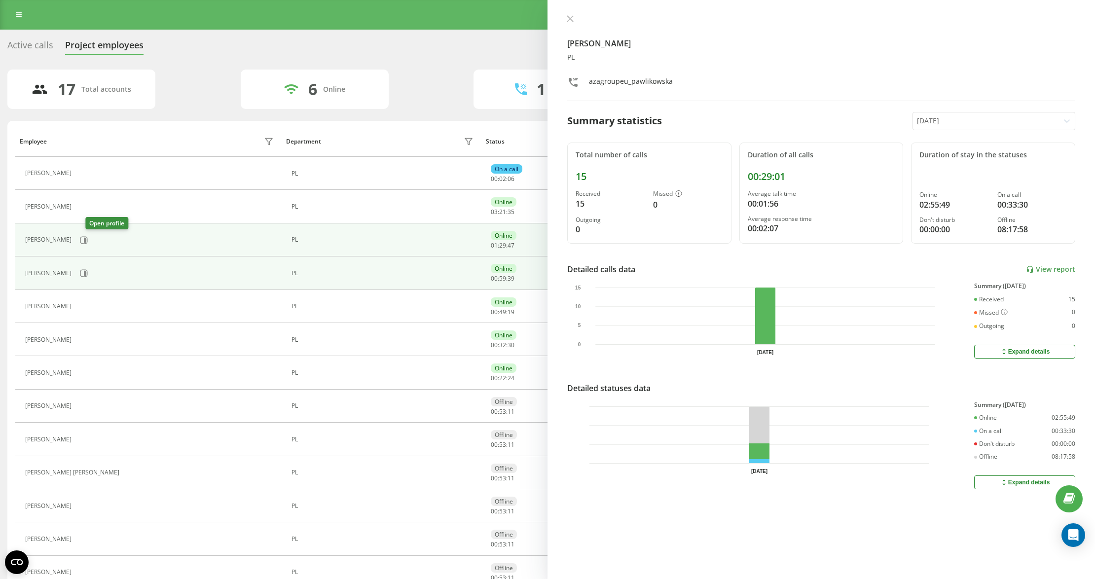
click at [99, 235] on div "[PERSON_NAME]" at bounding box center [150, 240] width 251 height 17
click at [101, 230] on td "[PERSON_NAME]" at bounding box center [148, 239] width 266 height 33
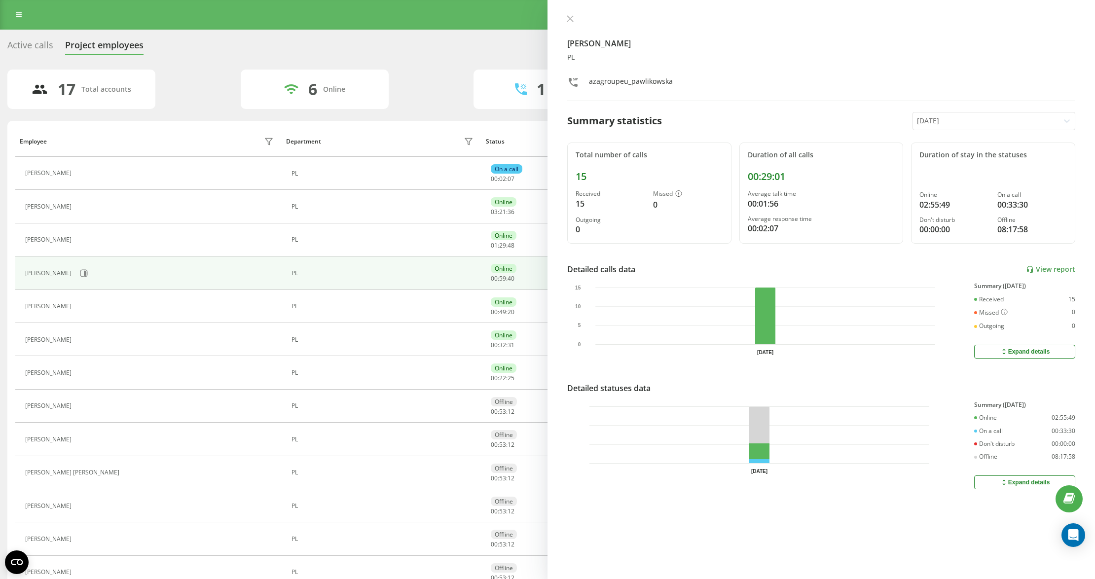
click at [88, 236] on button at bounding box center [82, 241] width 12 height 14
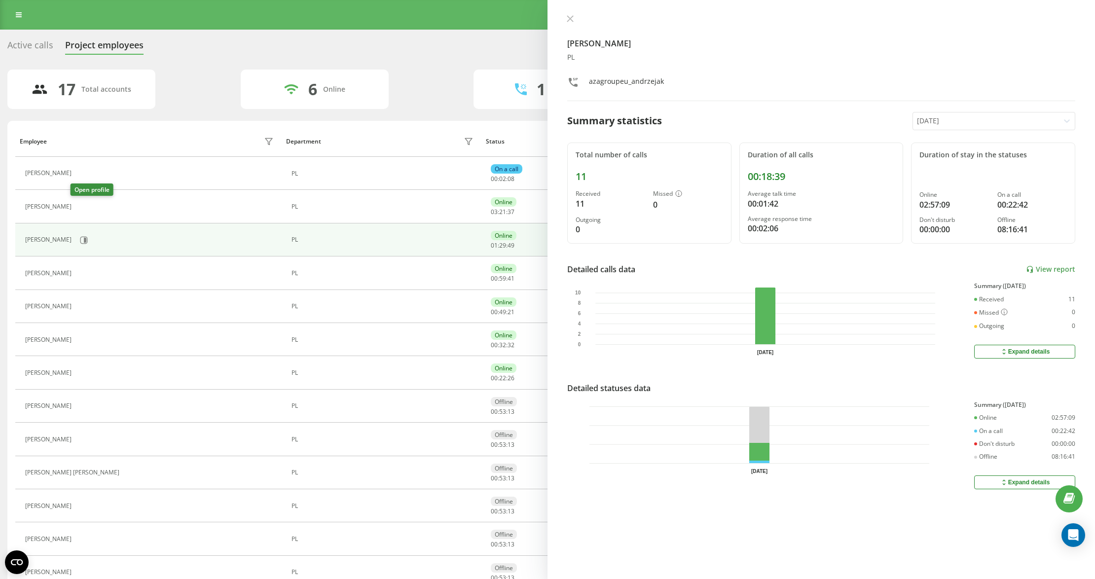
click at [78, 203] on icon at bounding box center [82, 207] width 8 height 8
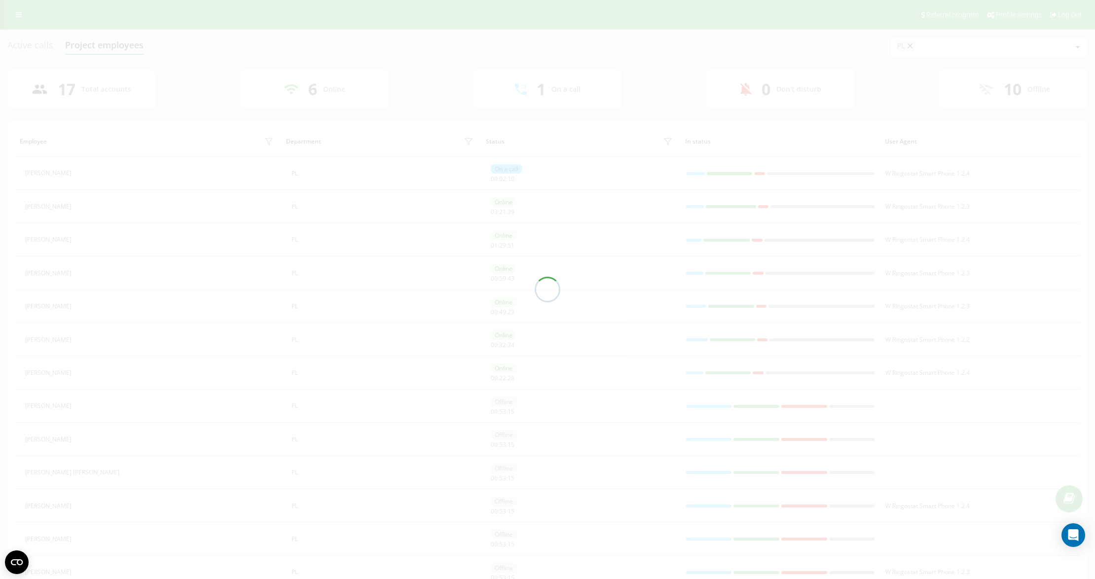
click at [77, 174] on div at bounding box center [547, 289] width 1095 height 579
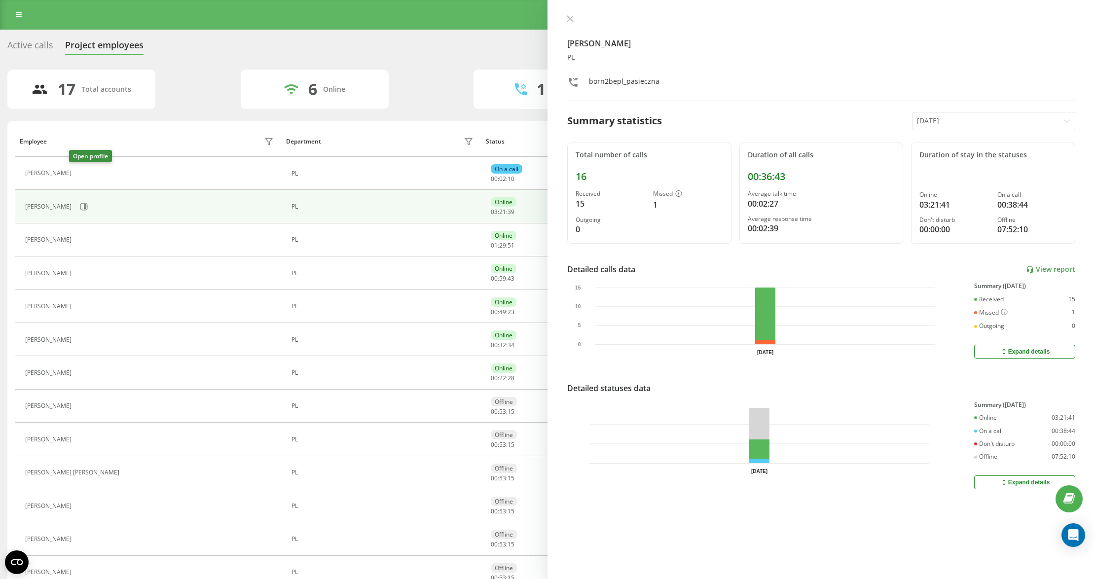
click at [82, 174] on icon at bounding box center [83, 173] width 2 height 5
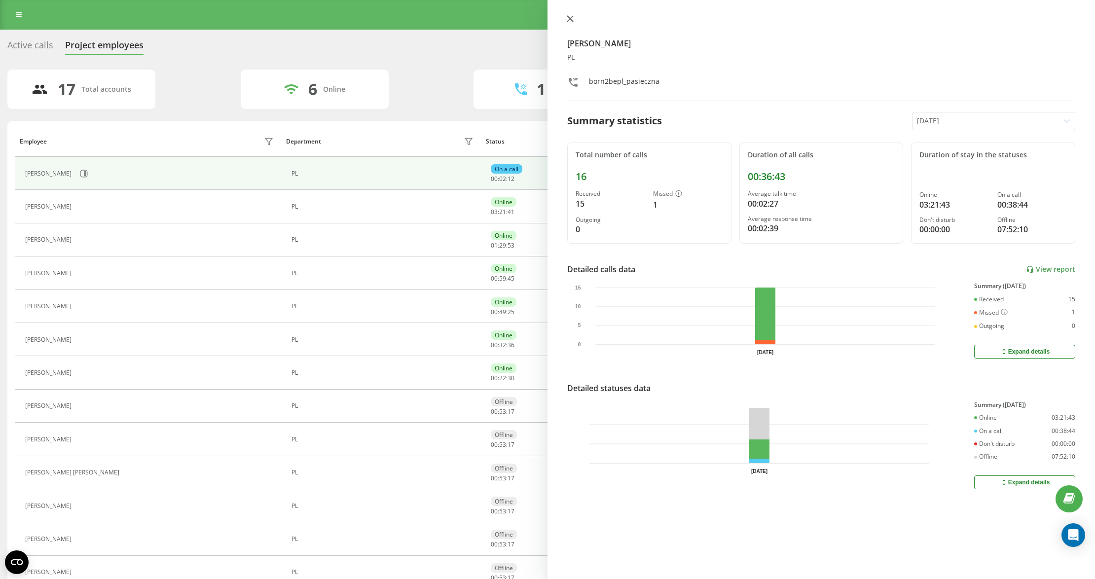
click at [570, 22] on button at bounding box center [570, 19] width 13 height 9
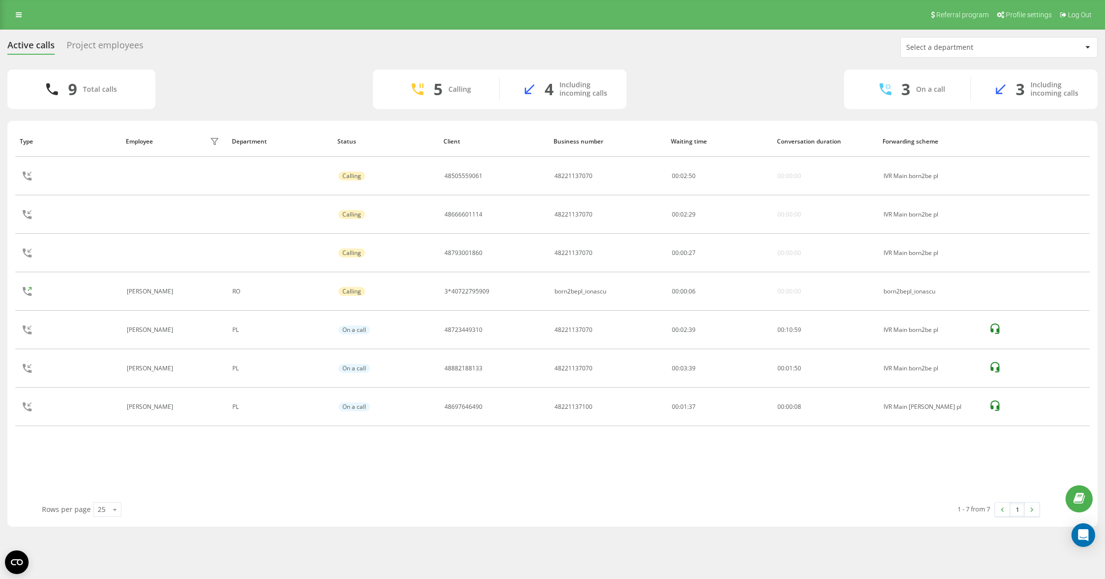
click at [225, 462] on div "Type Employee filter Department Status Client Business number Waiting time Conv…" at bounding box center [552, 314] width 1075 height 376
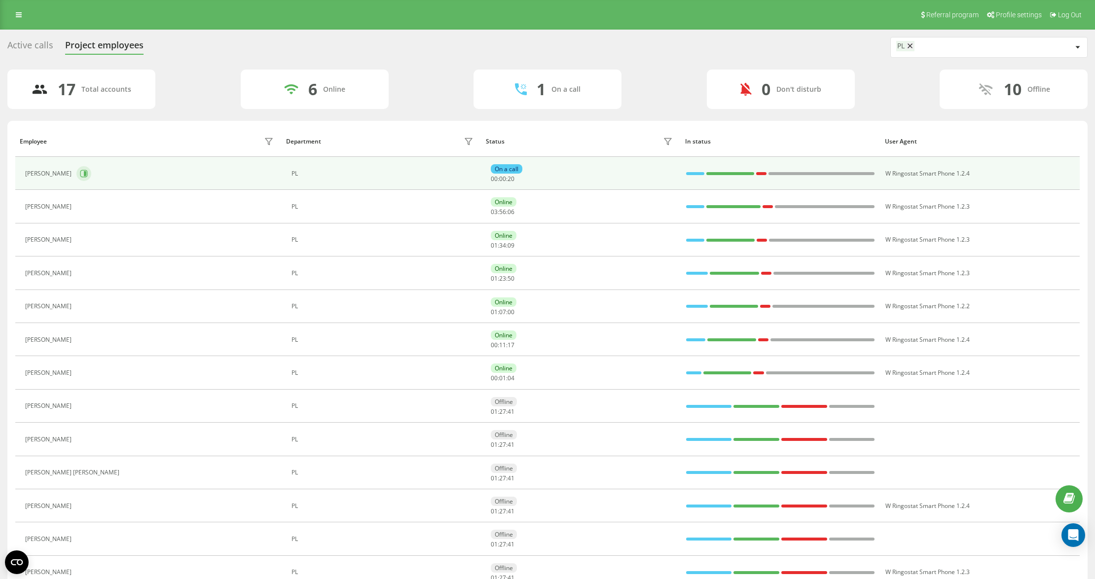
click at [82, 172] on icon at bounding box center [83, 173] width 7 height 7
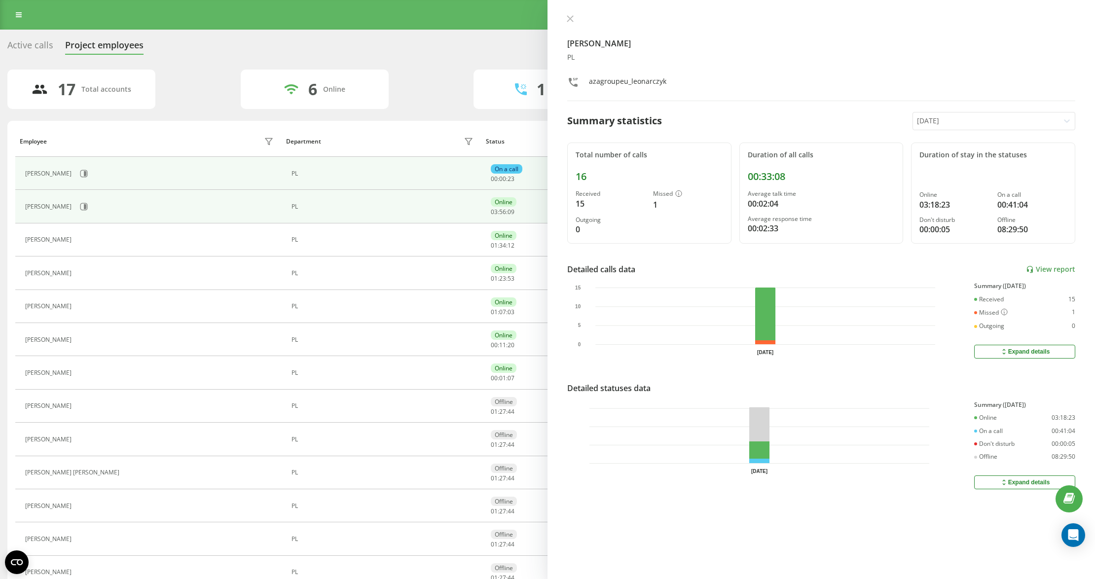
drag, startPoint x: 89, startPoint y: 201, endPoint x: 65, endPoint y: 204, distance: 23.9
click at [87, 201] on div "[PERSON_NAME]" at bounding box center [150, 206] width 251 height 17
click at [65, 205] on div "[PERSON_NAME]" at bounding box center [49, 206] width 49 height 7
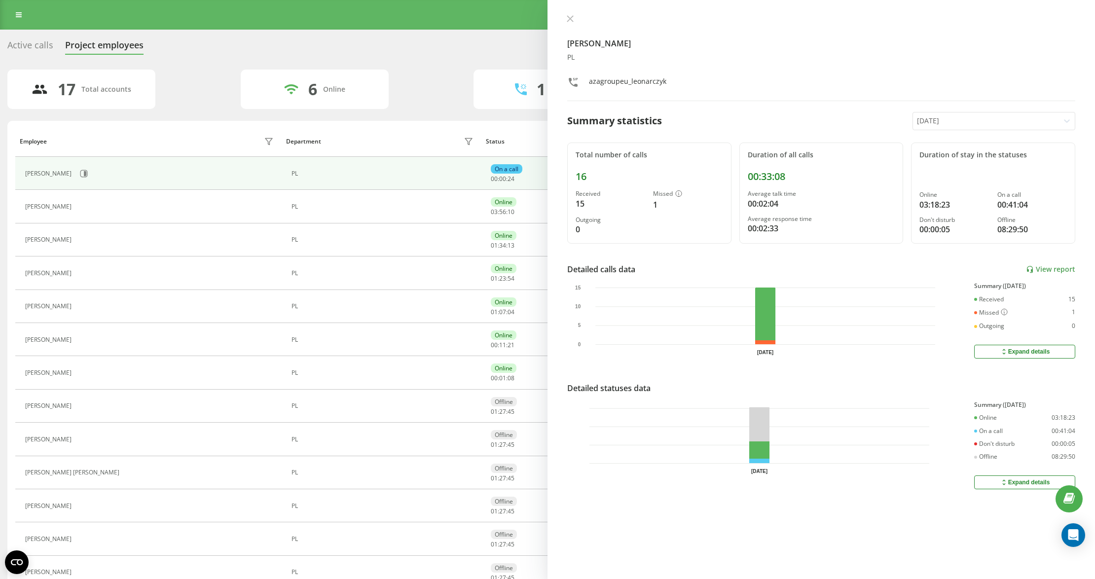
click at [78, 210] on icon at bounding box center [82, 207] width 8 height 8
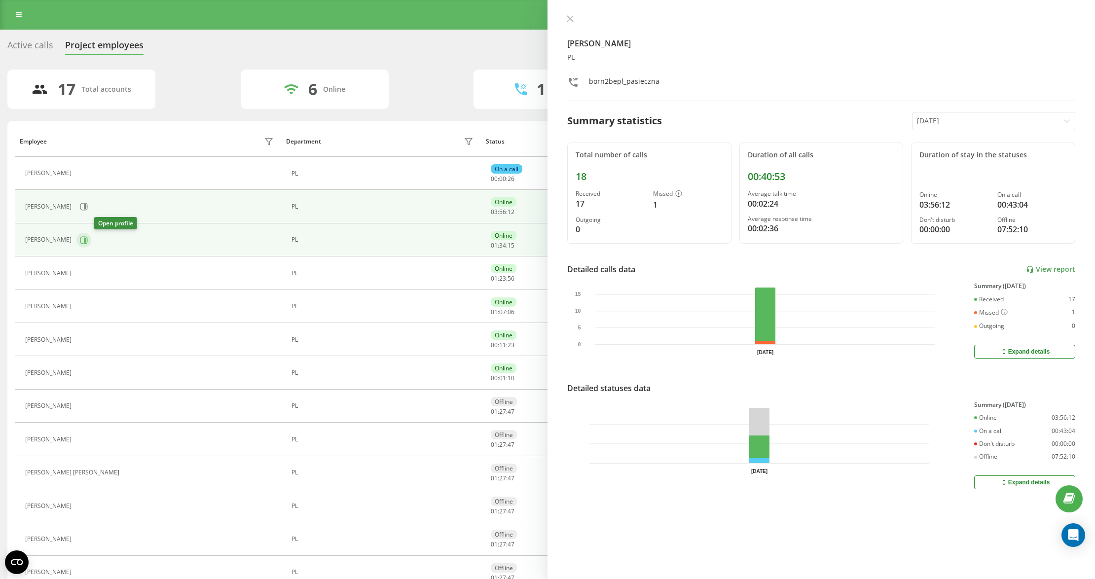
click at [86, 240] on icon at bounding box center [85, 239] width 2 height 5
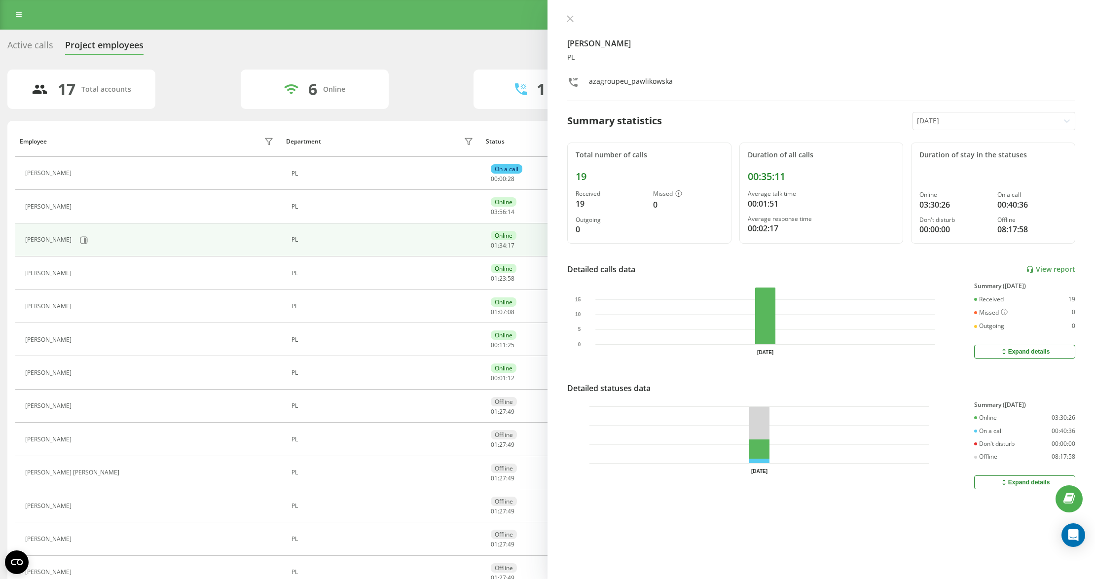
click at [570, 24] on div "[PERSON_NAME] PL azagroupeu_pawlikowska" at bounding box center [821, 58] width 508 height 86
click at [575, 24] on button at bounding box center [570, 19] width 13 height 9
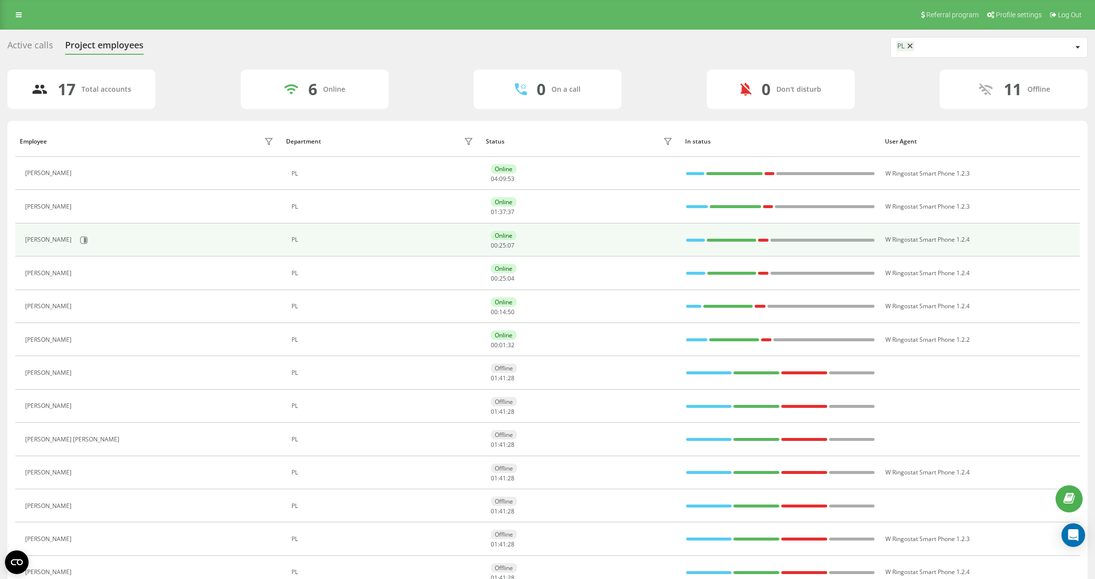
click at [100, 240] on div "[PERSON_NAME]" at bounding box center [150, 240] width 251 height 17
click at [92, 240] on div "[PERSON_NAME]" at bounding box center [150, 240] width 251 height 17
click at [88, 240] on icon at bounding box center [84, 240] width 8 height 8
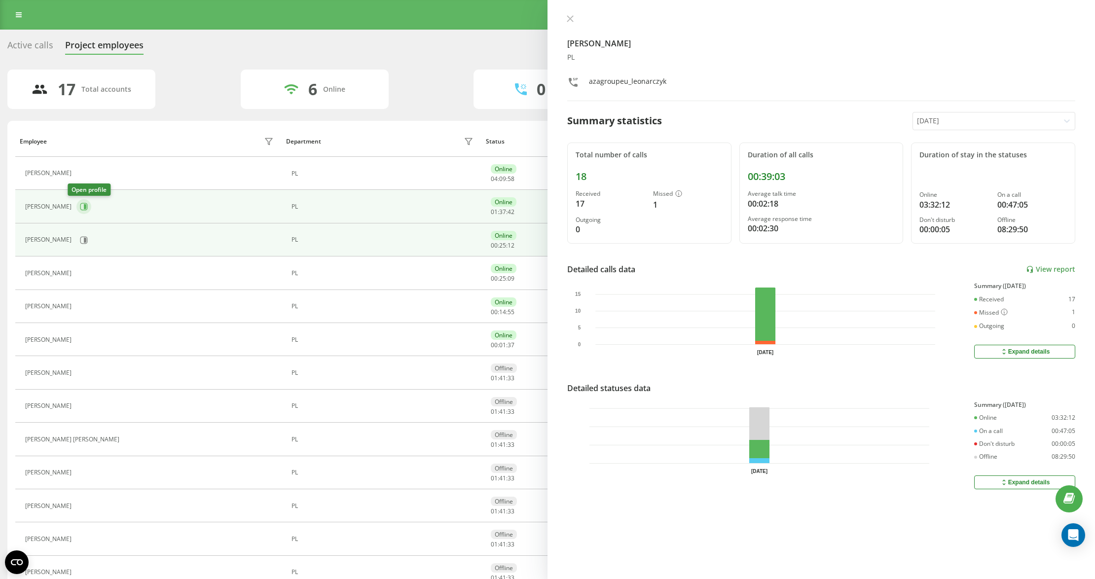
click at [80, 205] on icon at bounding box center [84, 207] width 8 height 8
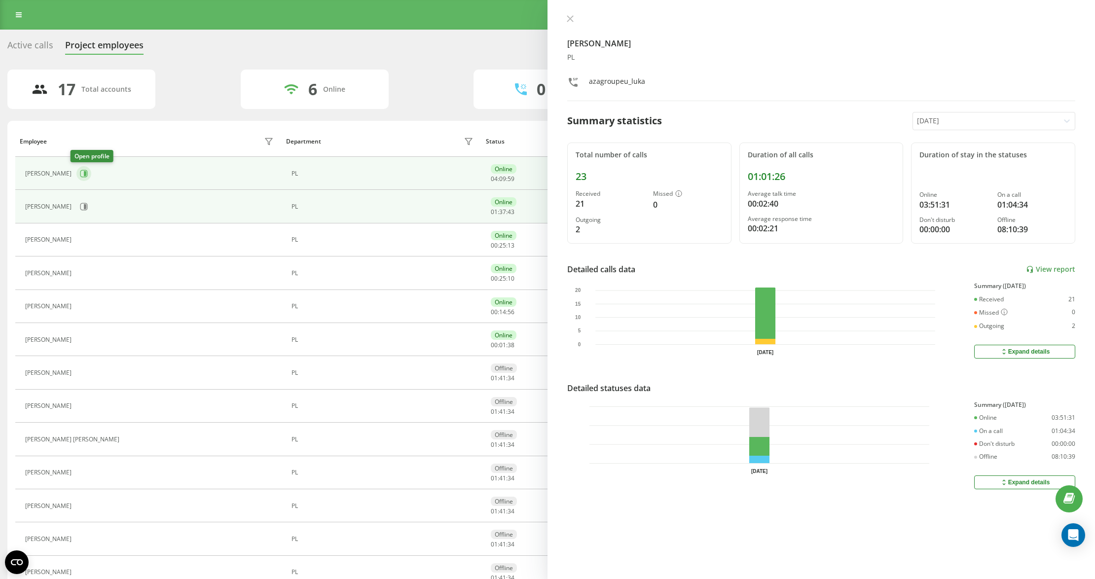
click at [80, 170] on icon at bounding box center [84, 174] width 8 height 8
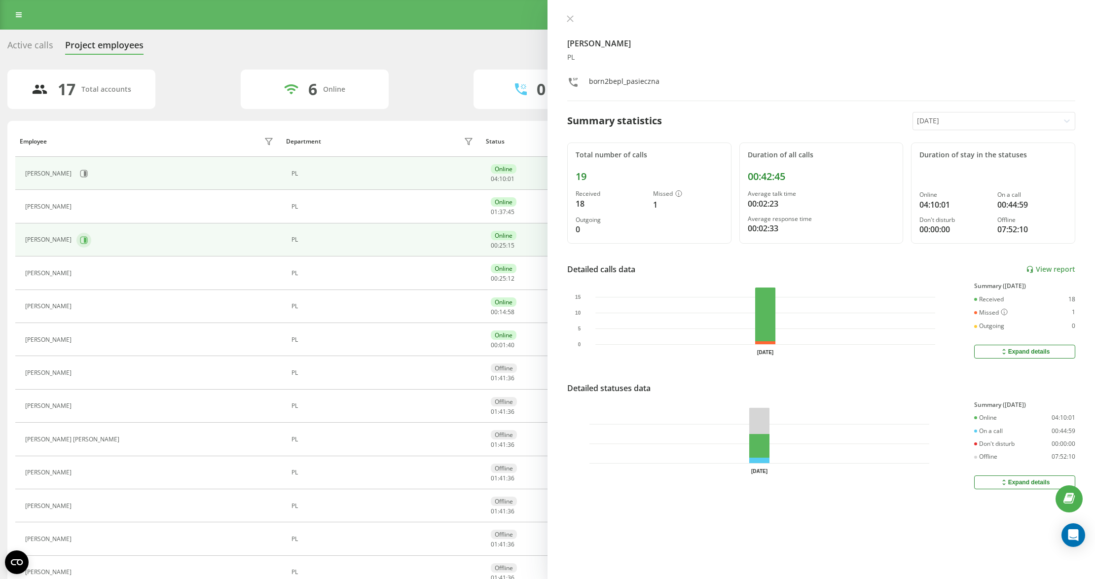
click at [82, 246] on button at bounding box center [83, 240] width 15 height 15
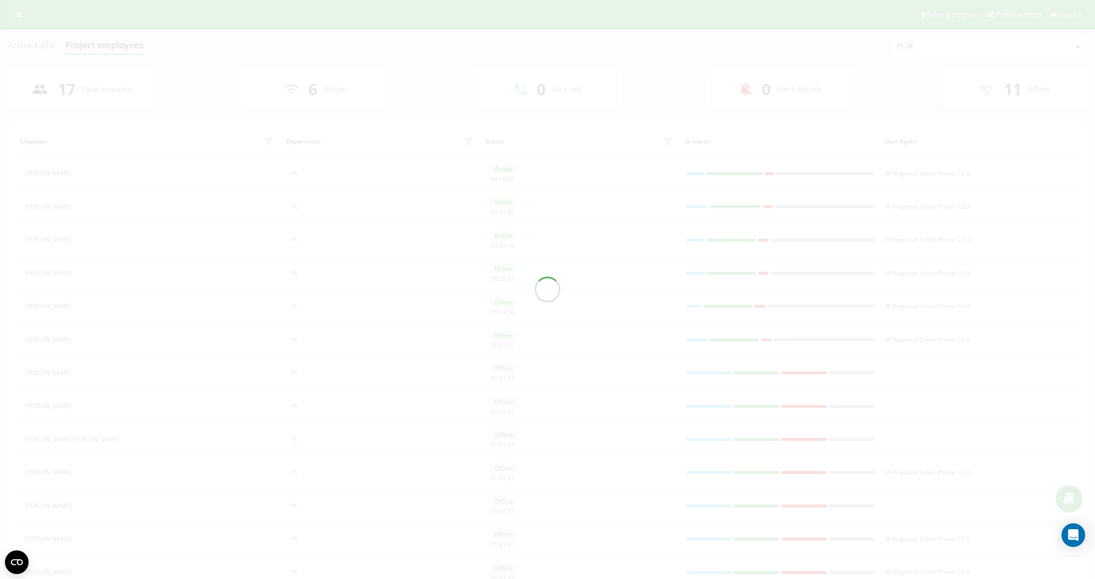
click at [77, 274] on div at bounding box center [547, 289] width 1095 height 579
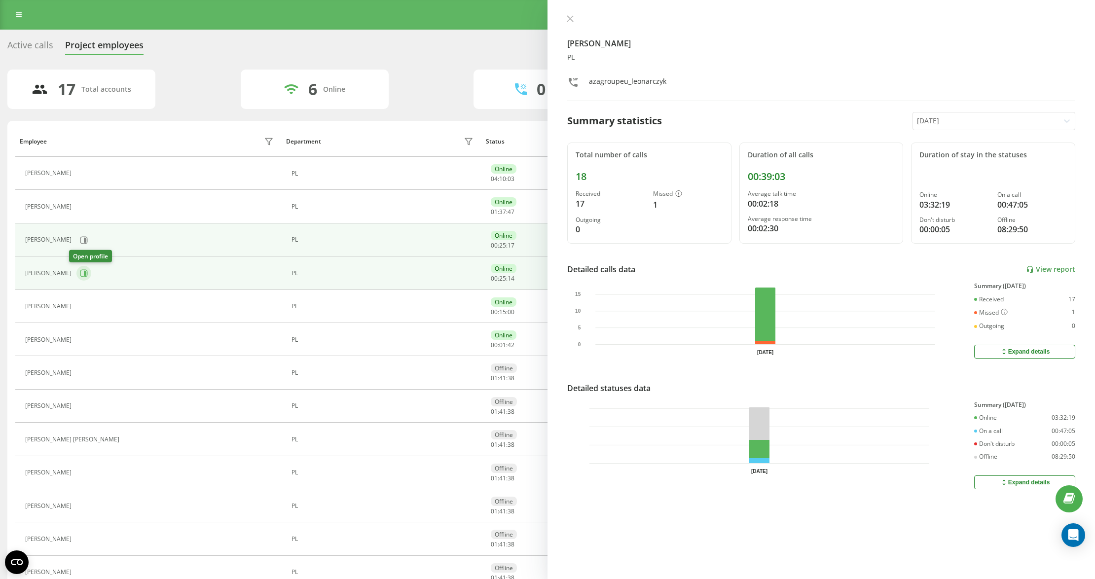
click at [78, 268] on button at bounding box center [83, 273] width 15 height 15
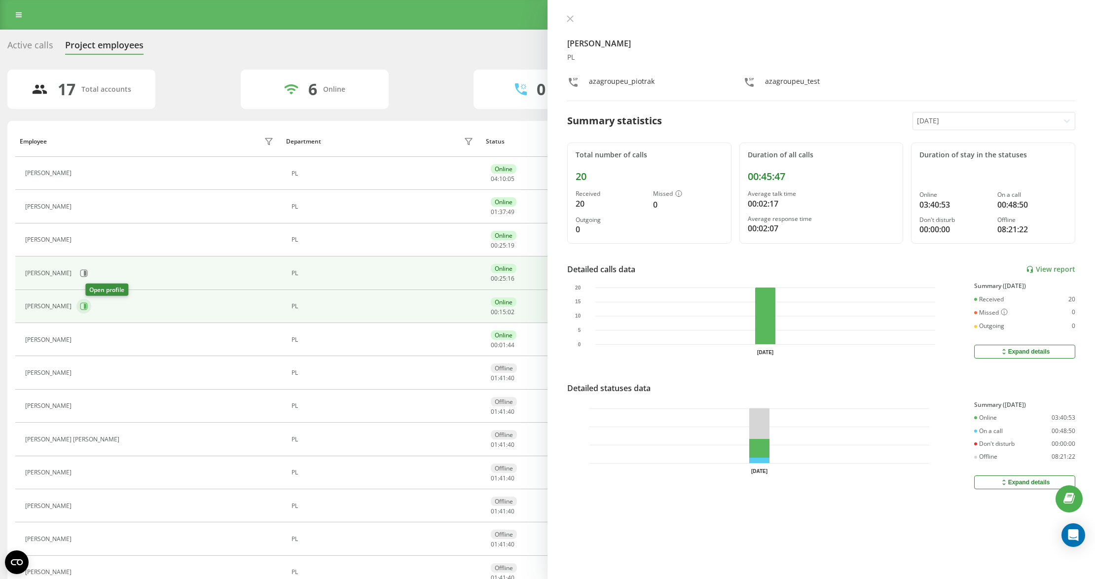
click at [86, 309] on icon at bounding box center [85, 306] width 2 height 5
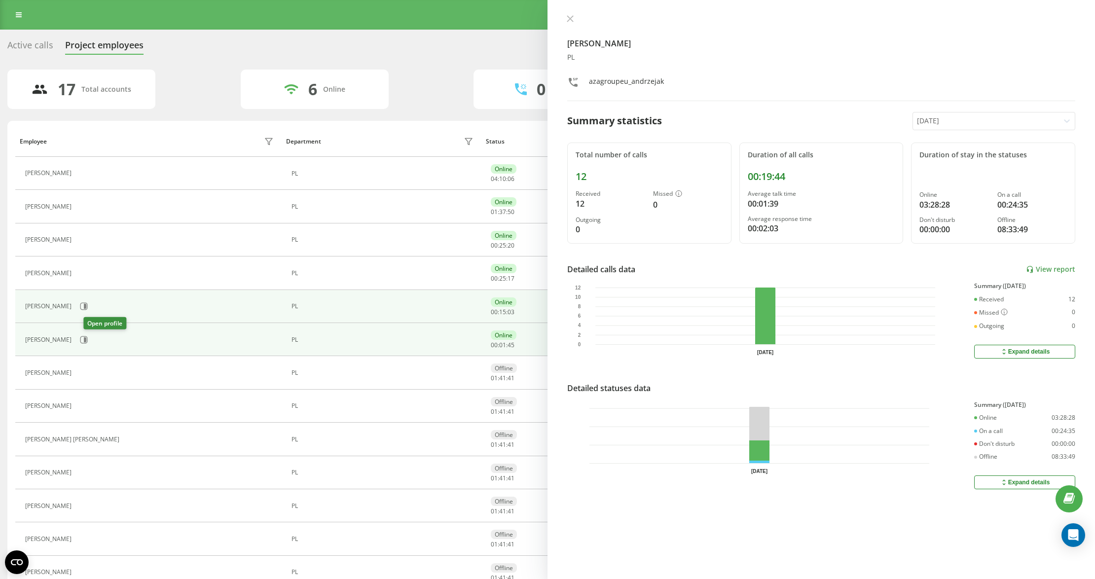
drag, startPoint x: 93, startPoint y: 344, endPoint x: 91, endPoint y: 351, distance: 7.5
click at [88, 343] on icon at bounding box center [84, 340] width 8 height 8
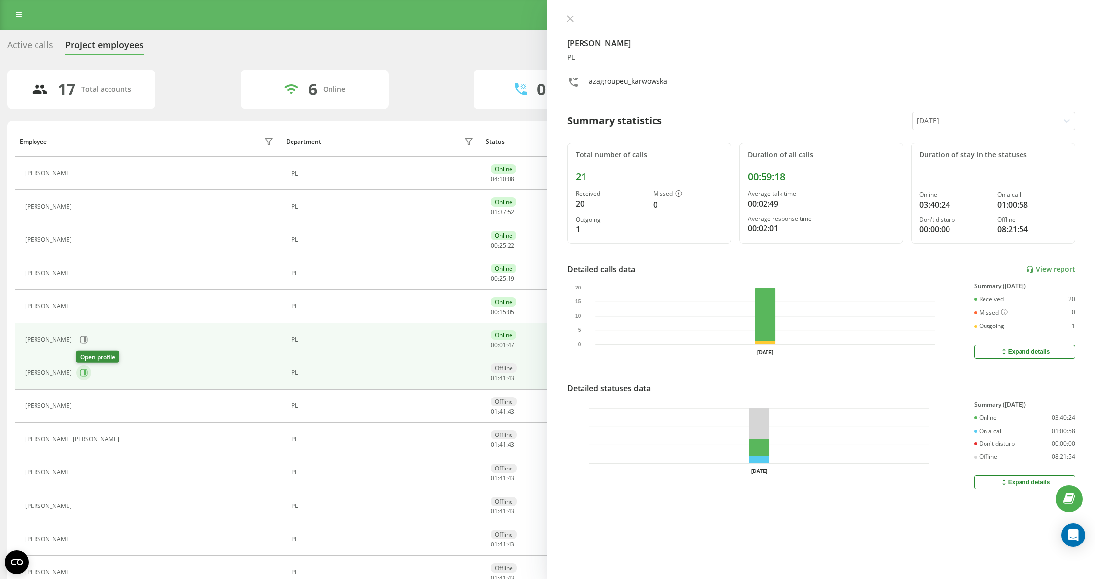
click at [87, 371] on icon at bounding box center [84, 373] width 8 height 8
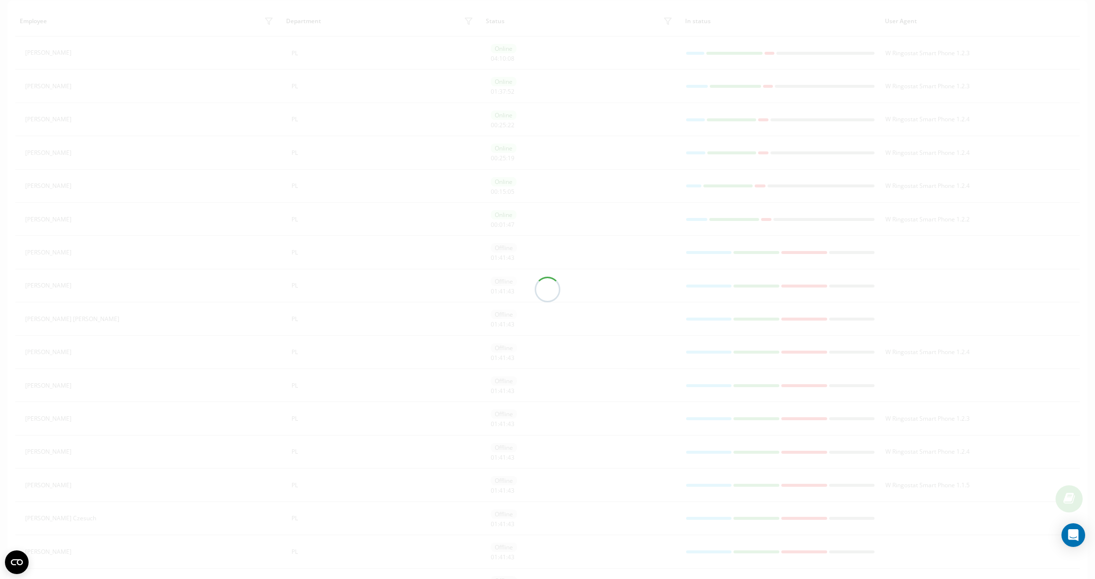
scroll to position [184, 0]
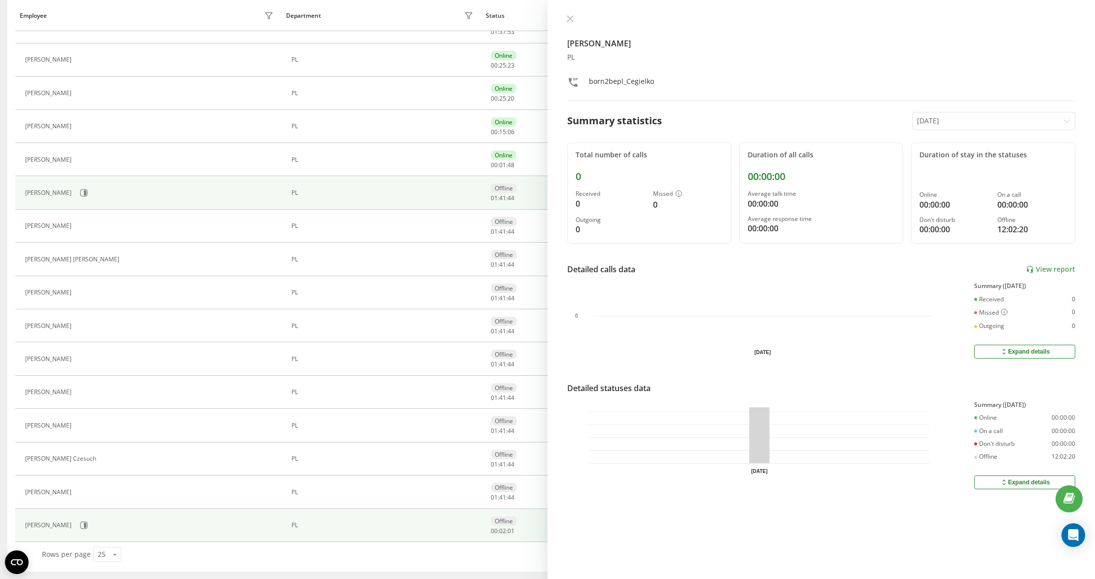
click at [94, 529] on div "[PERSON_NAME]" at bounding box center [150, 525] width 251 height 17
click at [86, 523] on icon at bounding box center [85, 525] width 2 height 5
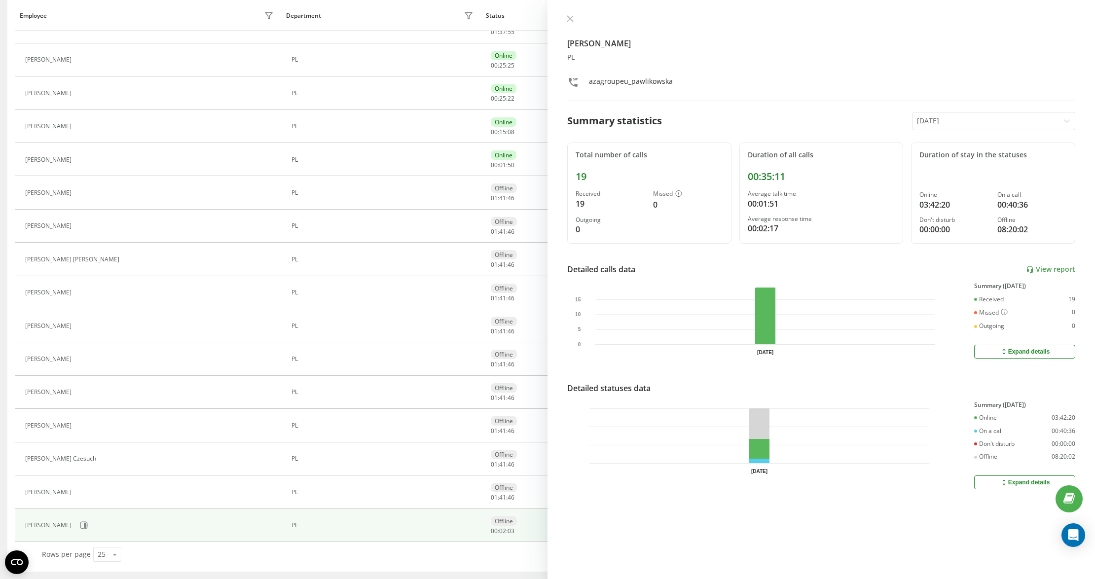
click at [573, 18] on icon at bounding box center [570, 18] width 7 height 7
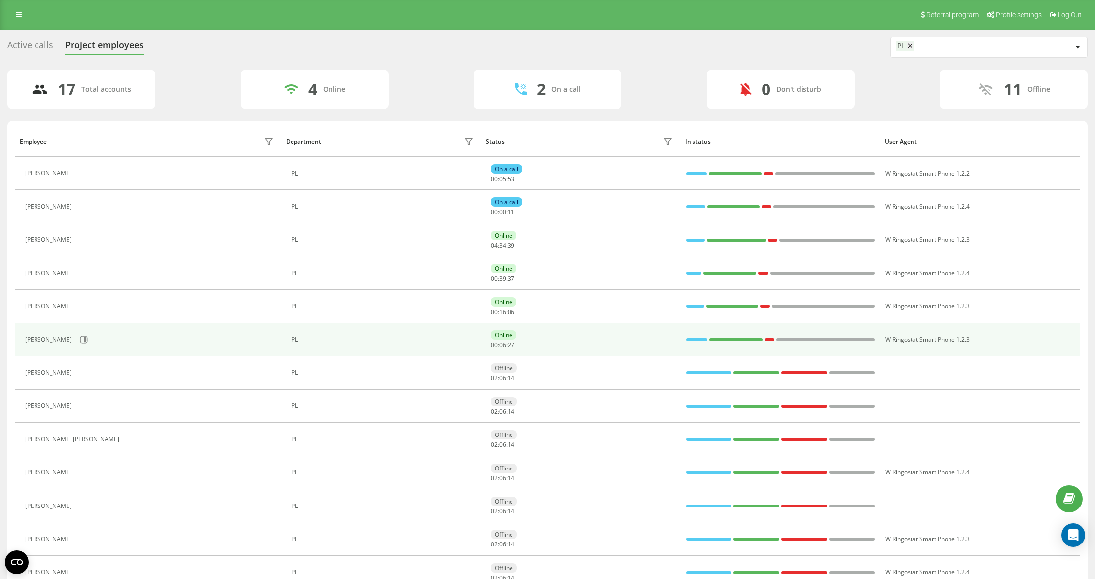
click at [73, 350] on td "[PERSON_NAME]" at bounding box center [148, 339] width 266 height 33
click at [76, 346] on button at bounding box center [83, 340] width 15 height 15
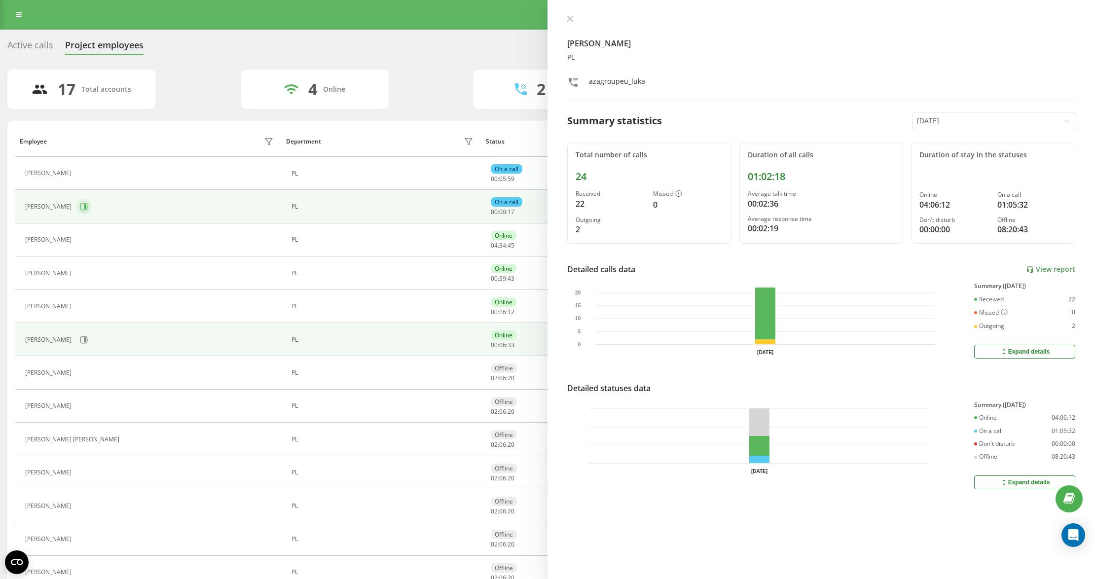
click at [80, 205] on button at bounding box center [83, 206] width 15 height 15
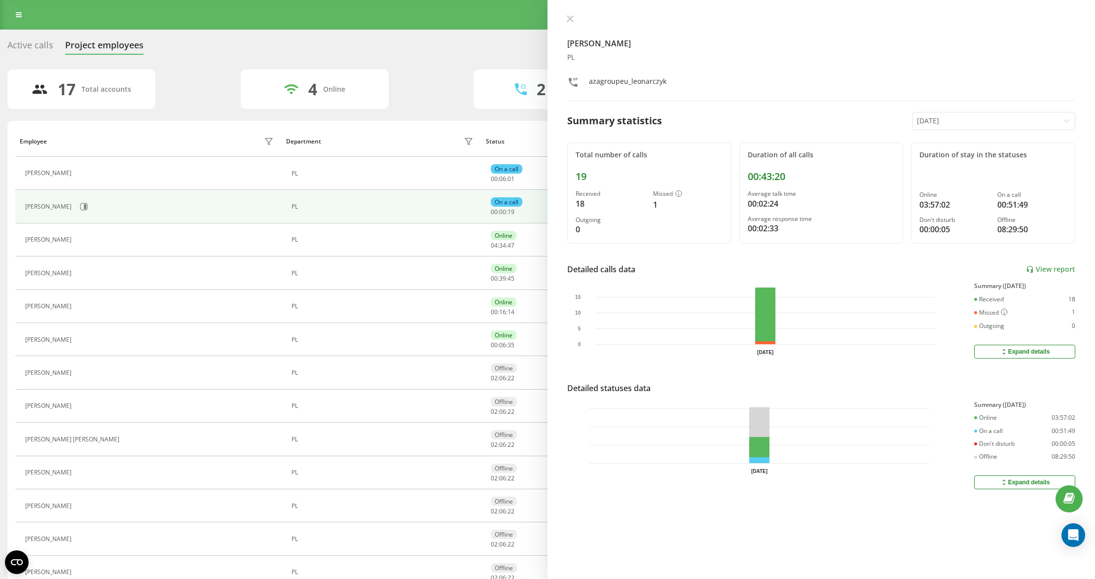
click at [567, 22] on button at bounding box center [570, 19] width 13 height 9
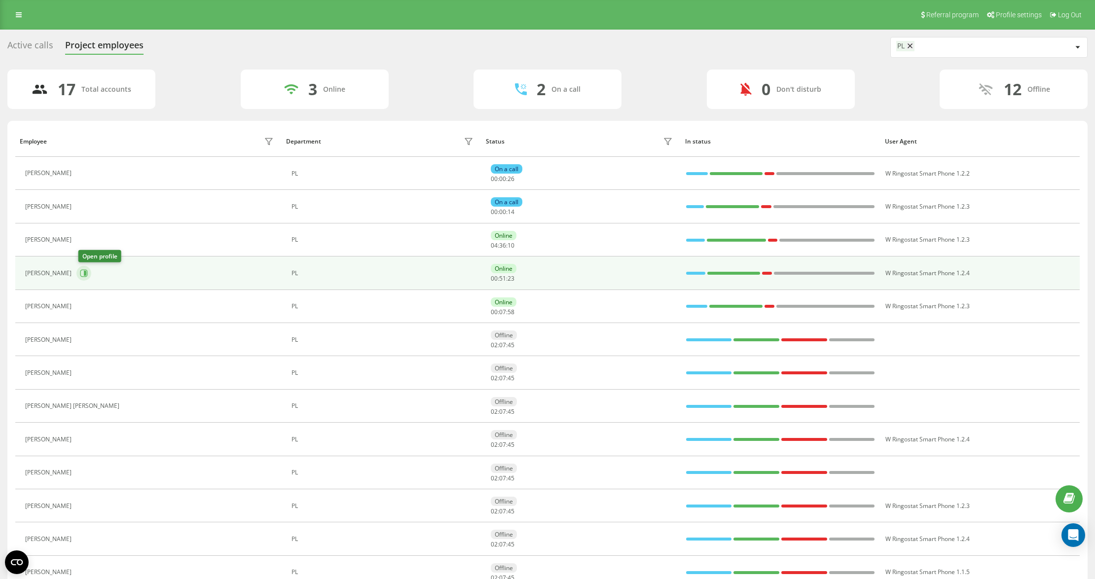
click at [83, 275] on icon at bounding box center [84, 273] width 8 height 8
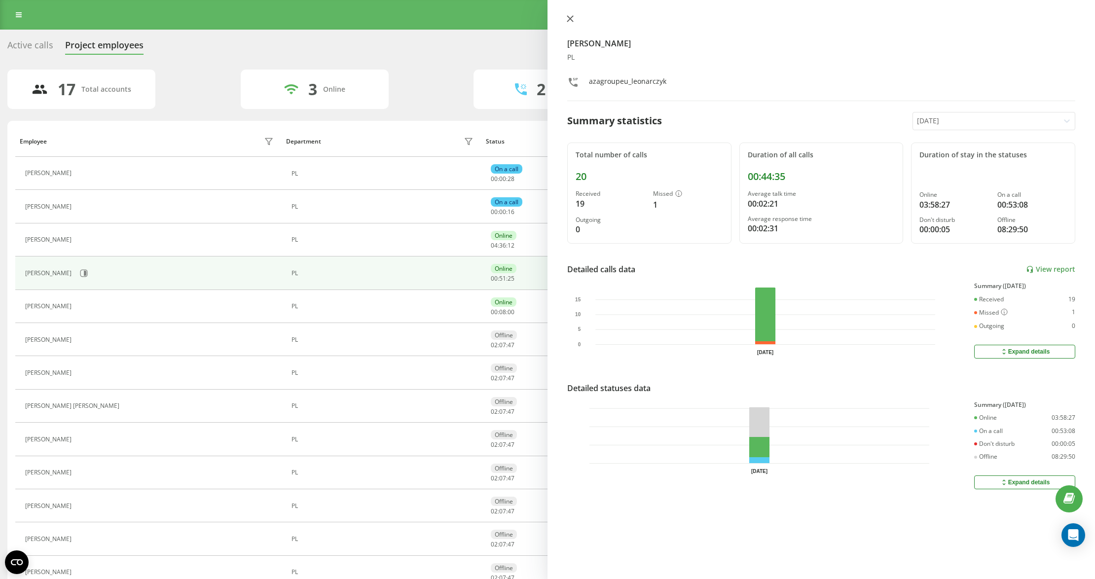
click at [573, 23] on button at bounding box center [570, 19] width 13 height 9
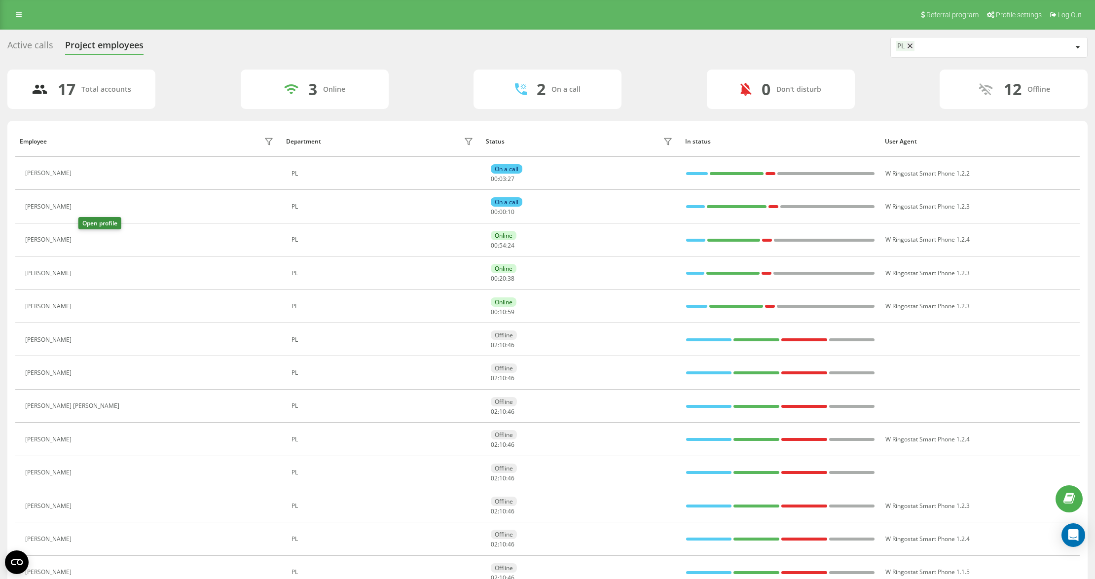
click at [85, 235] on button at bounding box center [82, 241] width 12 height 14
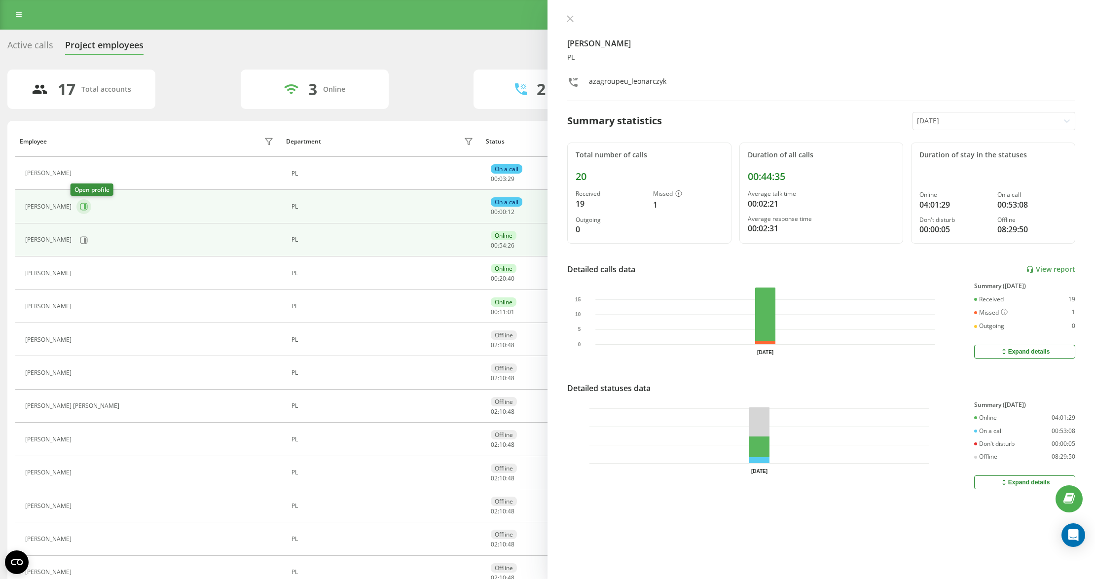
click at [80, 204] on icon at bounding box center [83, 206] width 7 height 7
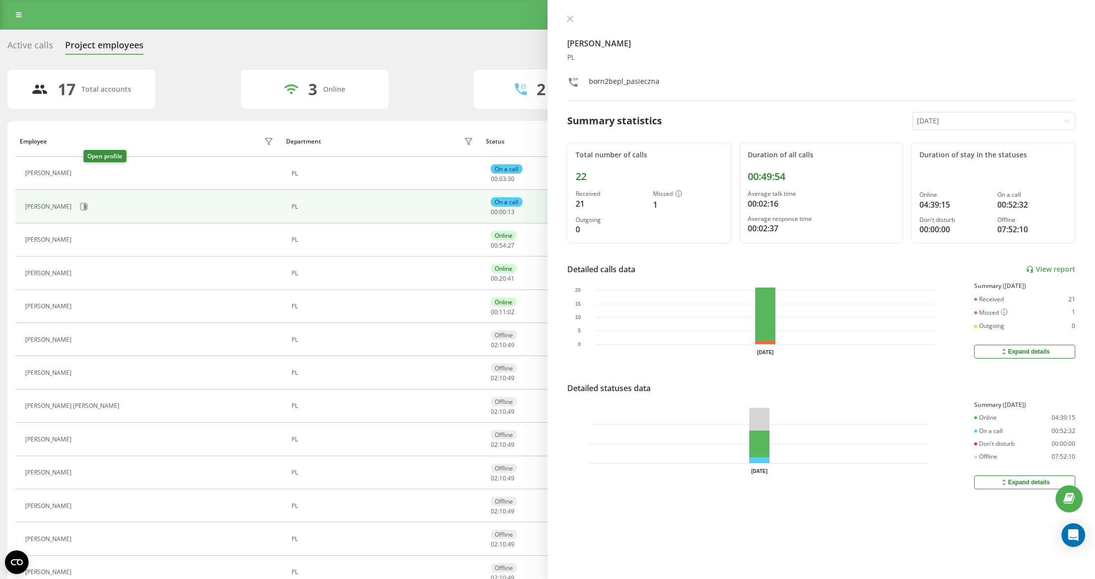
click at [86, 172] on icon at bounding box center [82, 174] width 8 height 8
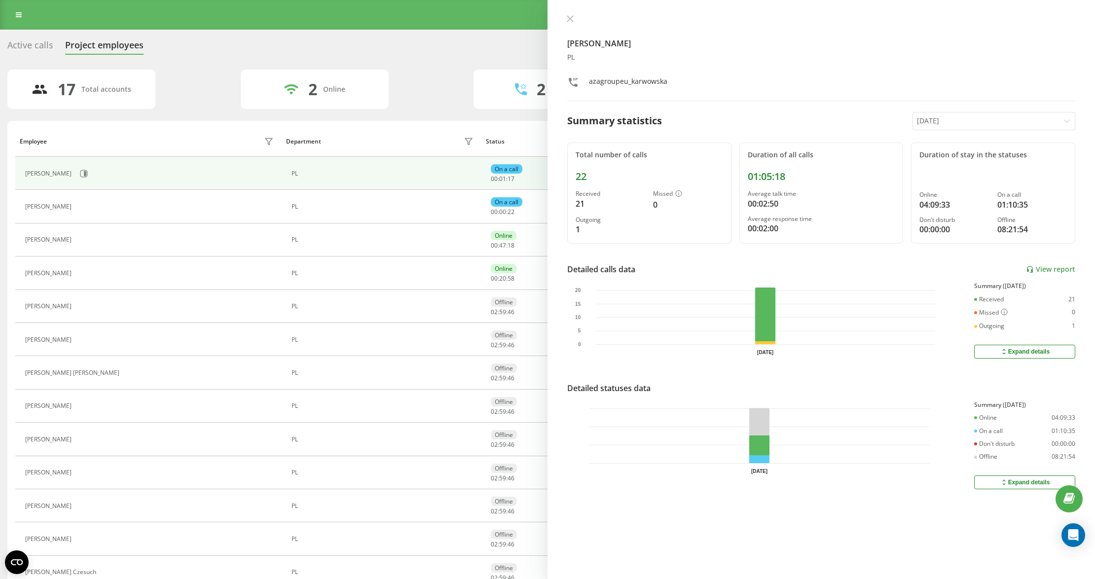
click at [85, 267] on button at bounding box center [82, 274] width 12 height 14
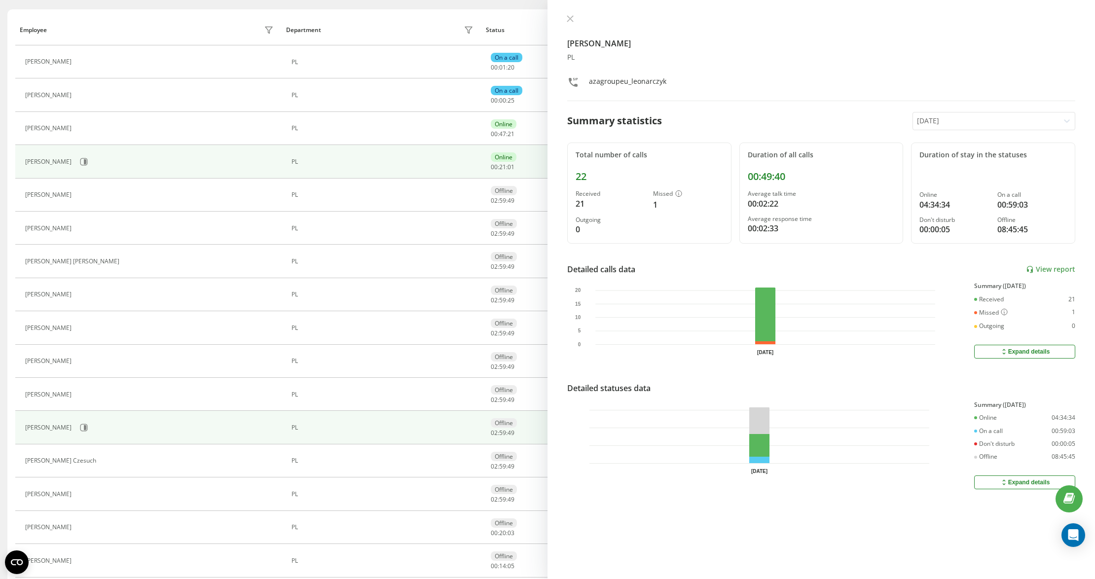
scroll to position [184, 0]
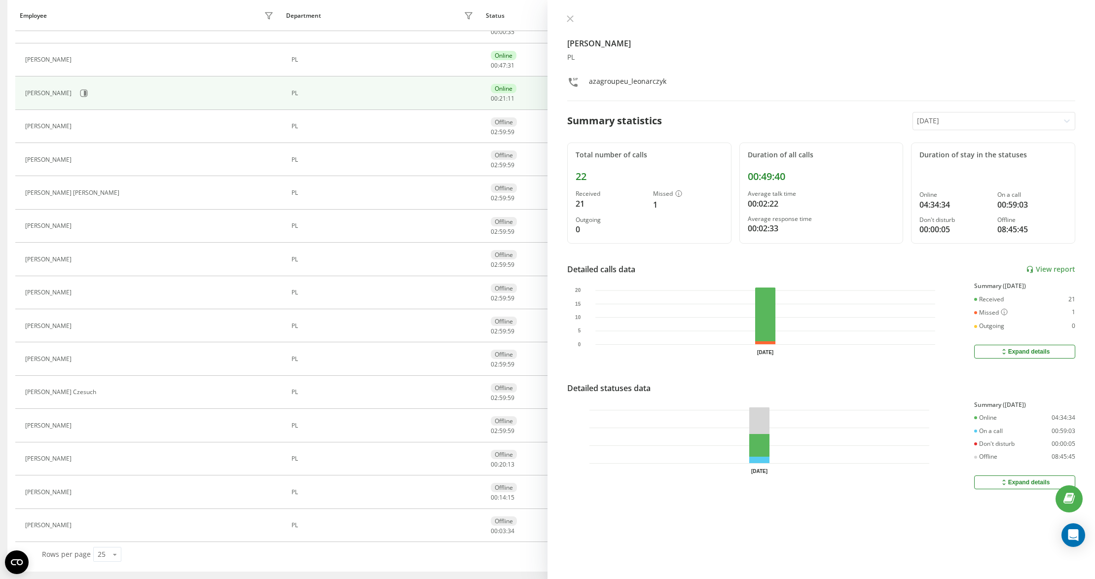
click at [567, 20] on icon at bounding box center [570, 18] width 7 height 7
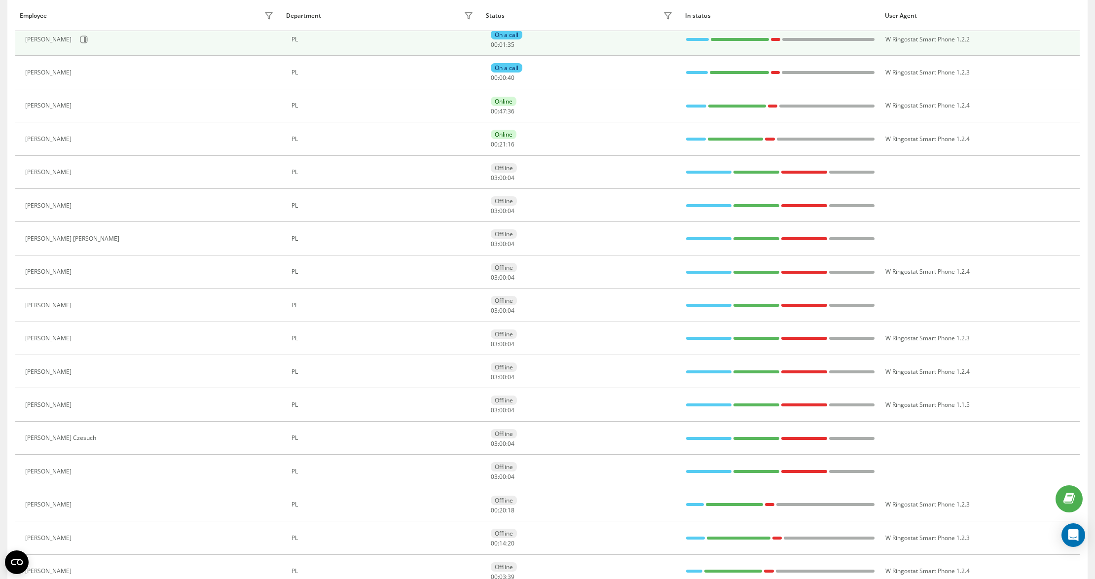
scroll to position [52, 0]
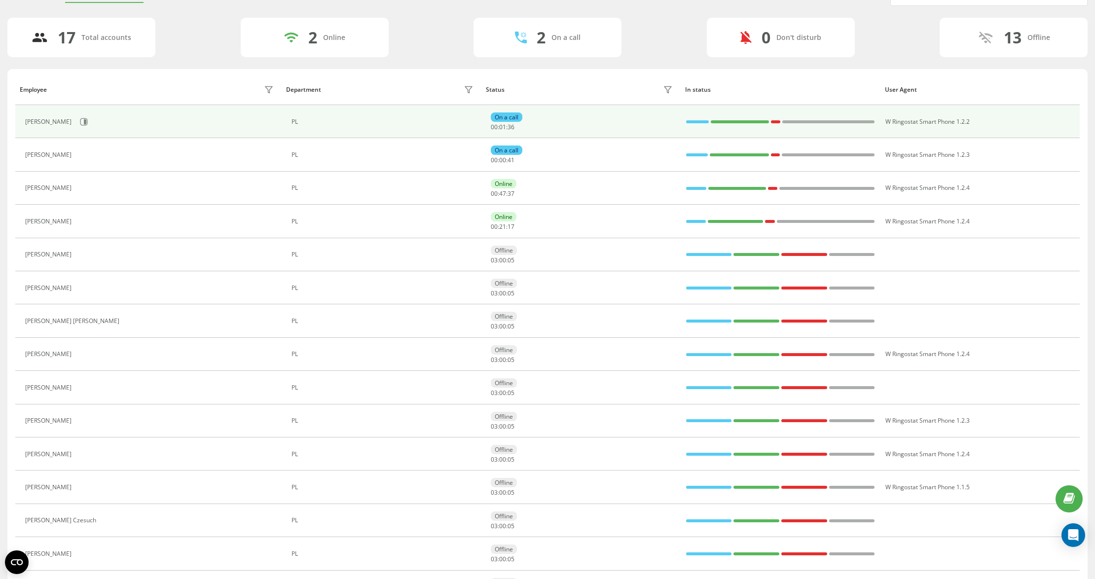
click at [105, 116] on div "[PERSON_NAME]" at bounding box center [150, 121] width 251 height 17
click at [91, 118] on button at bounding box center [83, 121] width 15 height 15
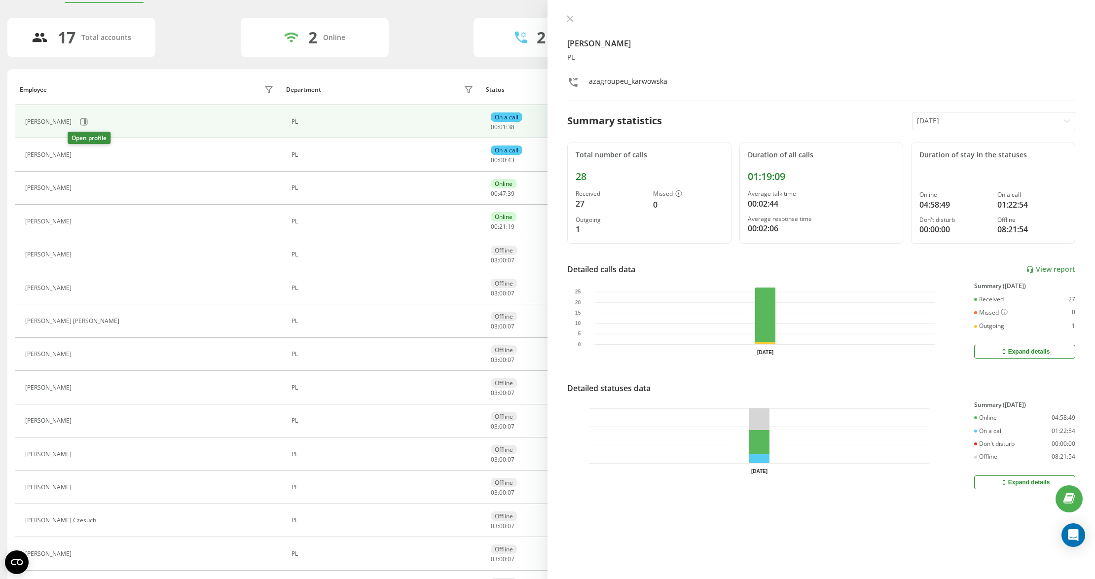
click at [82, 157] on icon at bounding box center [83, 154] width 2 height 5
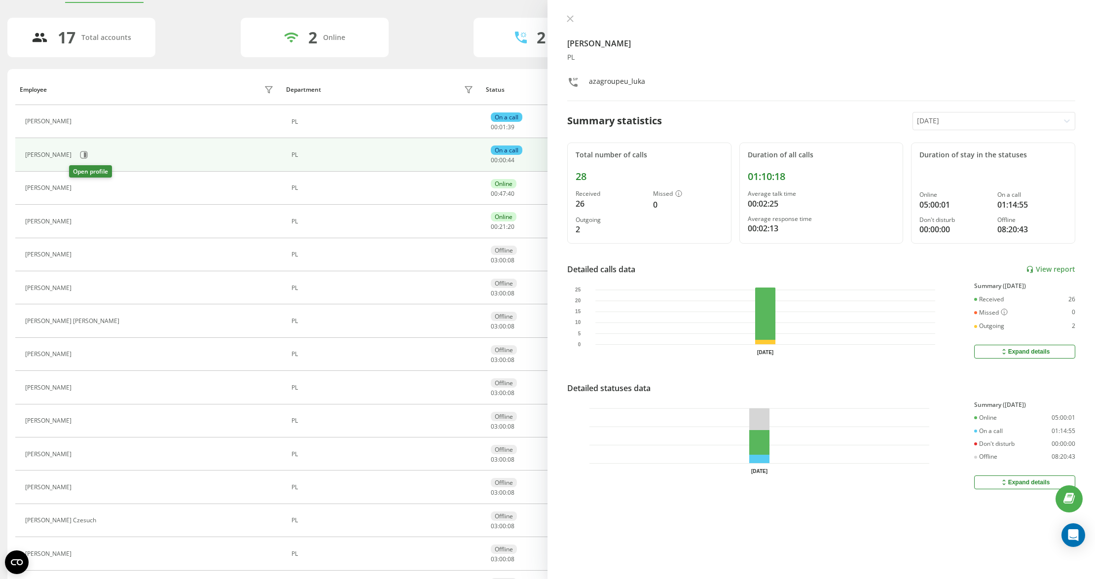
click at [82, 188] on icon at bounding box center [83, 188] width 2 height 5
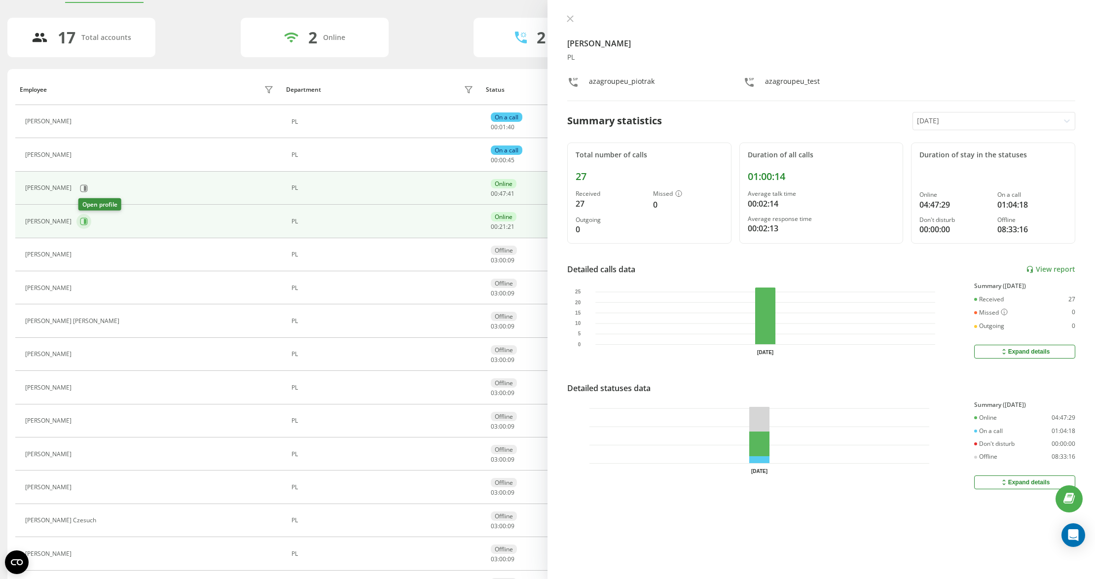
click at [88, 225] on icon at bounding box center [83, 221] width 7 height 7
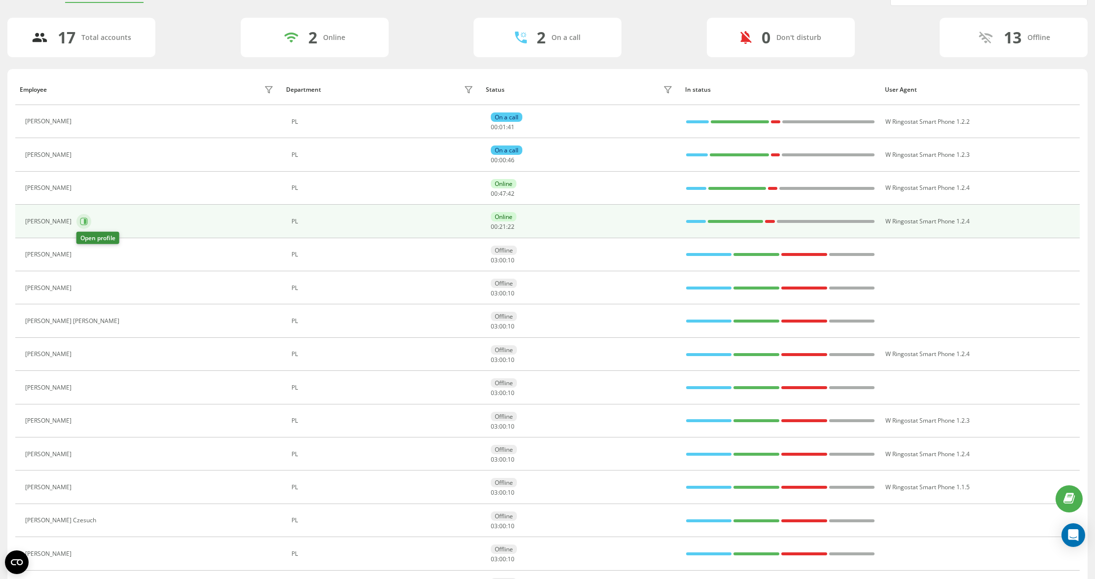
click at [84, 216] on button at bounding box center [83, 221] width 15 height 15
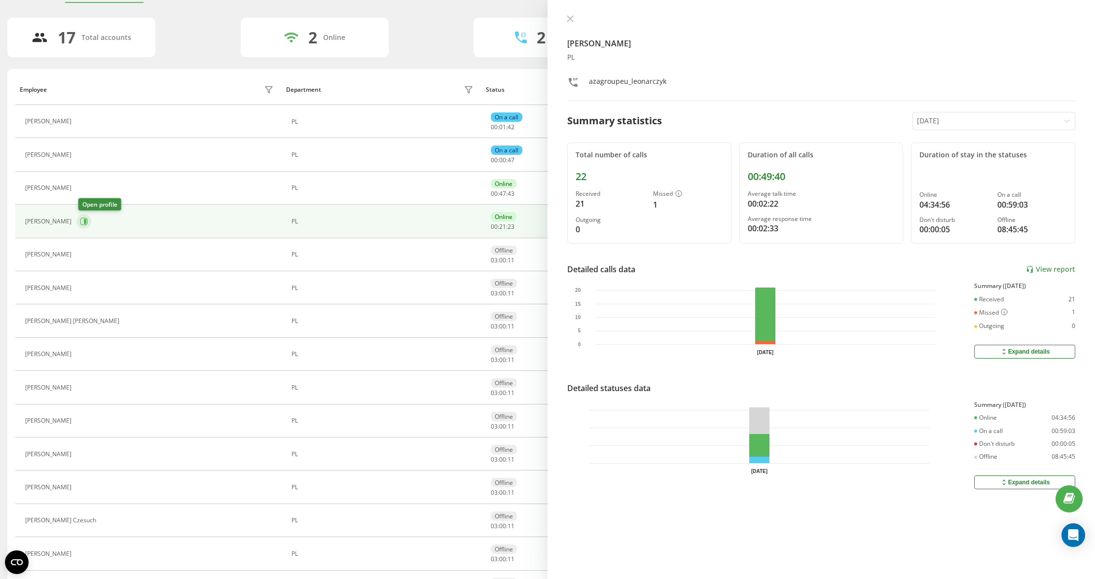
click at [86, 223] on icon at bounding box center [85, 221] width 2 height 5
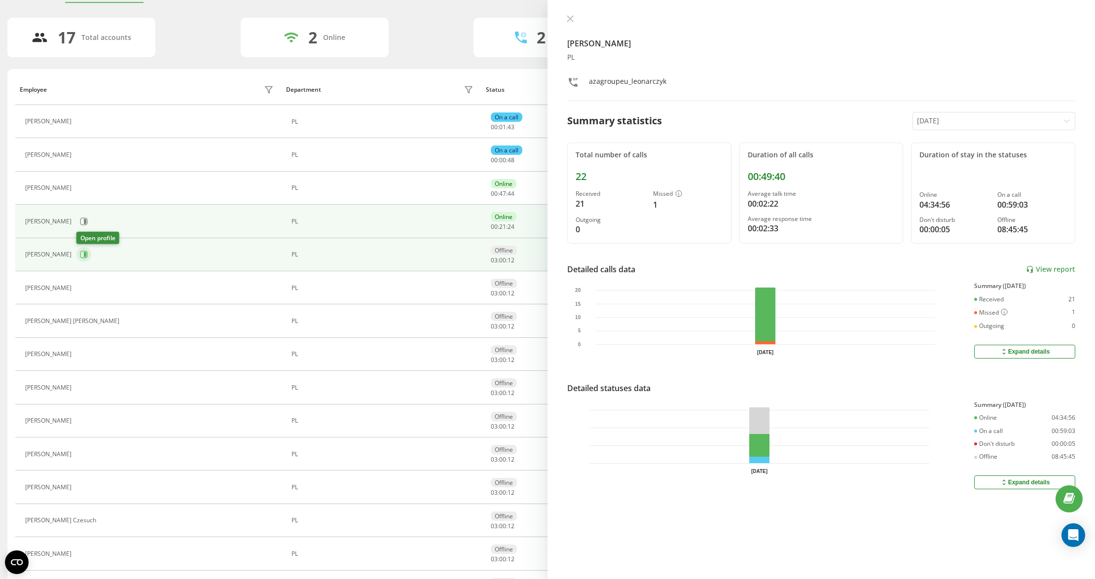
click at [85, 257] on icon at bounding box center [85, 254] width 2 height 5
click at [87, 218] on button at bounding box center [83, 221] width 15 height 15
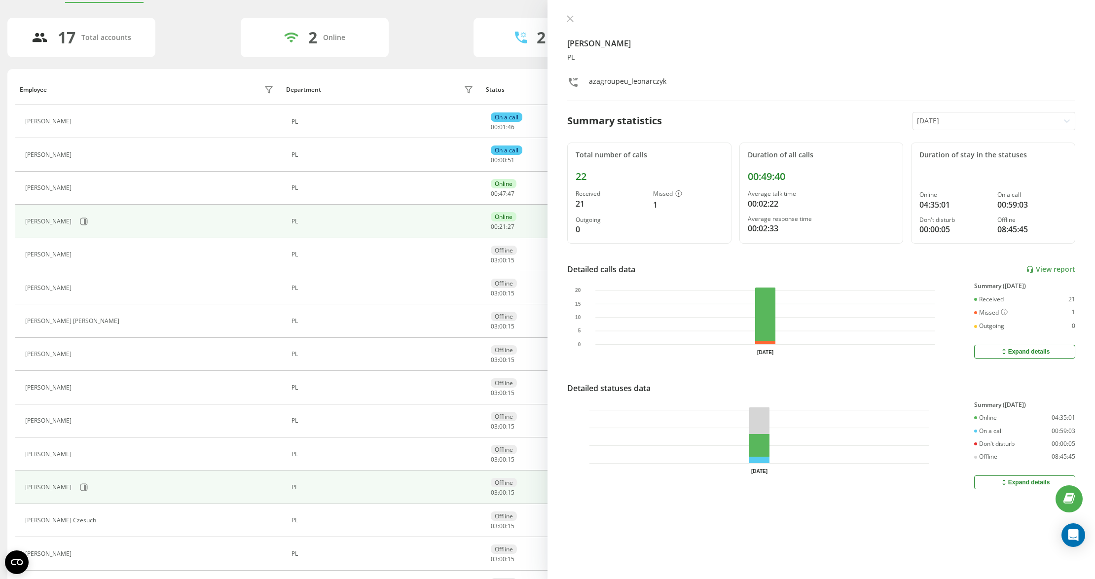
scroll to position [184, 0]
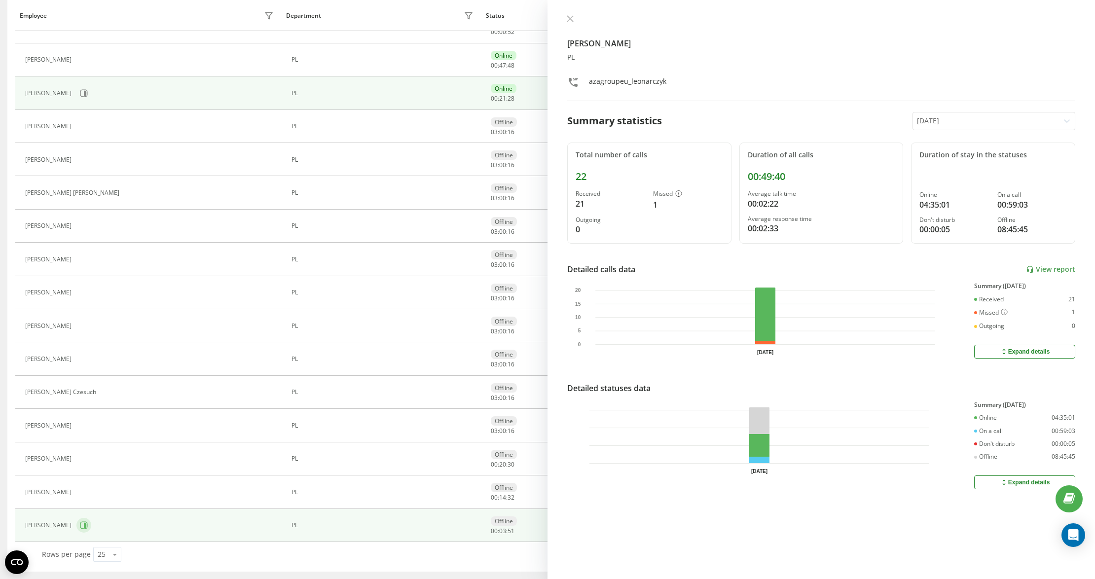
click at [88, 529] on icon at bounding box center [83, 525] width 7 height 7
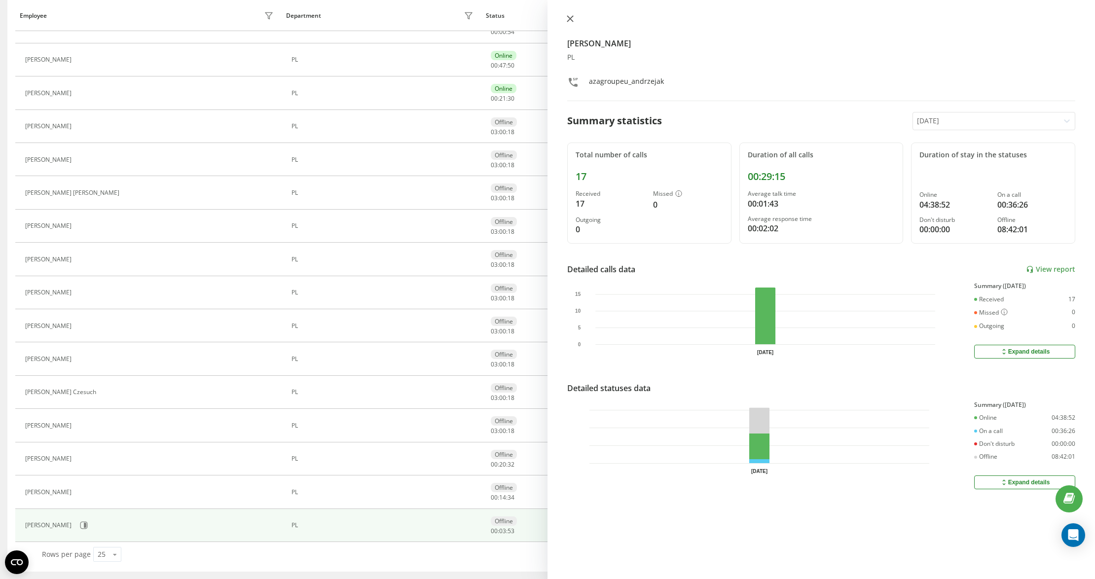
click at [571, 20] on icon at bounding box center [570, 18] width 7 height 7
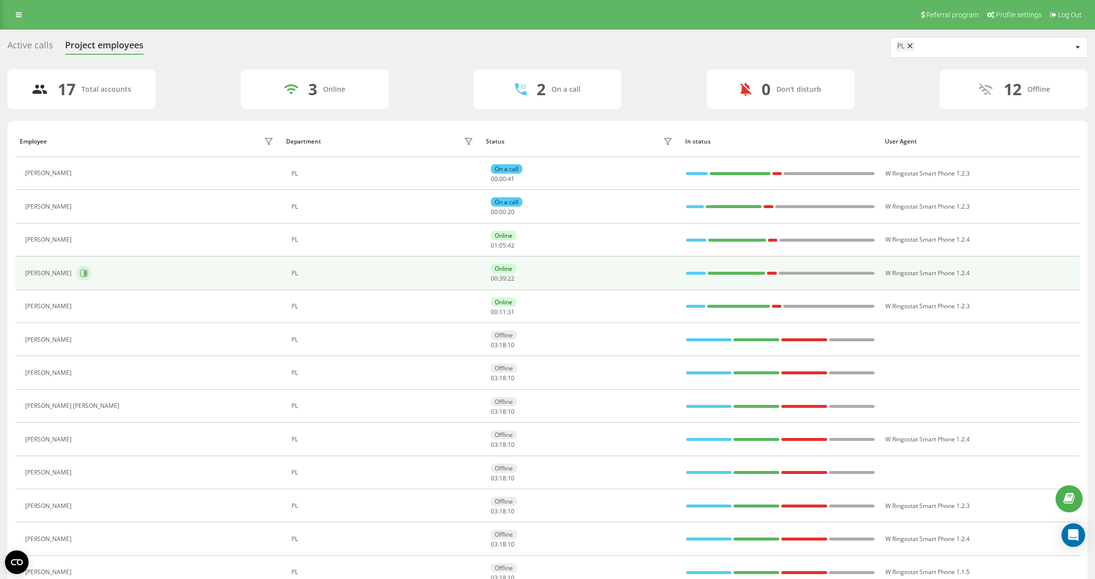
click at [79, 275] on button at bounding box center [83, 273] width 15 height 15
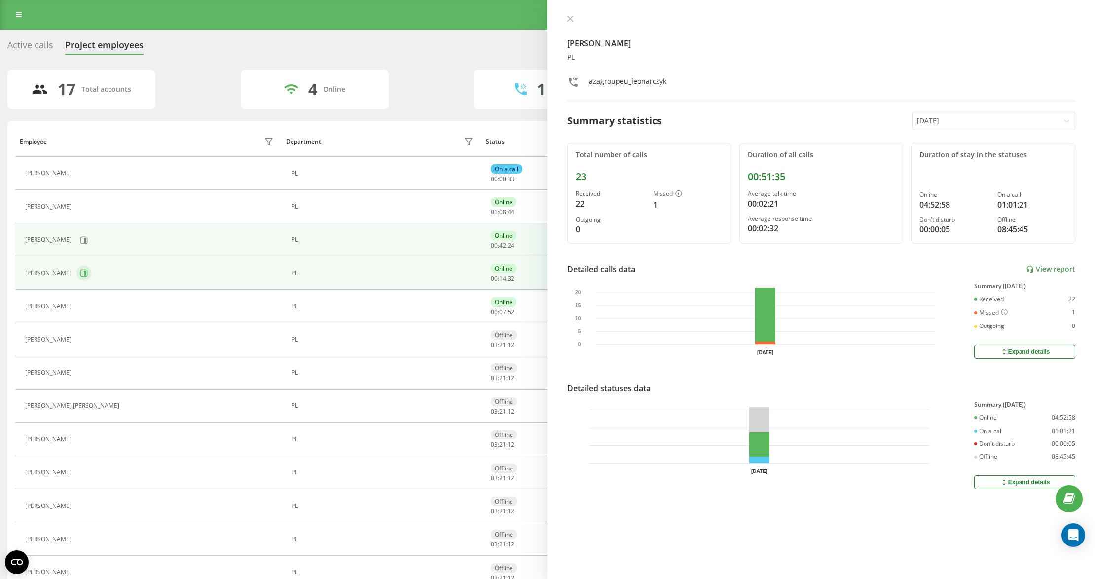
click at [82, 269] on button at bounding box center [83, 273] width 15 height 15
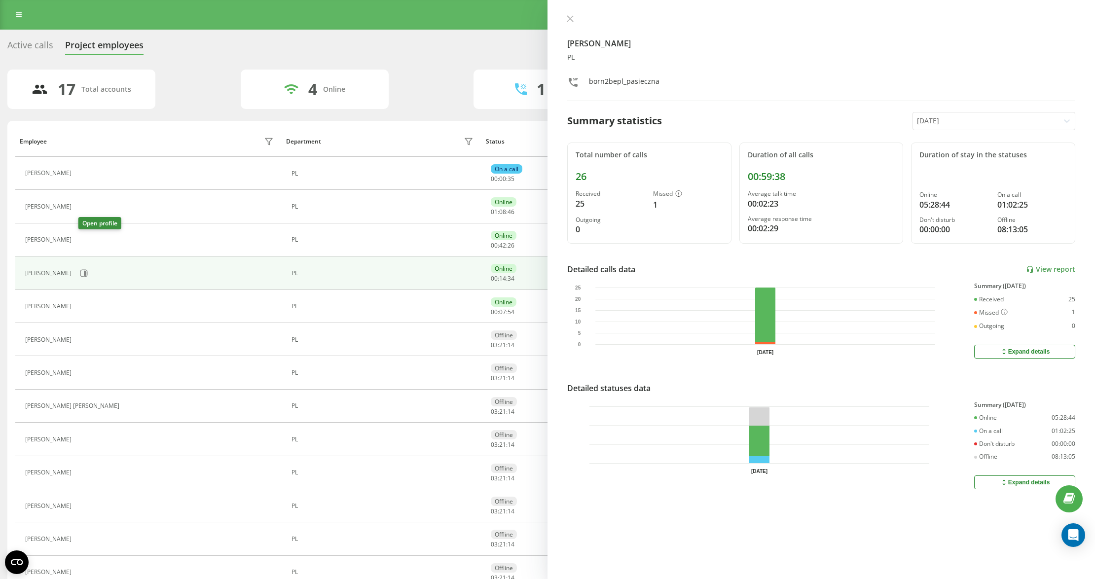
click at [85, 242] on icon at bounding box center [82, 240] width 8 height 8
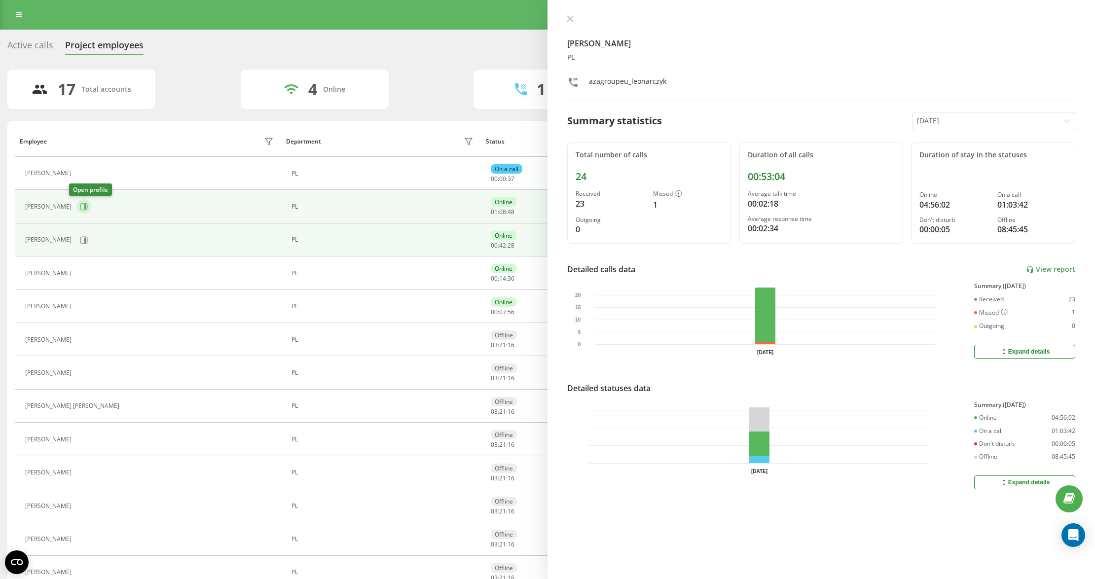
click at [84, 205] on icon at bounding box center [85, 206] width 2 height 5
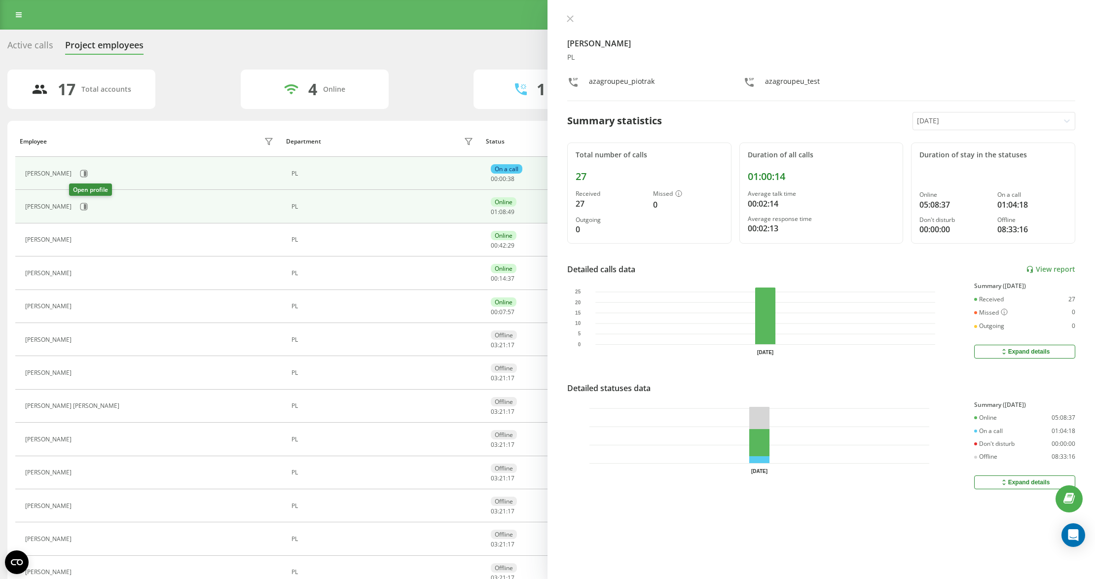
click at [81, 187] on td "[PERSON_NAME]" at bounding box center [148, 173] width 266 height 33
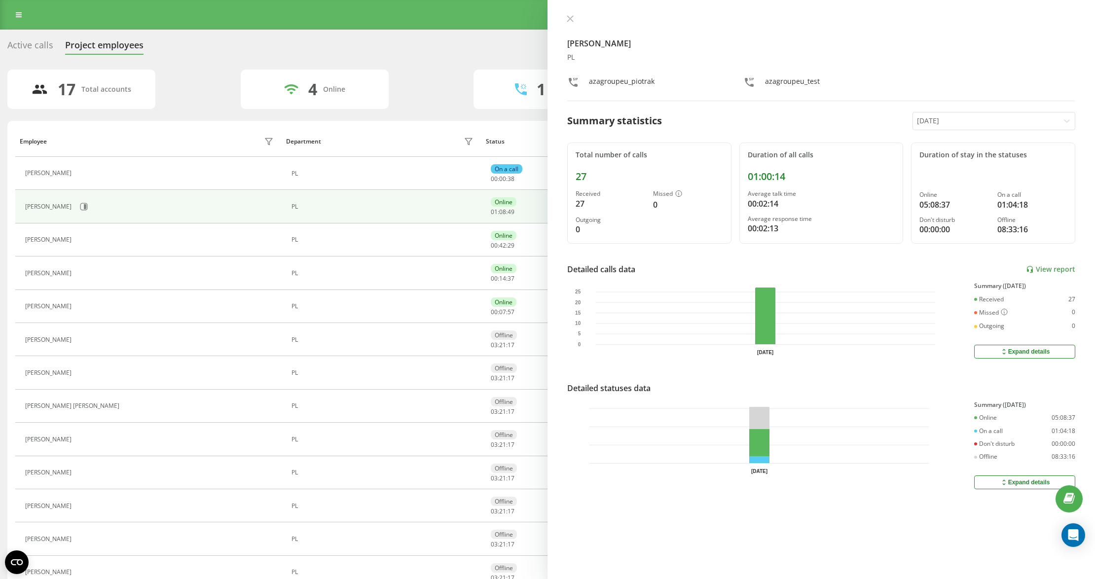
click at [80, 172] on button at bounding box center [82, 175] width 12 height 14
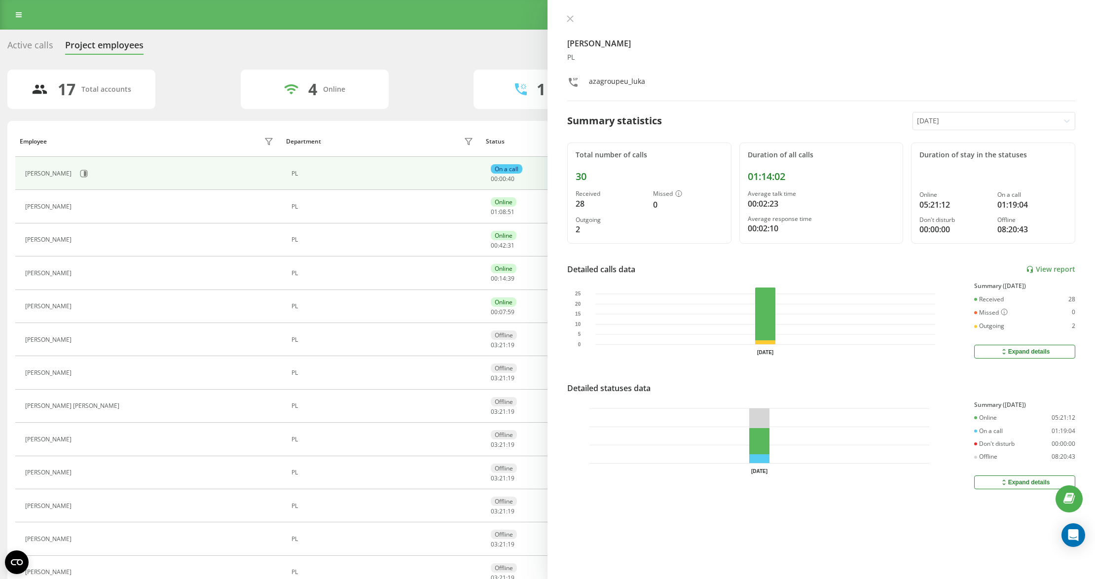
click at [574, 18] on button at bounding box center [570, 19] width 13 height 9
